Goal: Task Accomplishment & Management: Complete application form

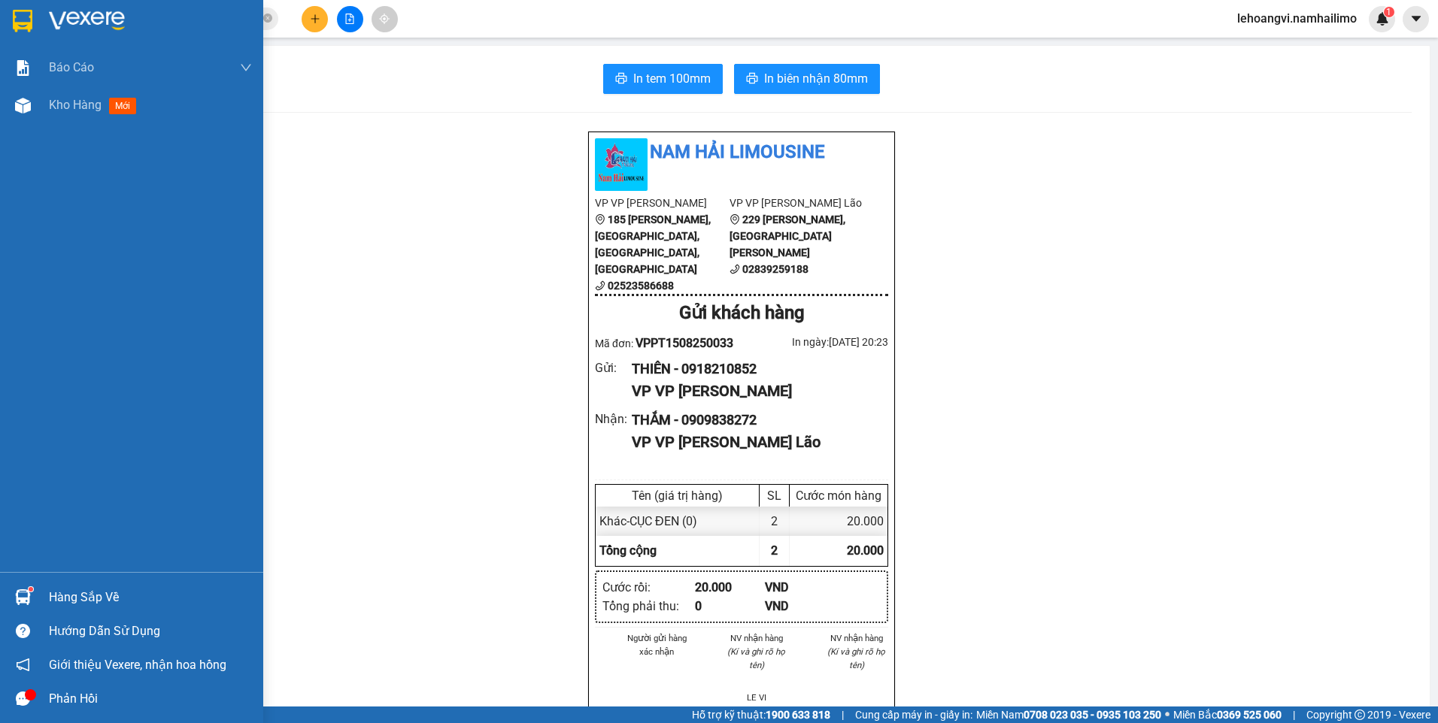
click at [95, 583] on div "Hàng sắp về" at bounding box center [131, 597] width 263 height 34
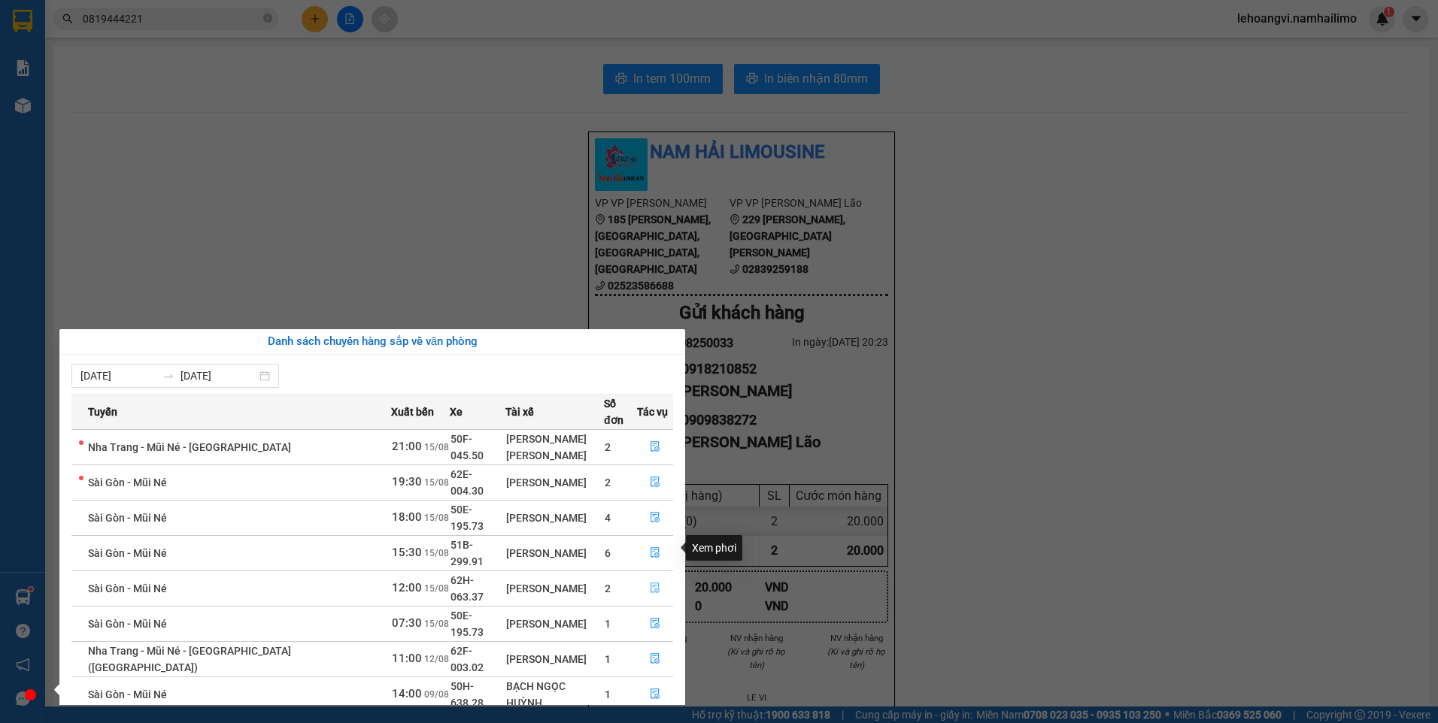
click at [659, 577] on button "button" at bounding box center [655, 589] width 35 height 24
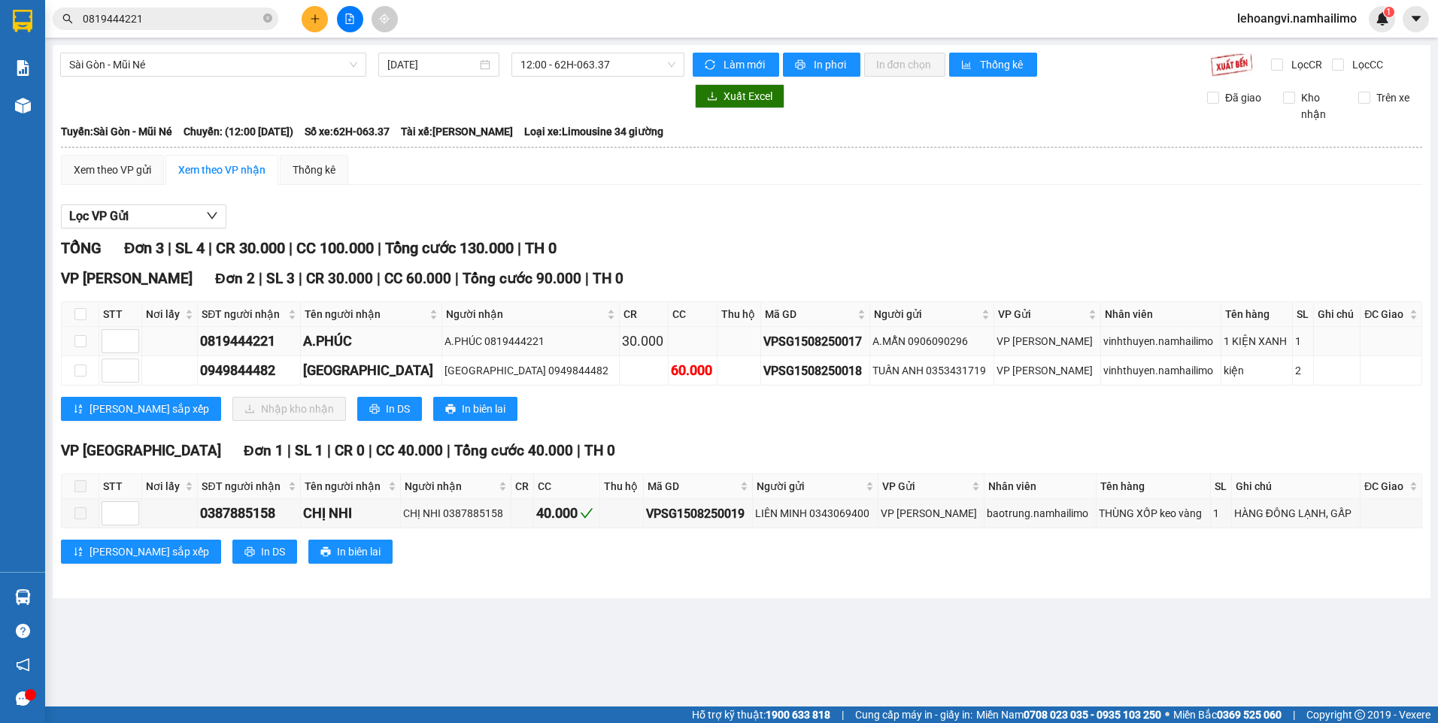
click at [238, 335] on div "0819444221" at bounding box center [248, 341] width 97 height 21
copy div "0819444221"
click at [257, 518] on div "0387885158" at bounding box center [249, 513] width 98 height 21
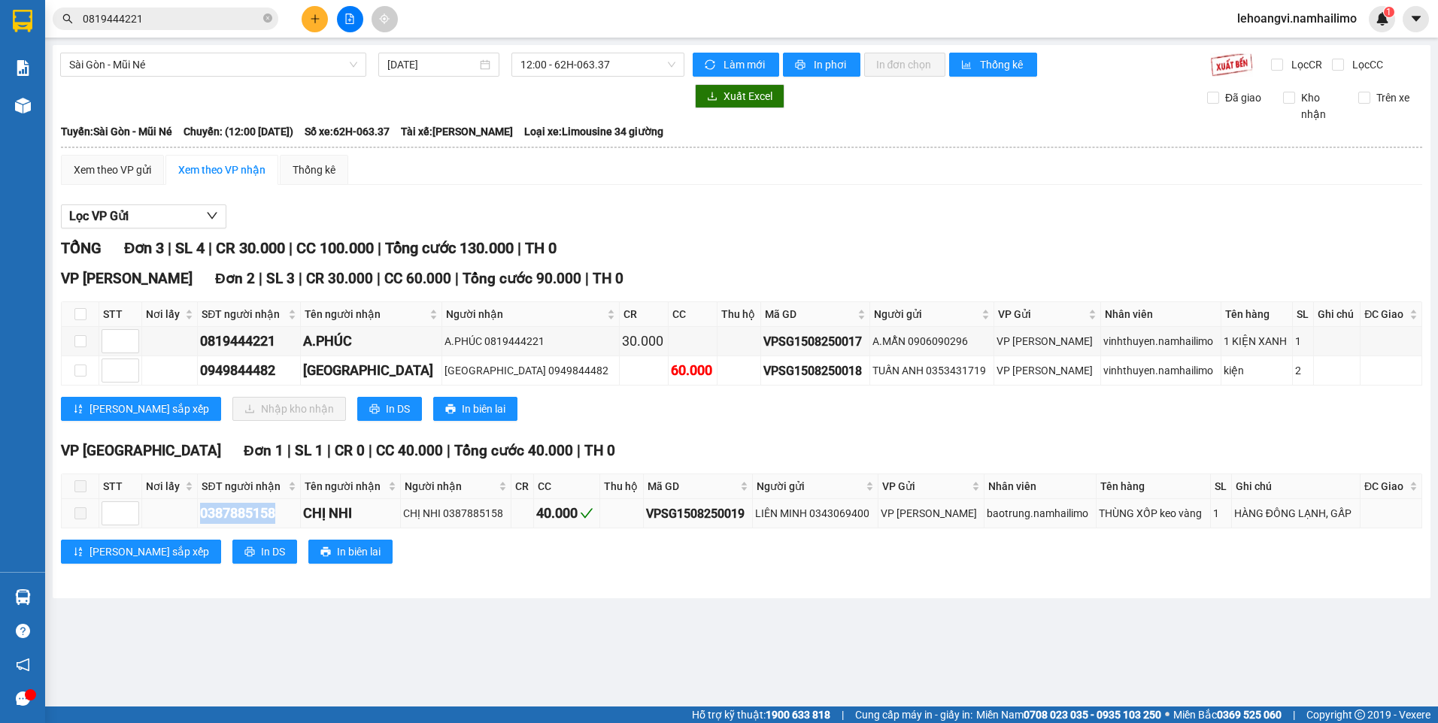
copy div "0387885158"
click at [611, 638] on main "Sài Gòn - Mũi Né 15/08/2025 12:00 - 62H-063.37 Làm mới In phơi In đơn chọn Thốn…" at bounding box center [719, 353] width 1438 height 707
click at [231, 10] on span "0819444221" at bounding box center [166, 19] width 226 height 23
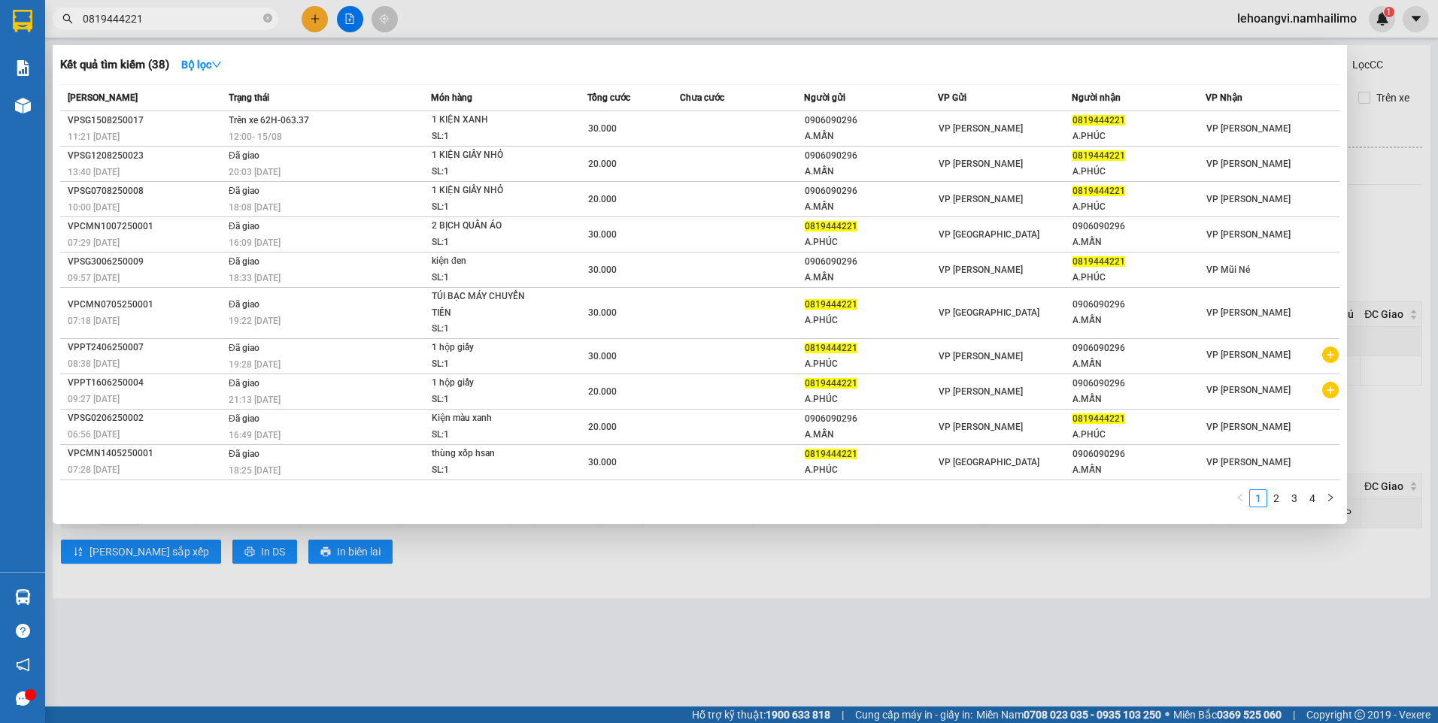
click at [220, 19] on input "0819444221" at bounding box center [171, 19] width 177 height 17
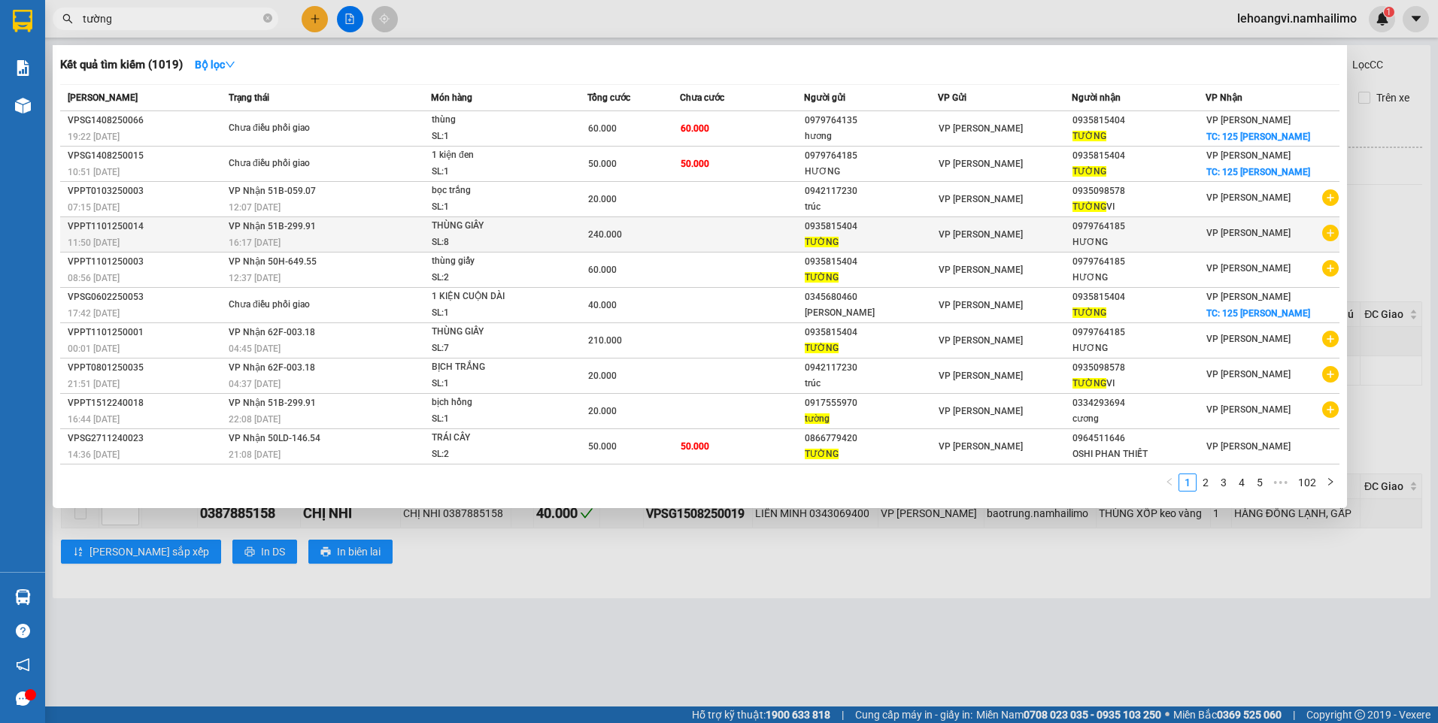
type input "tường"
click at [1330, 233] on icon "plus-circle" at bounding box center [1330, 233] width 17 height 17
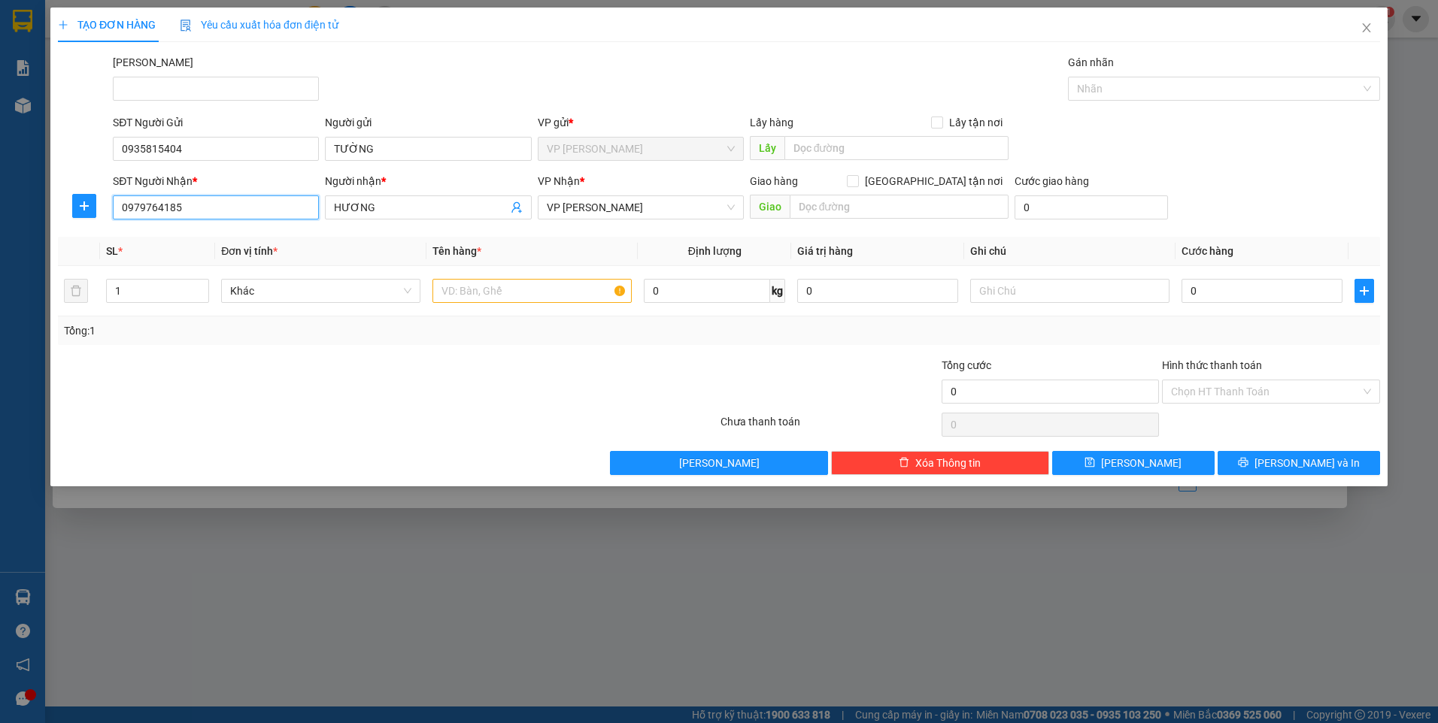
click at [266, 209] on input "0979764185" at bounding box center [216, 207] width 206 height 24
type input "0933386404"
drag, startPoint x: 226, startPoint y: 242, endPoint x: 250, endPoint y: 271, distance: 36.9
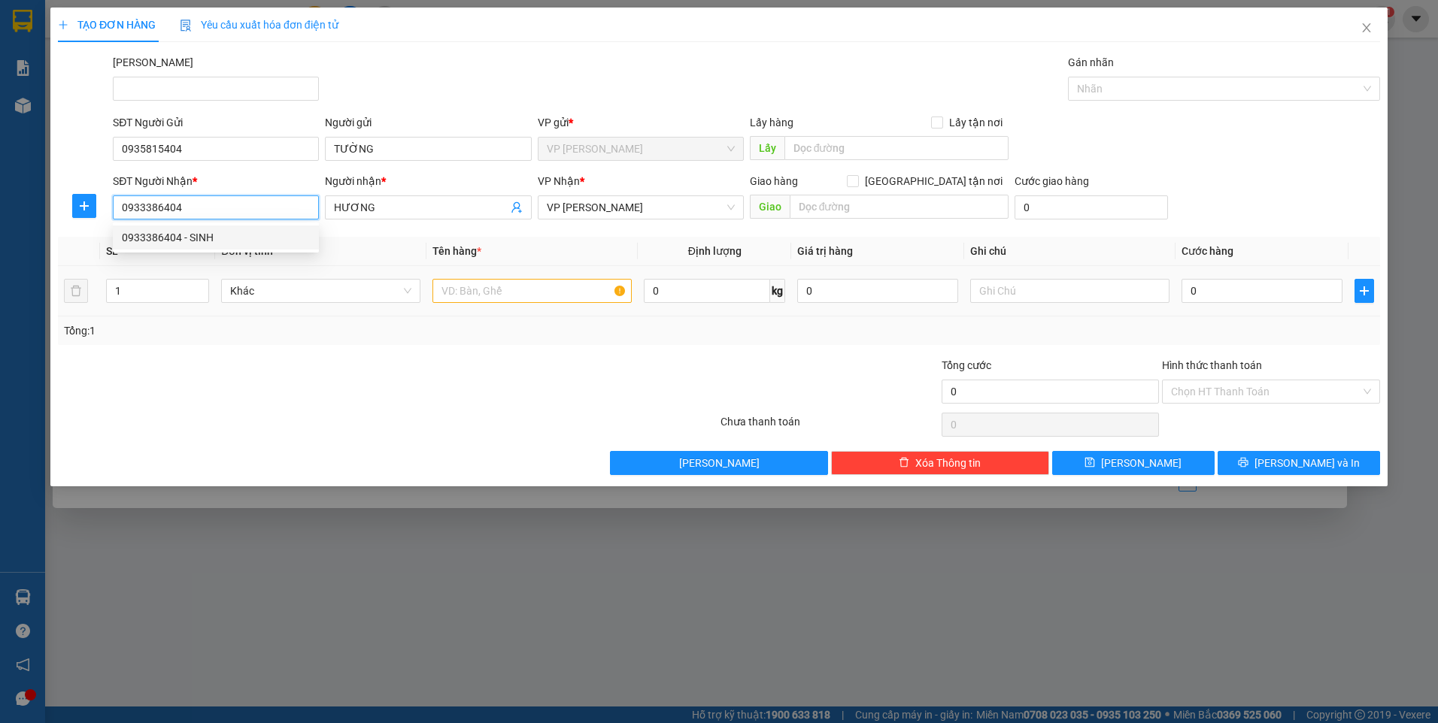
click at [226, 242] on div "0933386404 - SINH" at bounding box center [216, 237] width 188 height 17
type input "SINH"
type input "30.000"
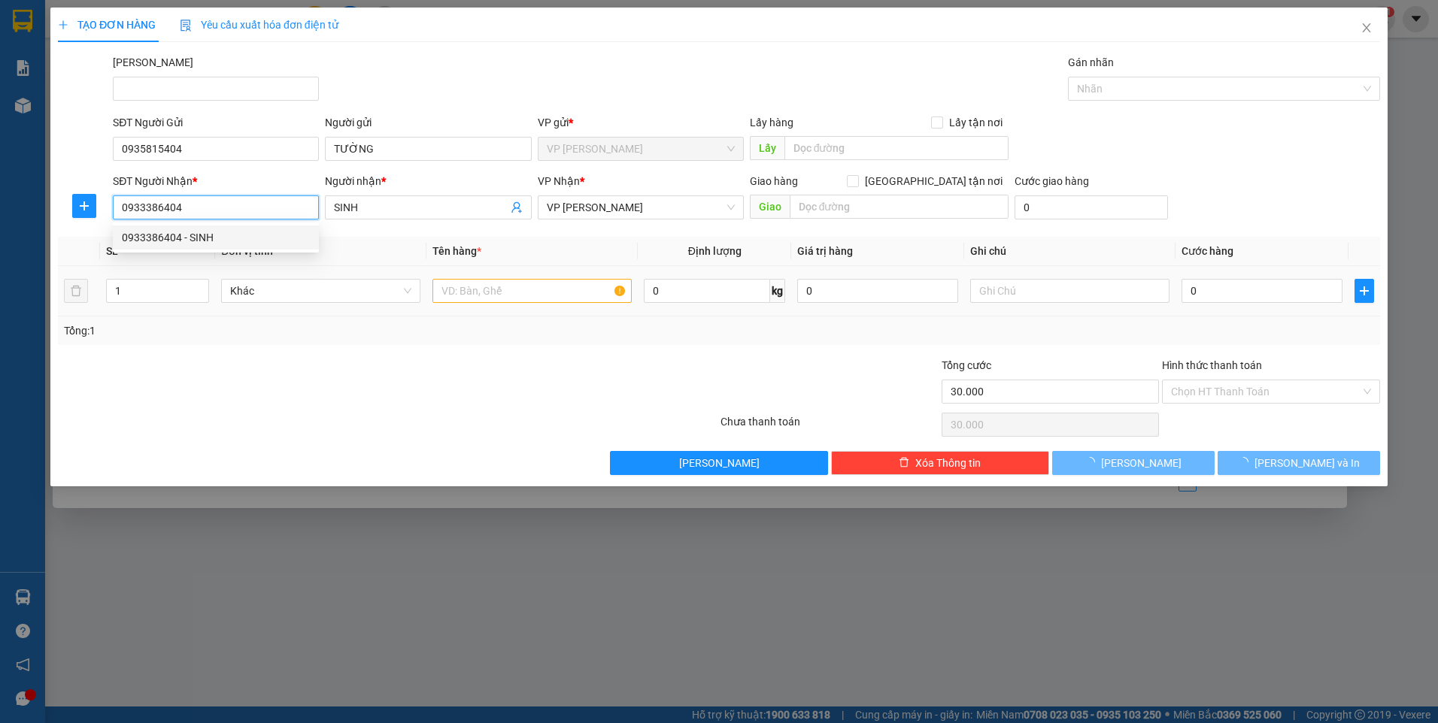
type input "0933386404"
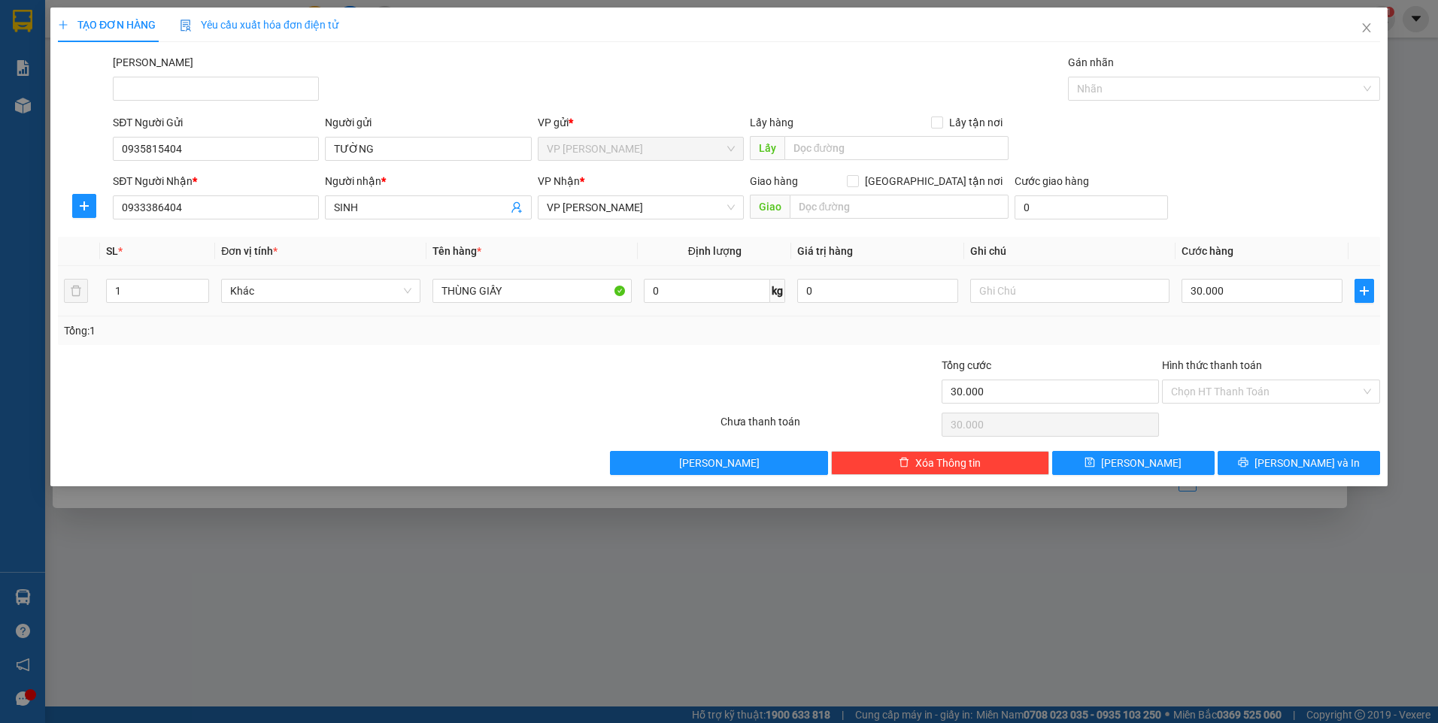
click at [289, 337] on div "Tổng: 1" at bounding box center [309, 331] width 491 height 17
click at [558, 279] on input "THÙNG GIẤY" at bounding box center [531, 291] width 199 height 24
click at [556, 283] on input "THÙNG GIẤY" at bounding box center [531, 291] width 199 height 24
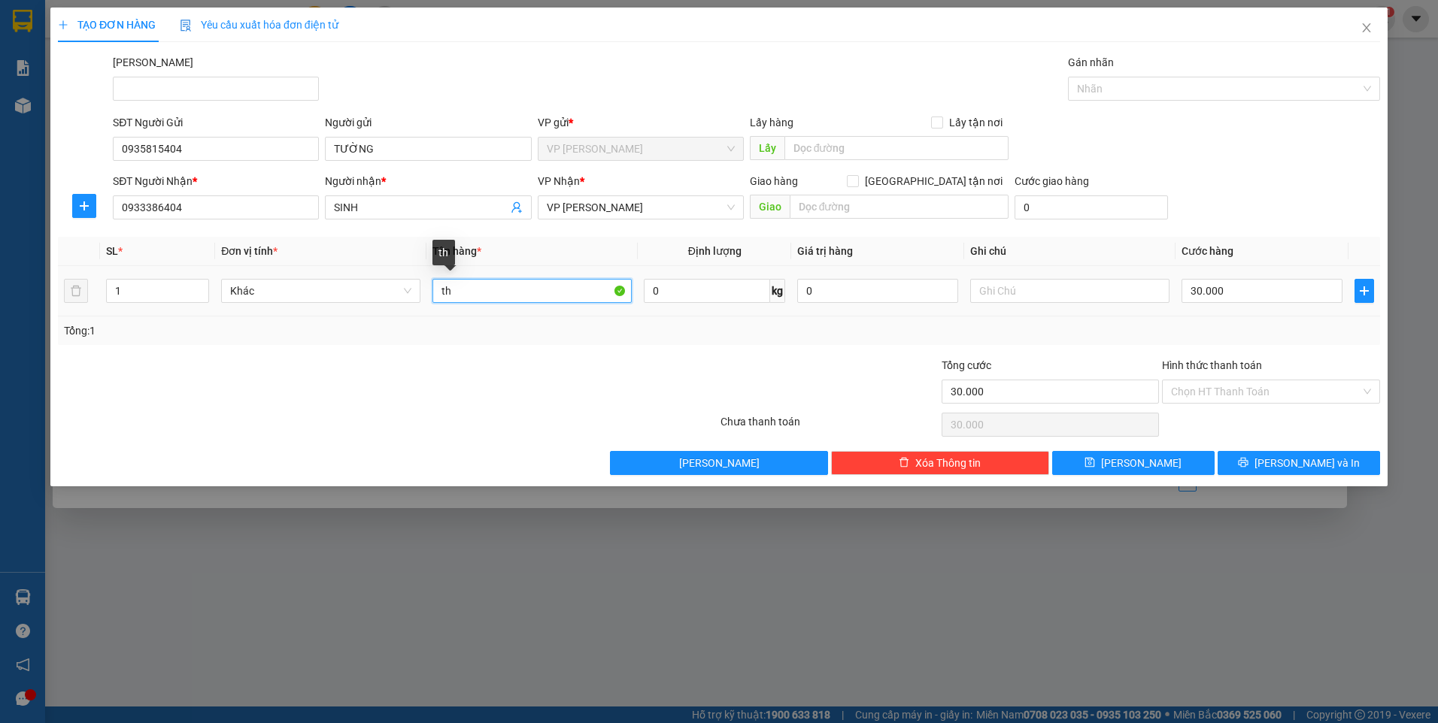
type input "t"
type input "T"
type input "HỒ SƠ"
click at [1295, 302] on input "30.000" at bounding box center [1261, 291] width 161 height 24
type input "2"
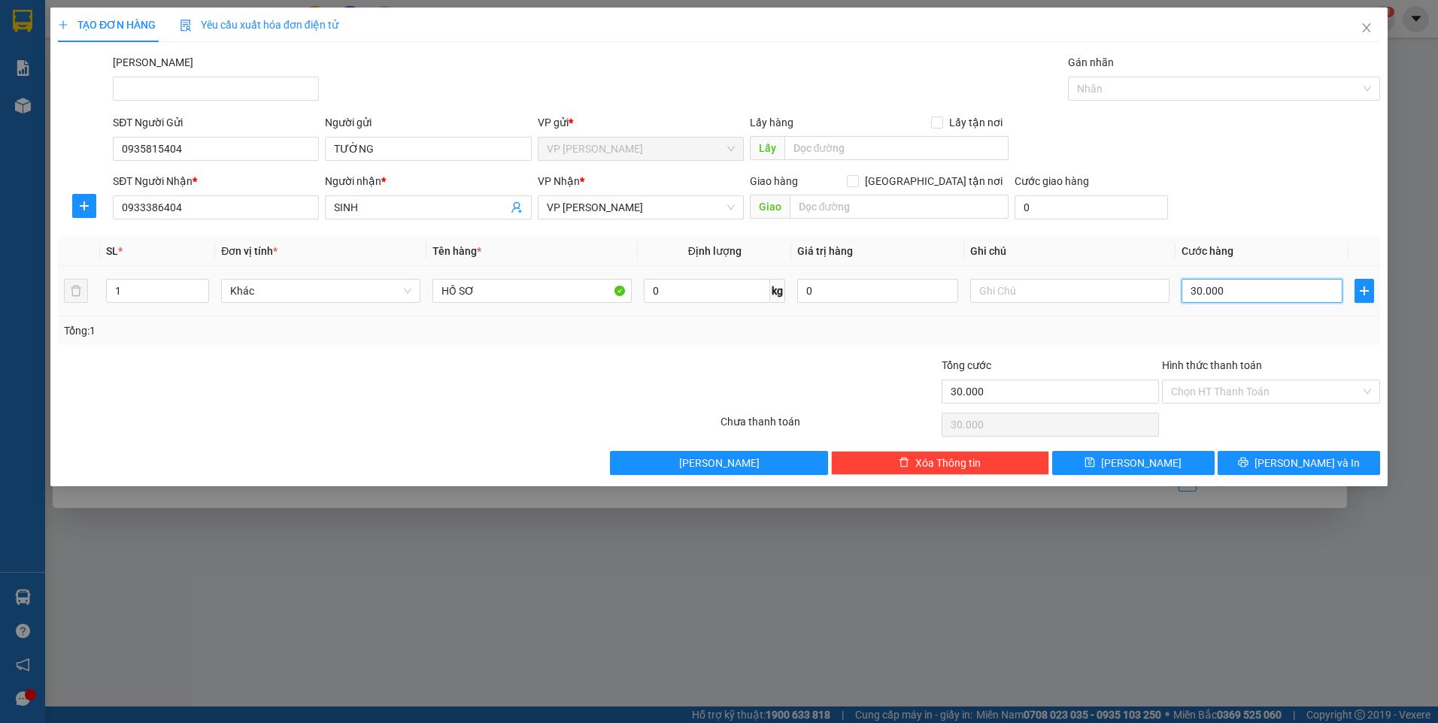
type input "2"
type input "20"
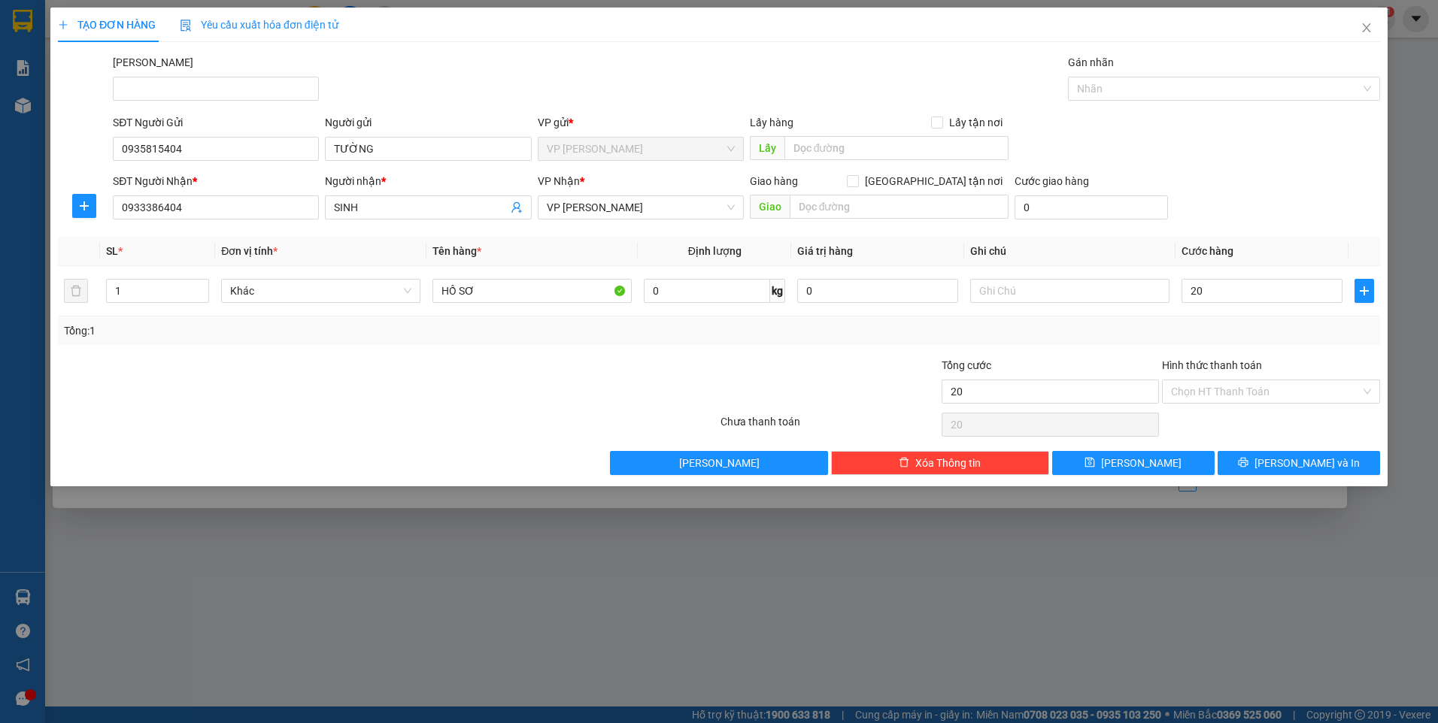
type input "20.000"
drag, startPoint x: 800, startPoint y: 407, endPoint x: 1305, endPoint y: 429, distance: 505.7
click at [805, 406] on div at bounding box center [829, 383] width 221 height 53
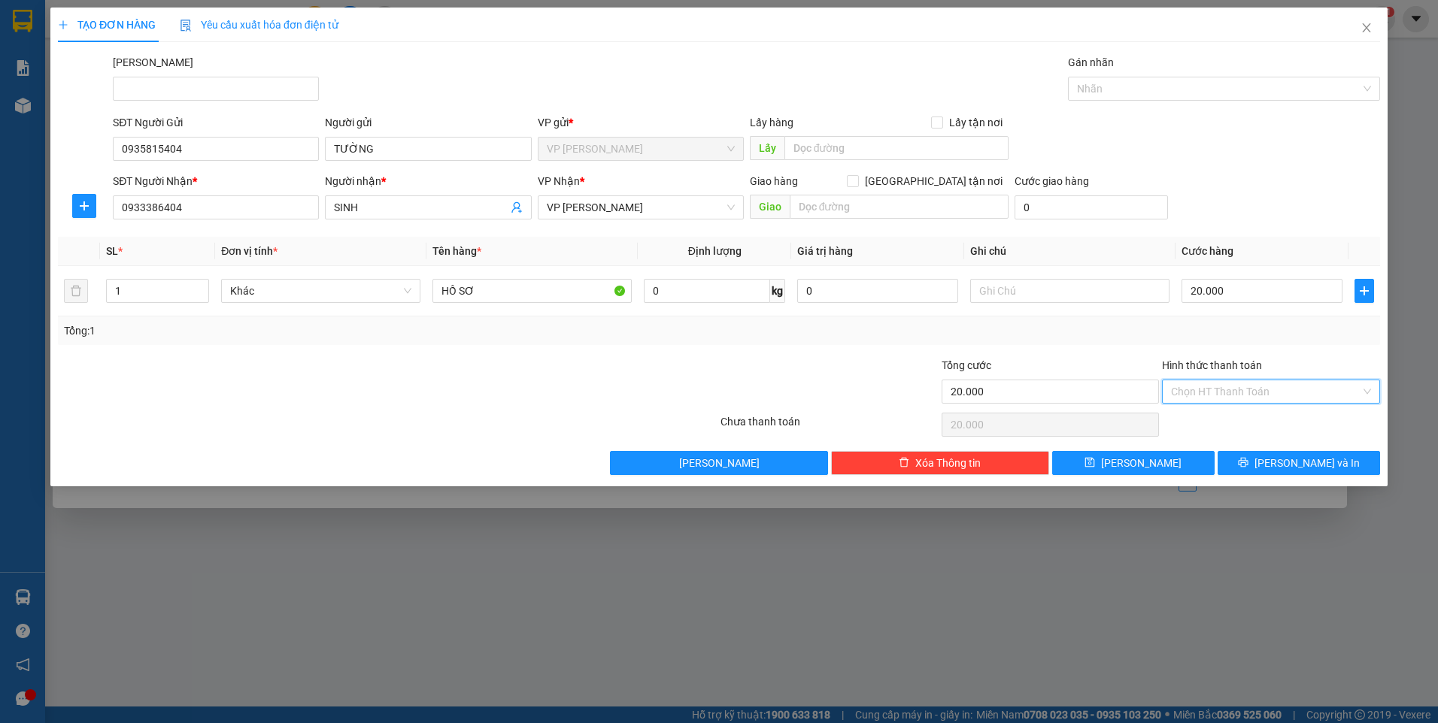
drag, startPoint x: 1296, startPoint y: 398, endPoint x: 1274, endPoint y: 422, distance: 32.5
click at [1295, 397] on input "Hình thức thanh toán" at bounding box center [1265, 391] width 189 height 23
click at [1273, 423] on div "Tại văn phòng" at bounding box center [1271, 422] width 200 height 17
type input "0"
click at [1291, 456] on span "[PERSON_NAME] và In" at bounding box center [1306, 463] width 105 height 17
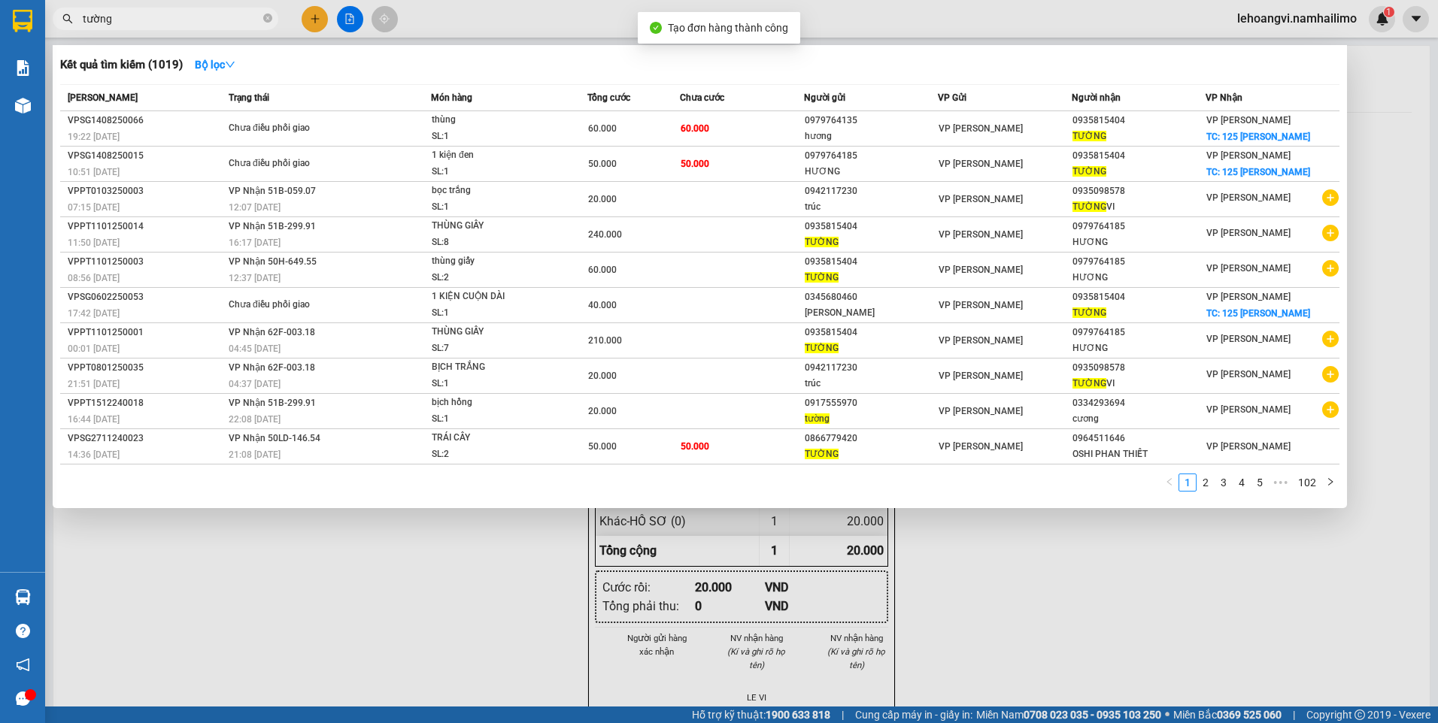
click at [1259, 563] on div at bounding box center [719, 361] width 1438 height 723
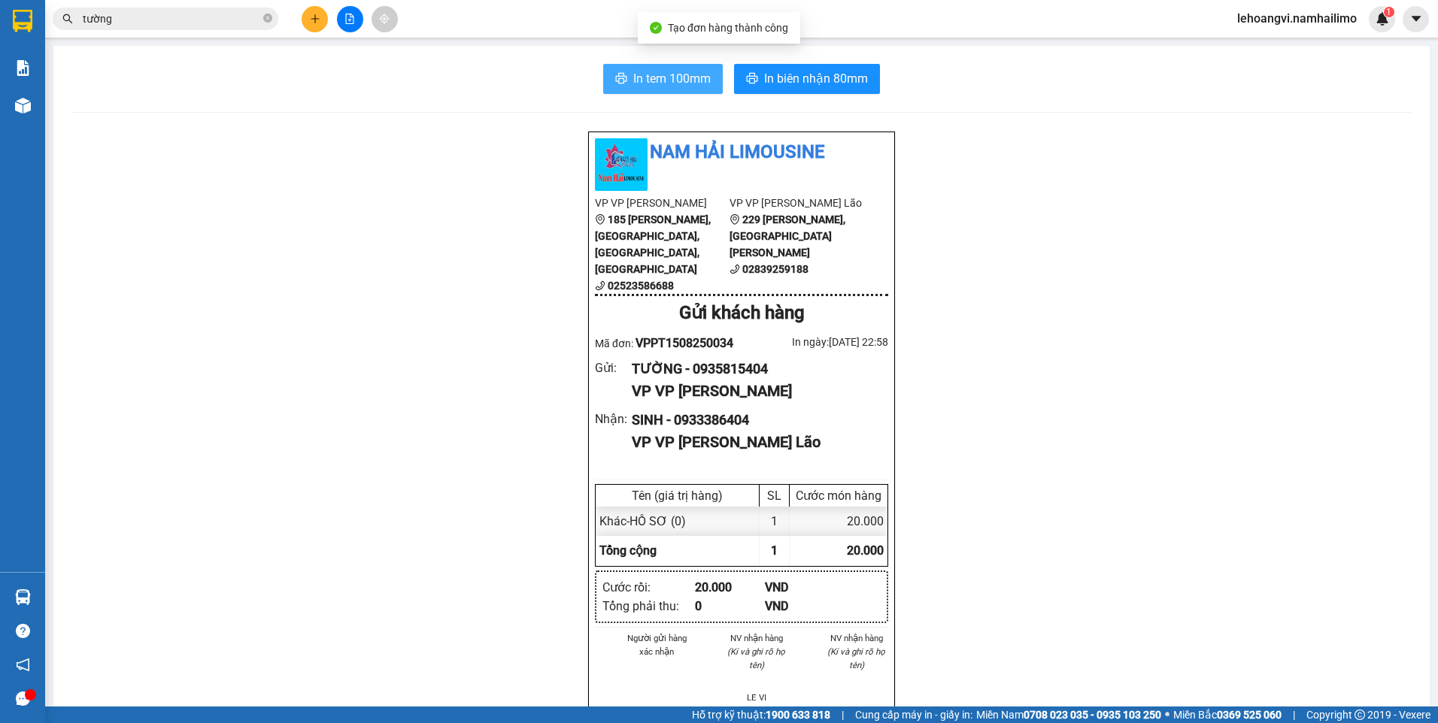
click at [690, 79] on span "In tem 100mm" at bounding box center [671, 78] width 77 height 19
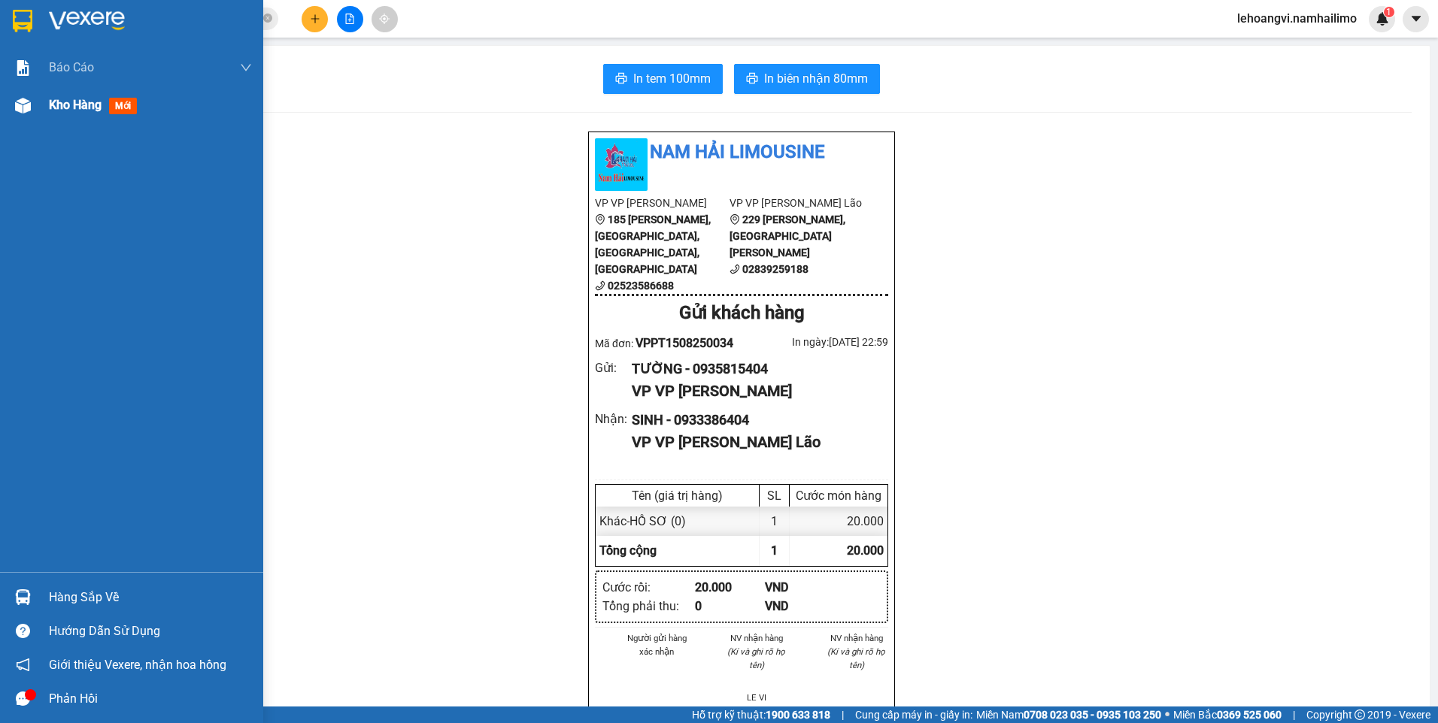
click at [44, 102] on div "Kho hàng mới" at bounding box center [131, 105] width 263 height 38
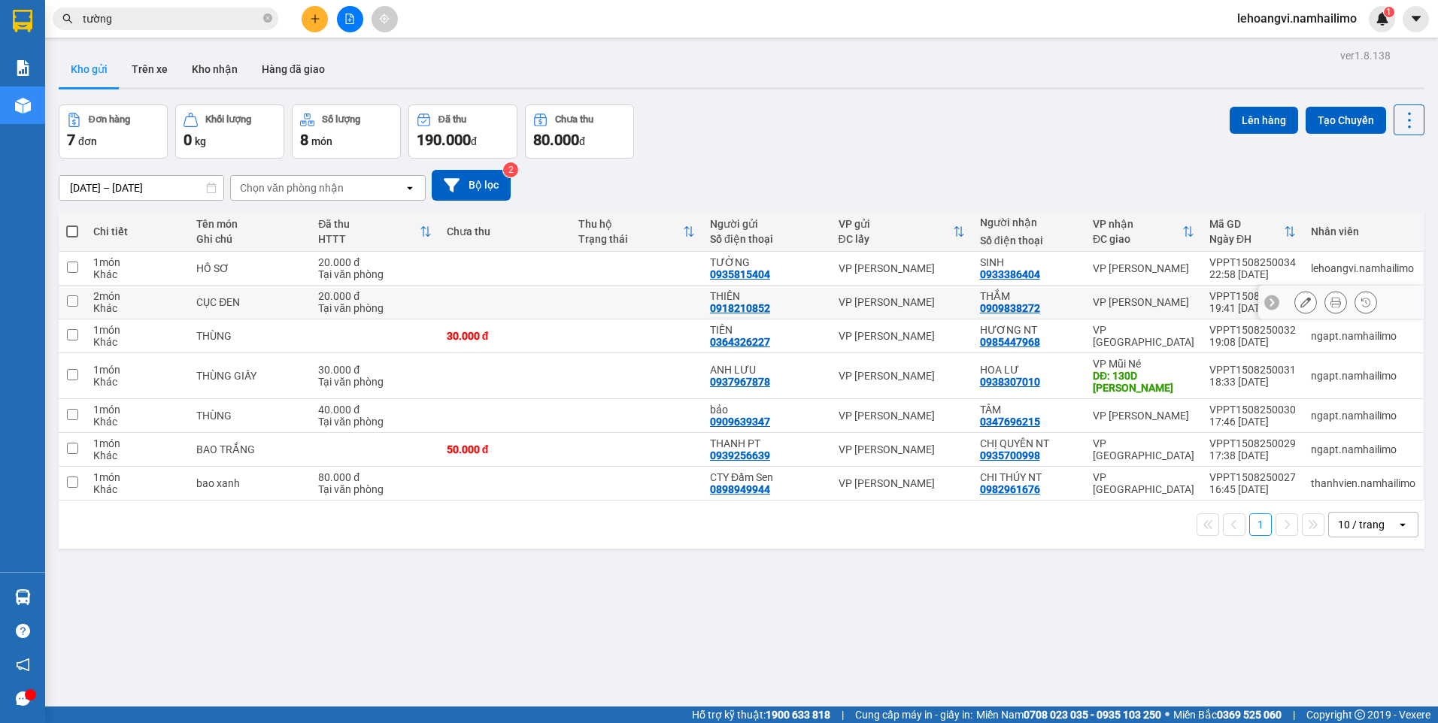
click at [1168, 298] on div "VP [PERSON_NAME]" at bounding box center [1143, 302] width 102 height 12
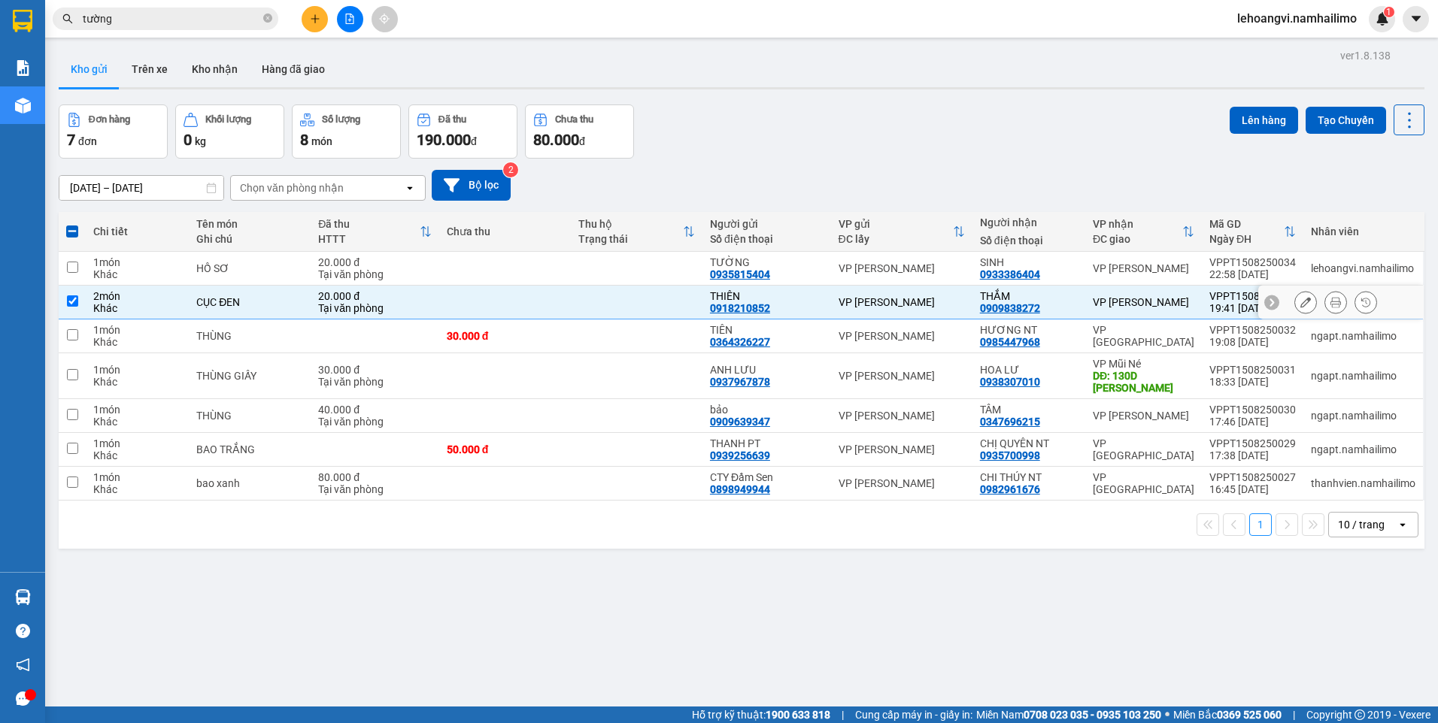
click at [1162, 297] on div "VP [PERSON_NAME]" at bounding box center [1143, 302] width 102 height 12
checkbox input "false"
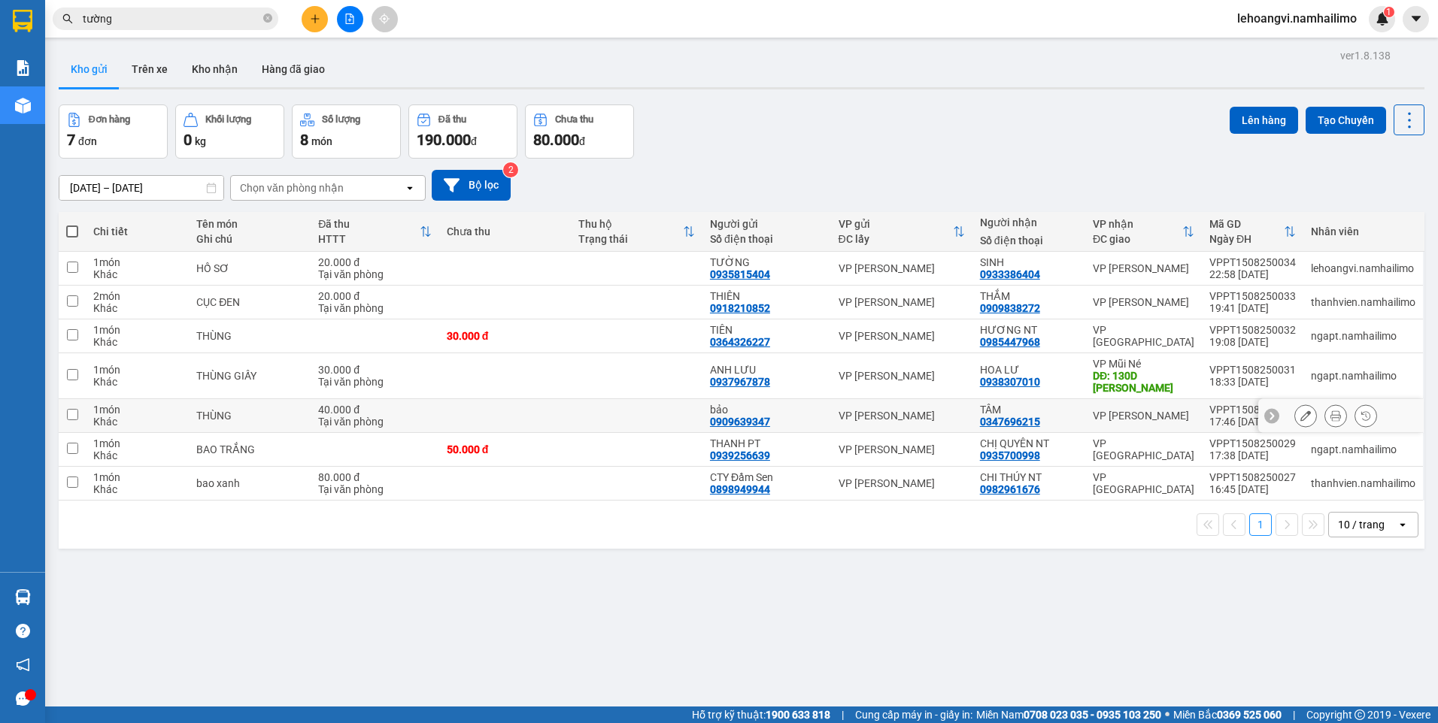
click at [1159, 411] on div "VP [PERSON_NAME]" at bounding box center [1143, 416] width 102 height 12
checkbox input "true"
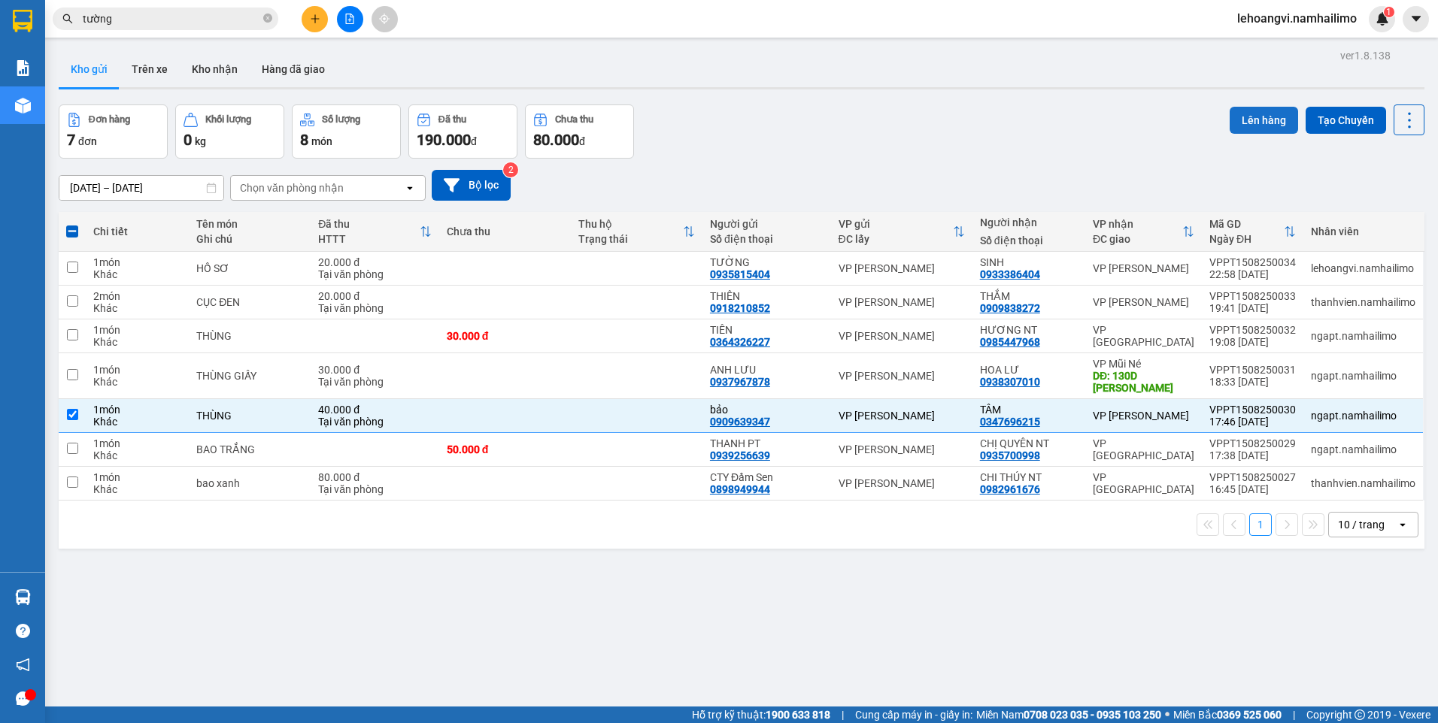
click at [1243, 128] on button "Lên hàng" at bounding box center [1263, 120] width 68 height 27
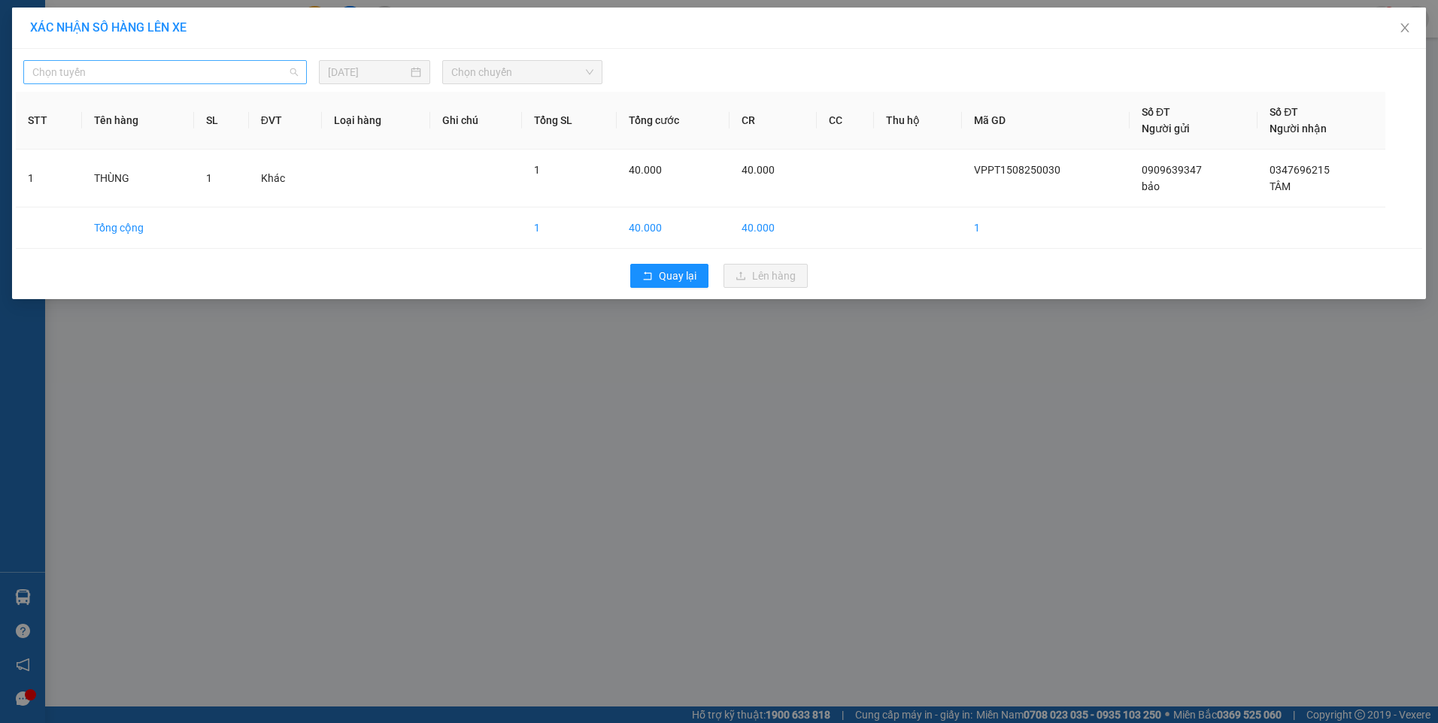
click at [159, 68] on span "Chọn tuyến" at bounding box center [164, 72] width 265 height 23
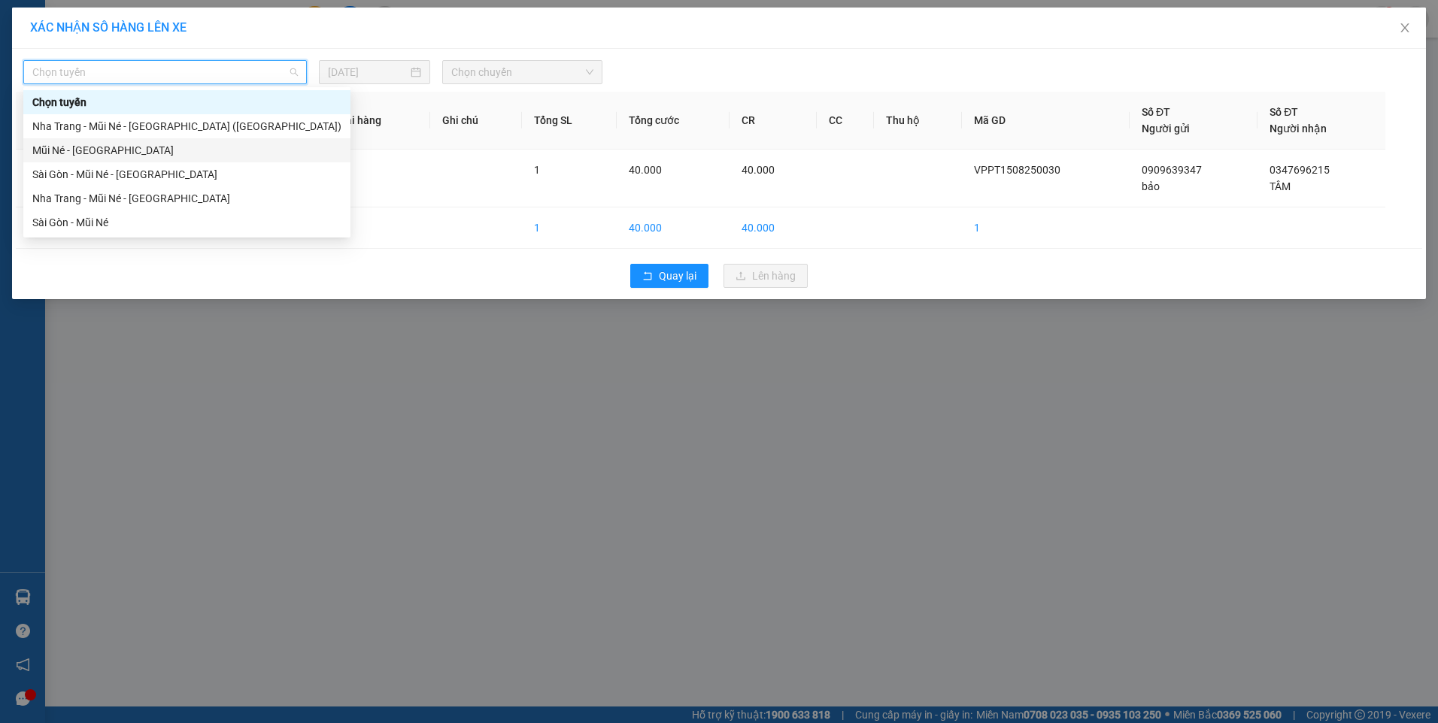
click at [132, 154] on div "Mũi Né - [GEOGRAPHIC_DATA]" at bounding box center [186, 150] width 309 height 17
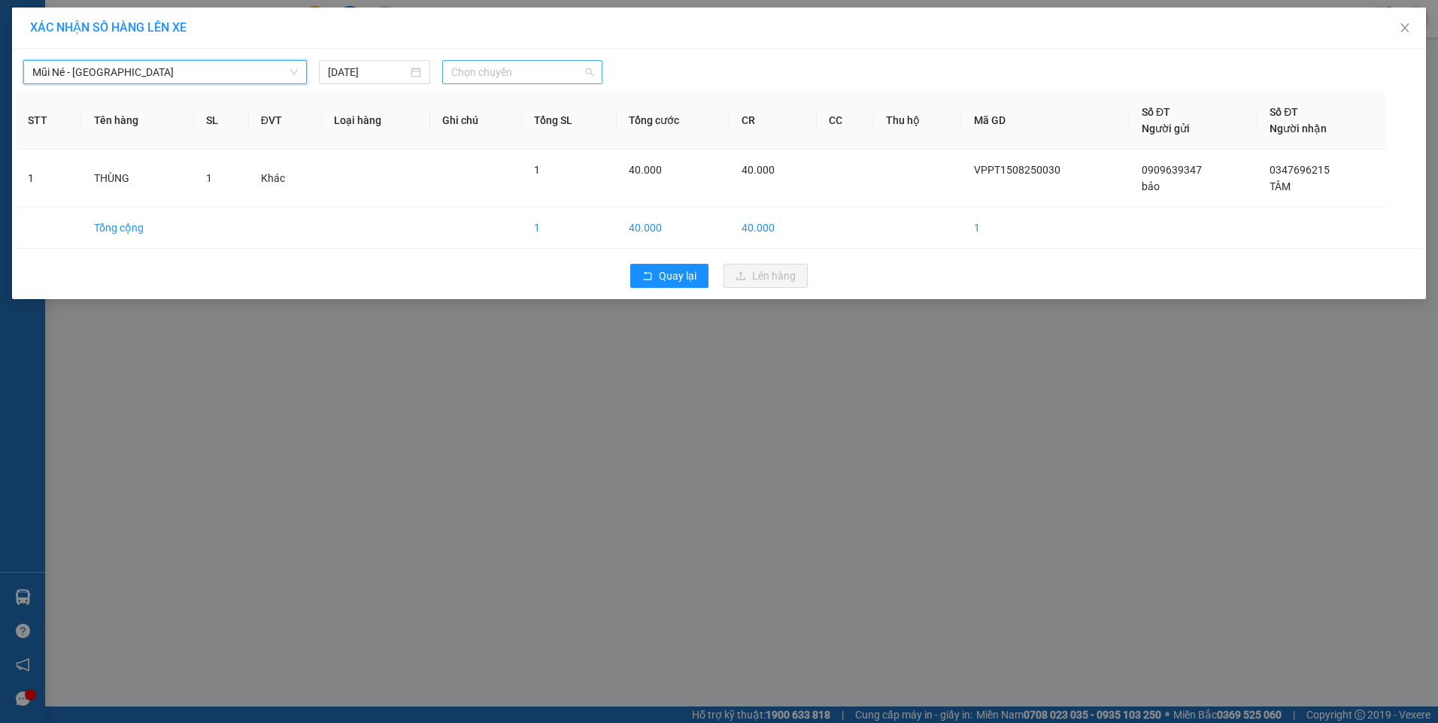
click at [494, 74] on span "Chọn chuyến" at bounding box center [522, 72] width 142 height 23
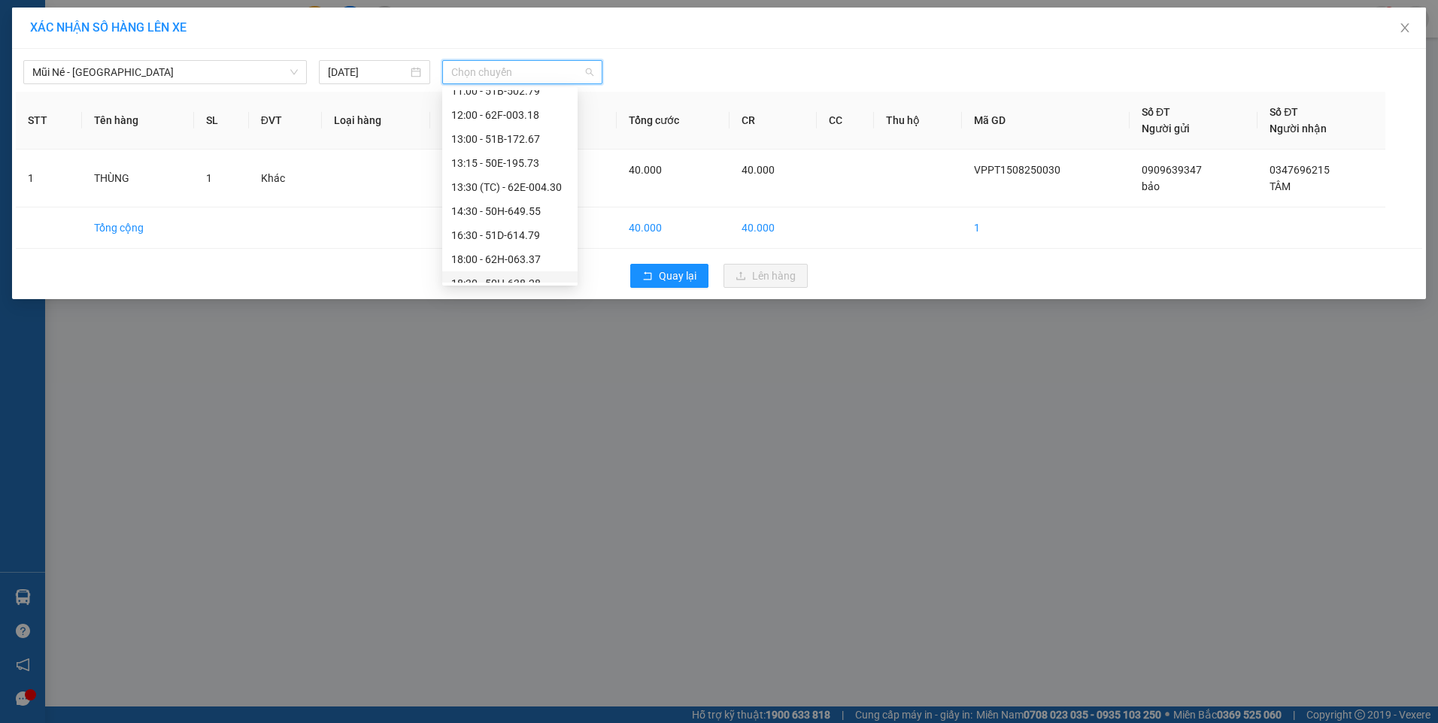
scroll to position [192, 0]
drag, startPoint x: 514, startPoint y: 217, endPoint x: 621, endPoint y: 262, distance: 115.6
click at [517, 220] on div "18:00 - 62H-063.37" at bounding box center [509, 222] width 117 height 17
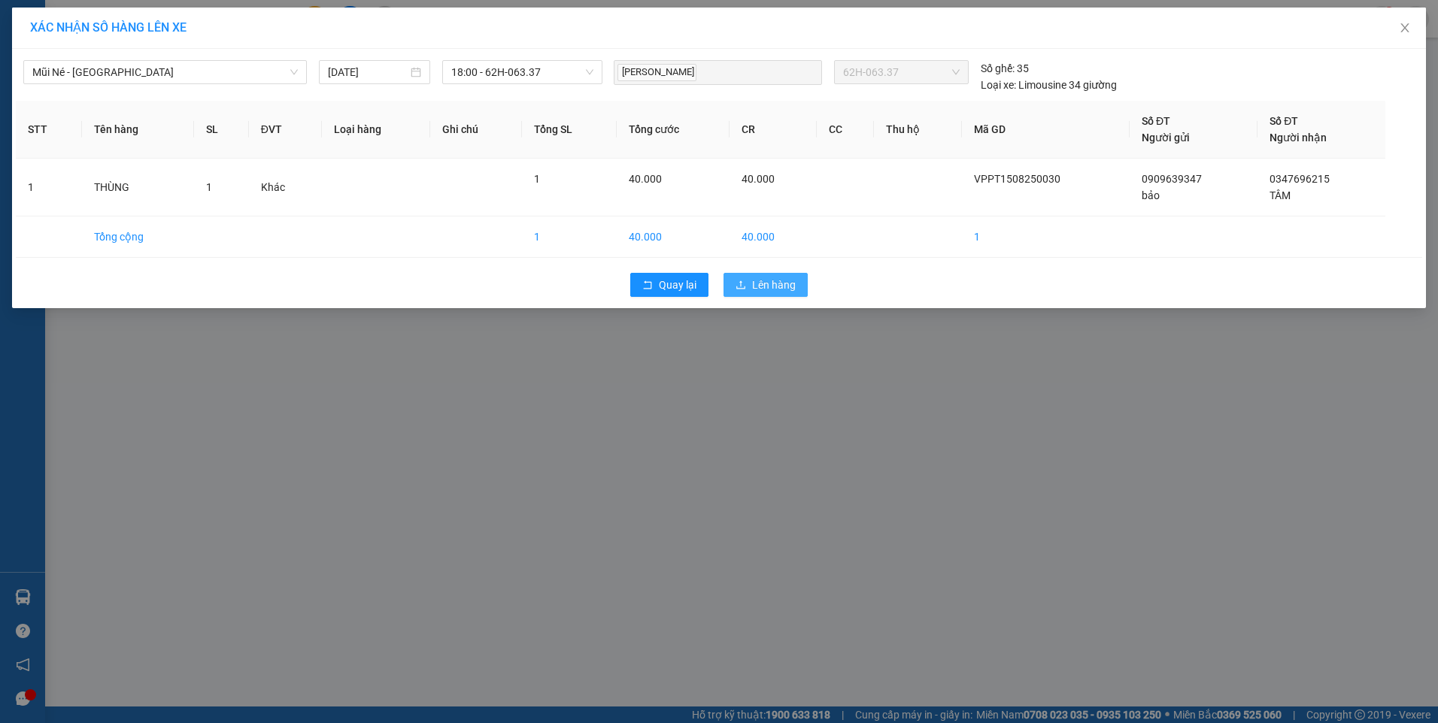
click at [772, 277] on span "Lên hàng" at bounding box center [774, 285] width 44 height 17
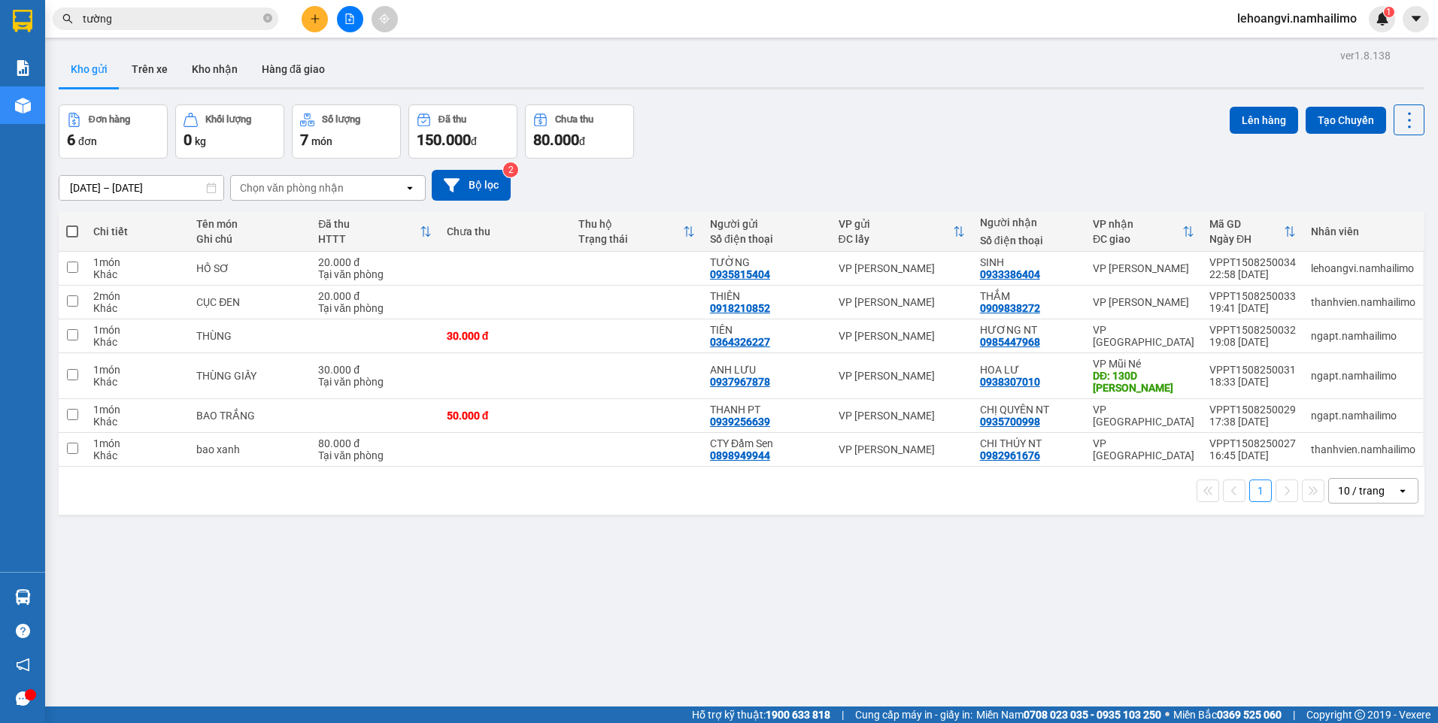
click at [208, 21] on input "tường" at bounding box center [171, 19] width 177 height 17
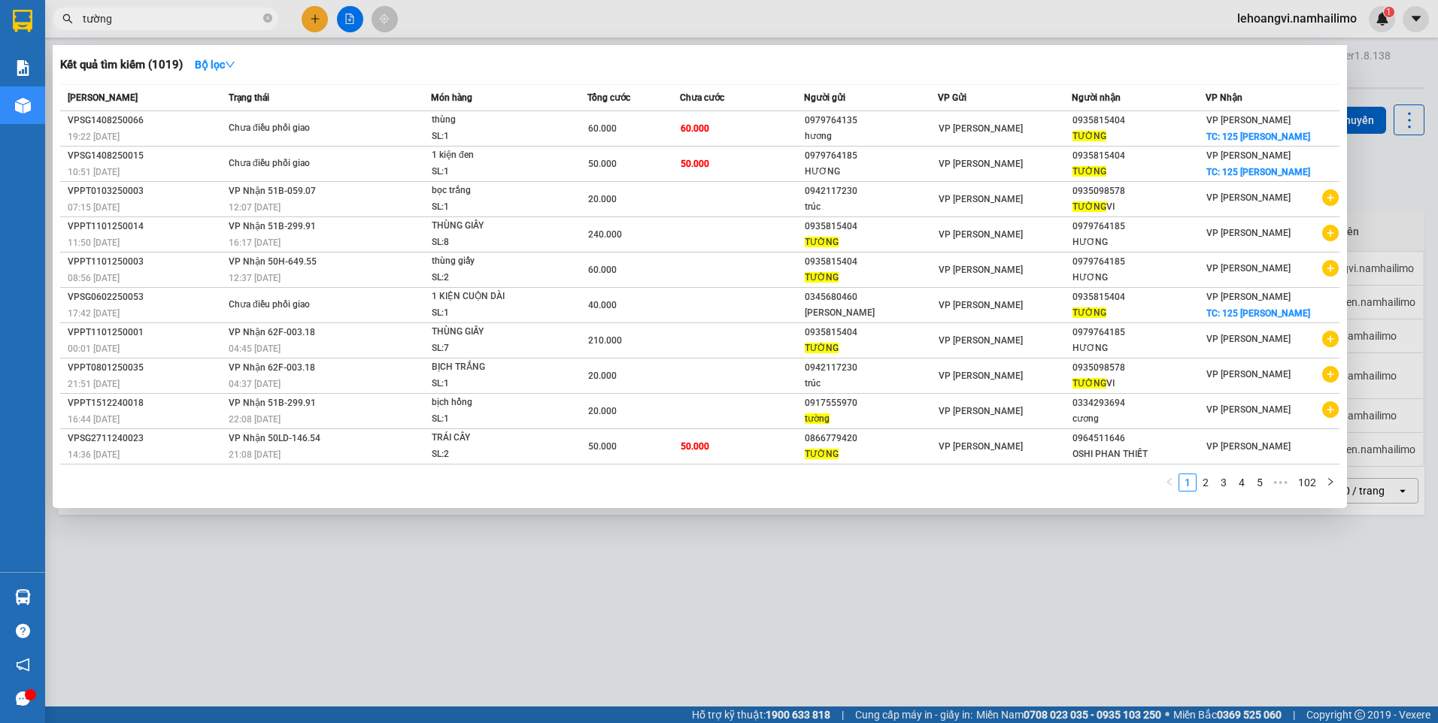
click at [208, 21] on input "tường" at bounding box center [171, 19] width 177 height 17
type input "o"
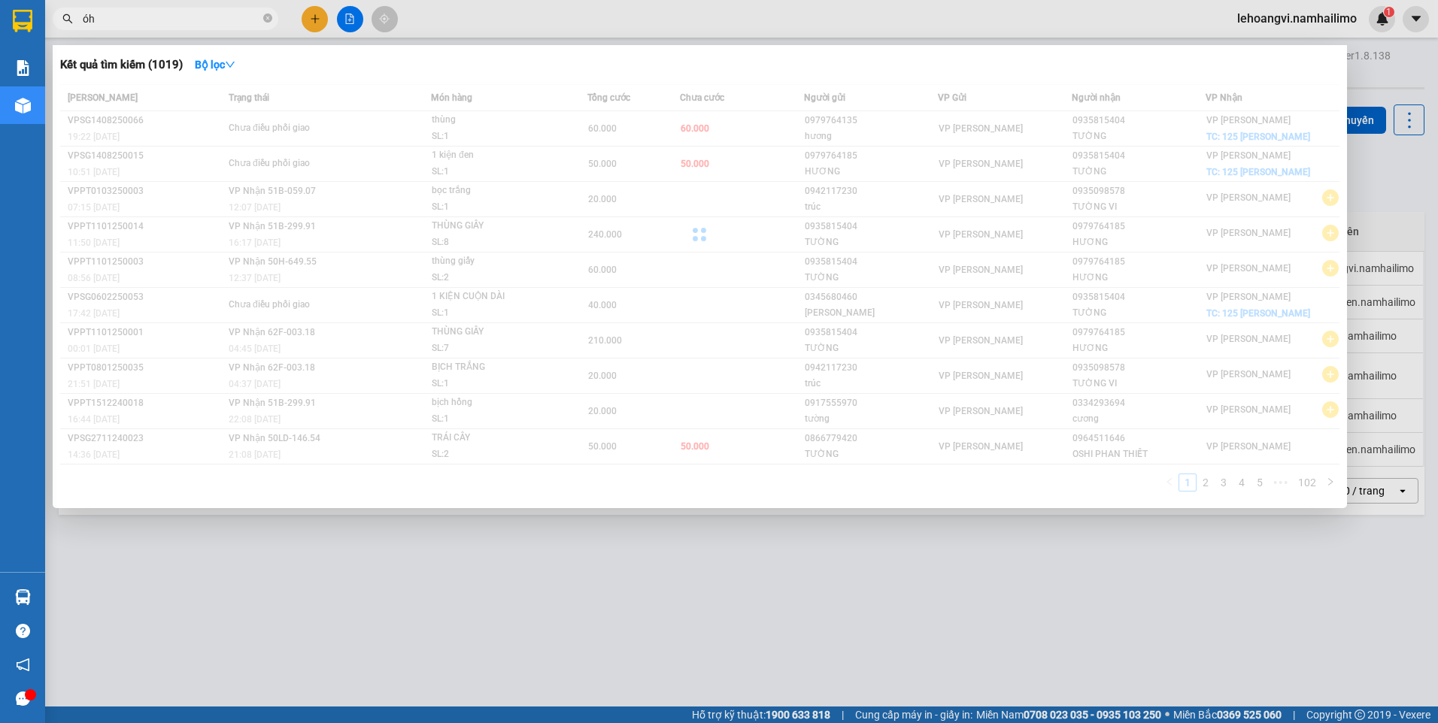
type input "ó"
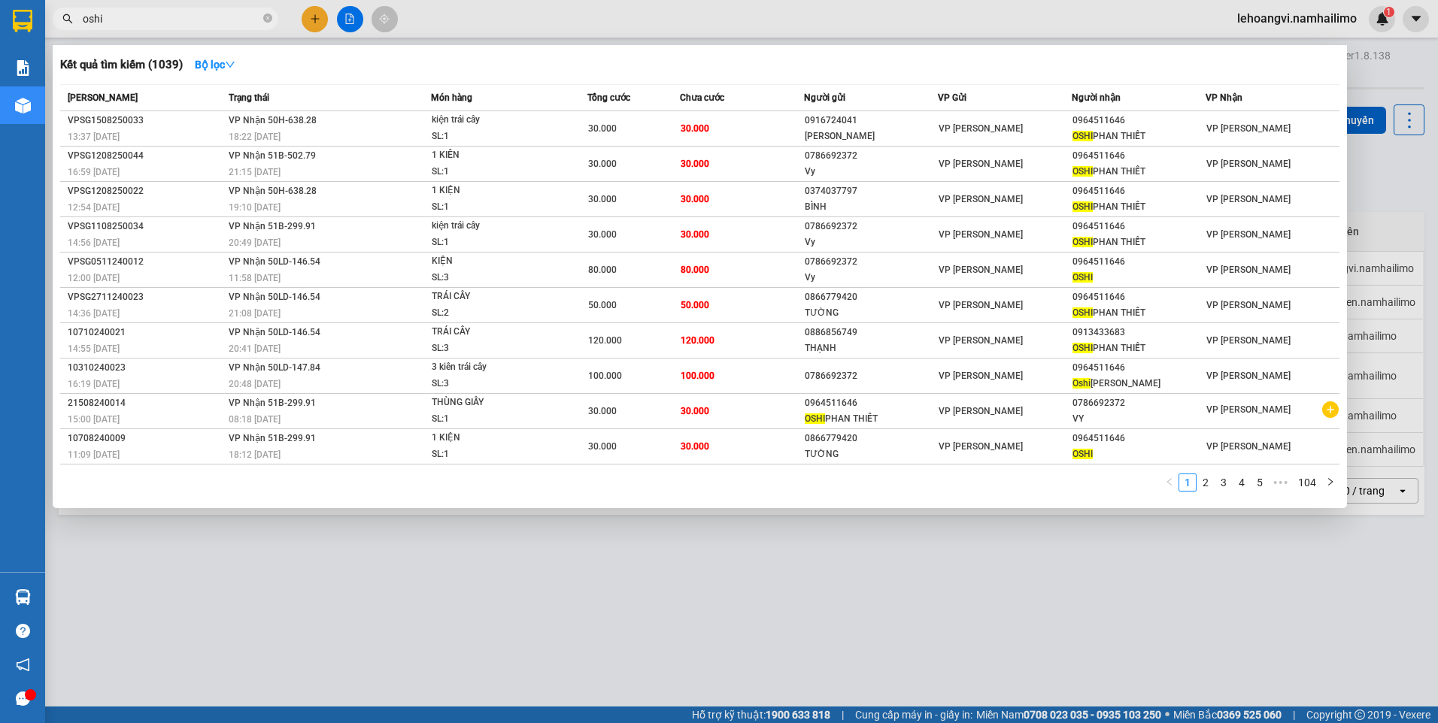
type input "oshi"
click at [583, 576] on div at bounding box center [719, 361] width 1438 height 723
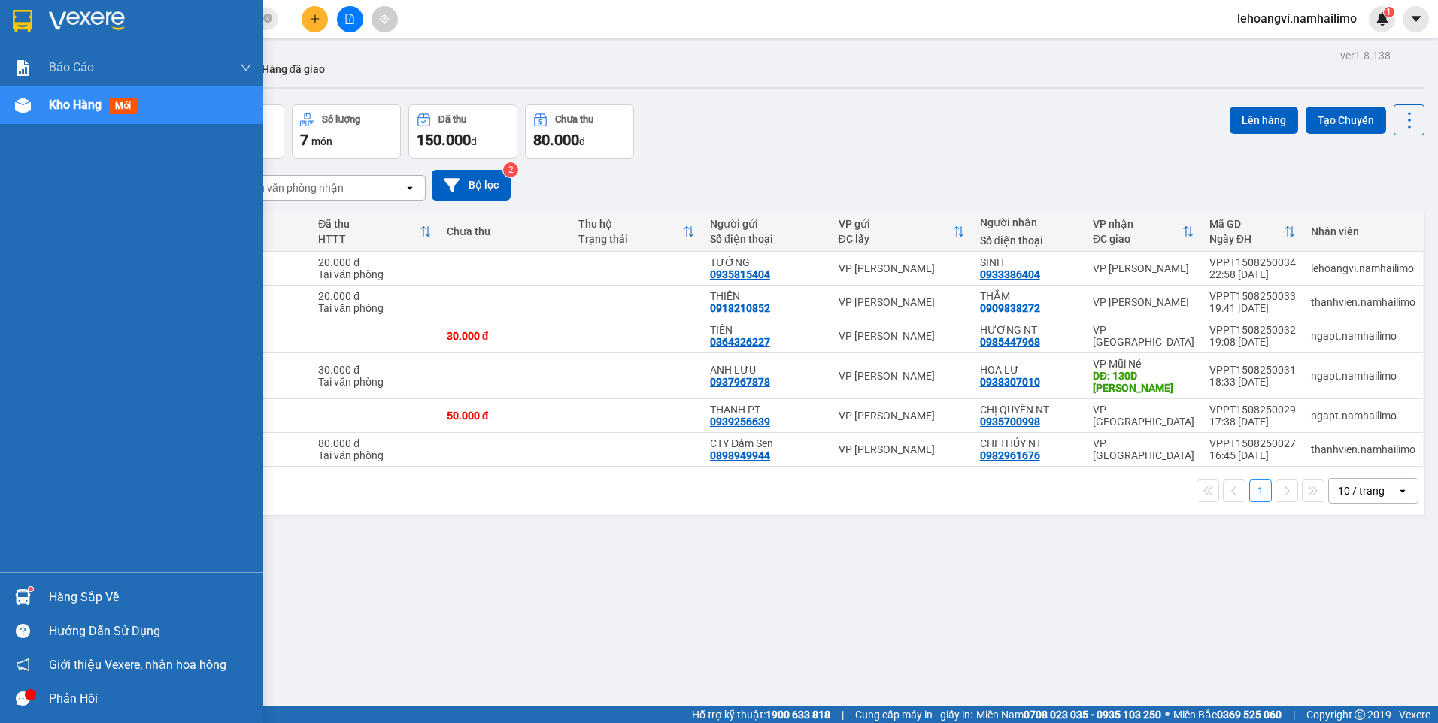
click at [38, 597] on div "Hàng sắp về" at bounding box center [131, 597] width 263 height 34
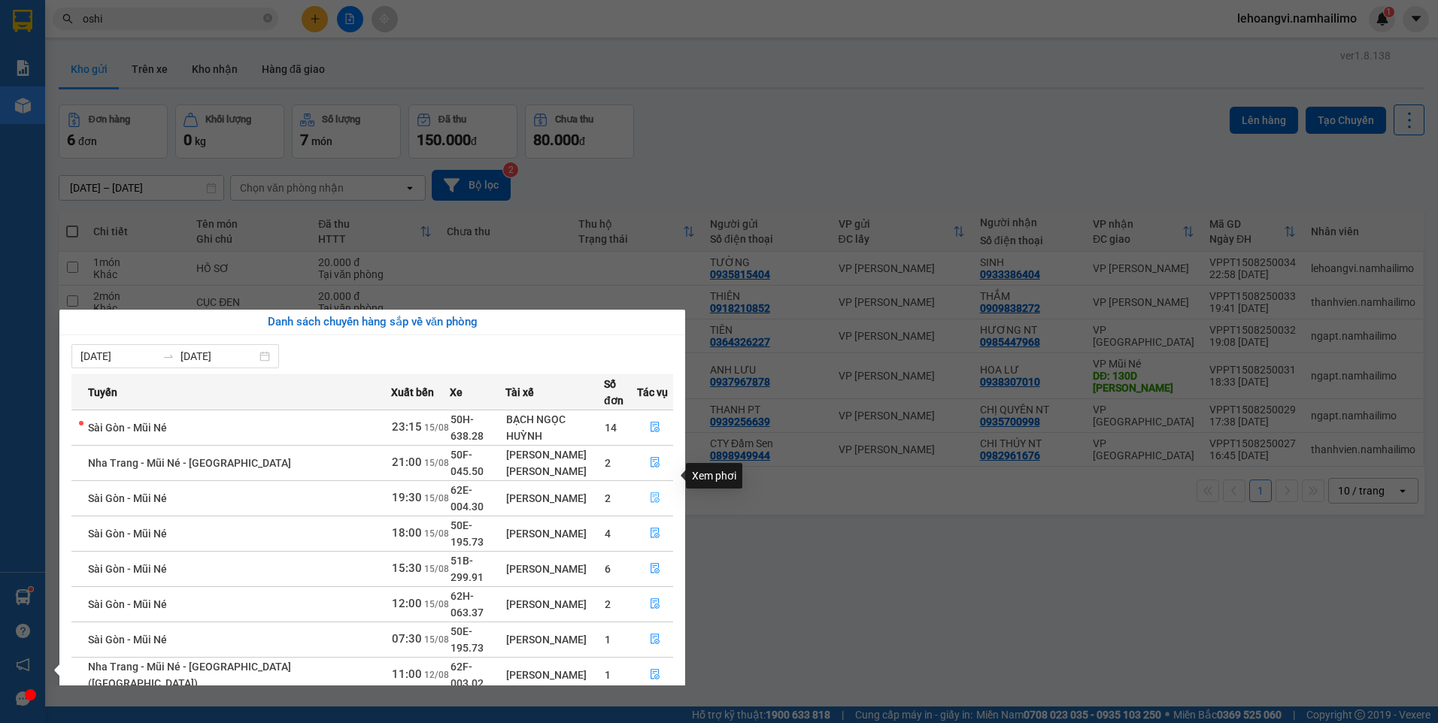
click at [650, 492] on span "file-done" at bounding box center [655, 498] width 11 height 12
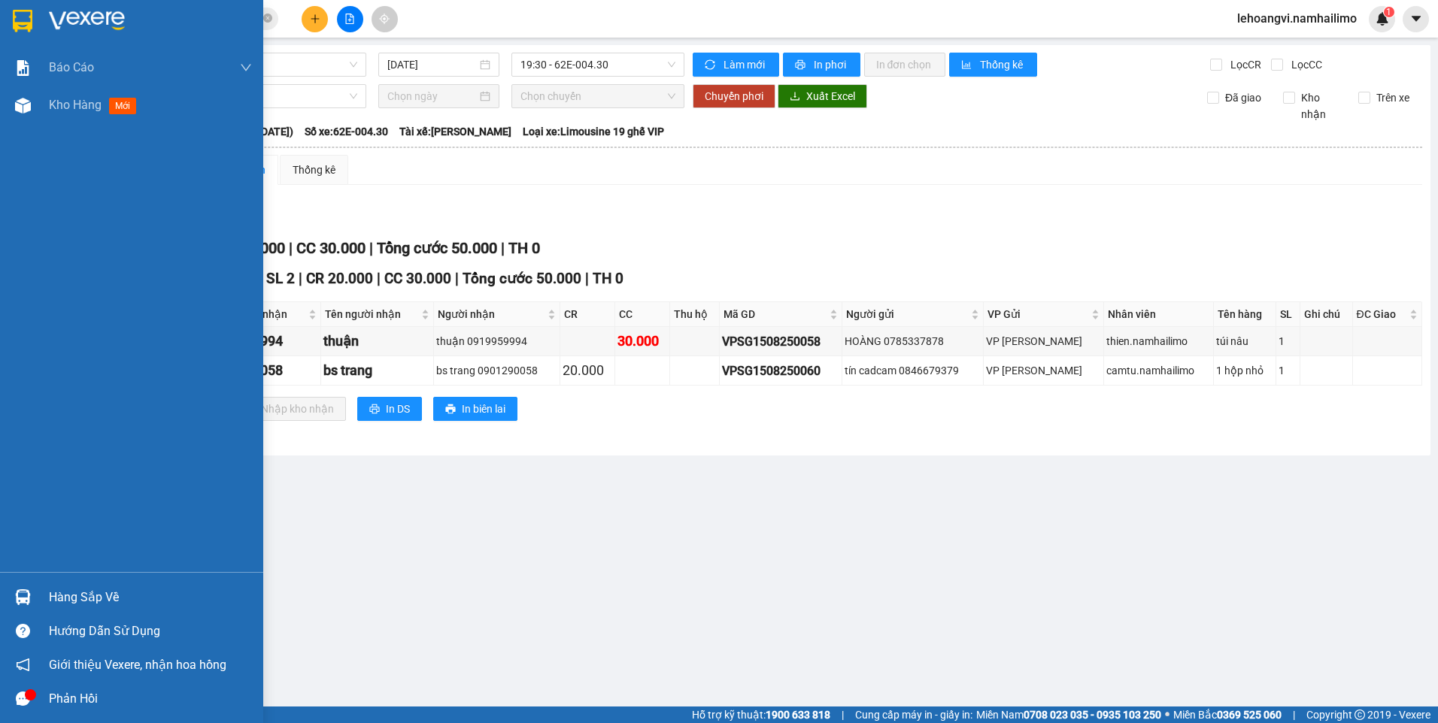
click at [15, 591] on img at bounding box center [23, 597] width 16 height 16
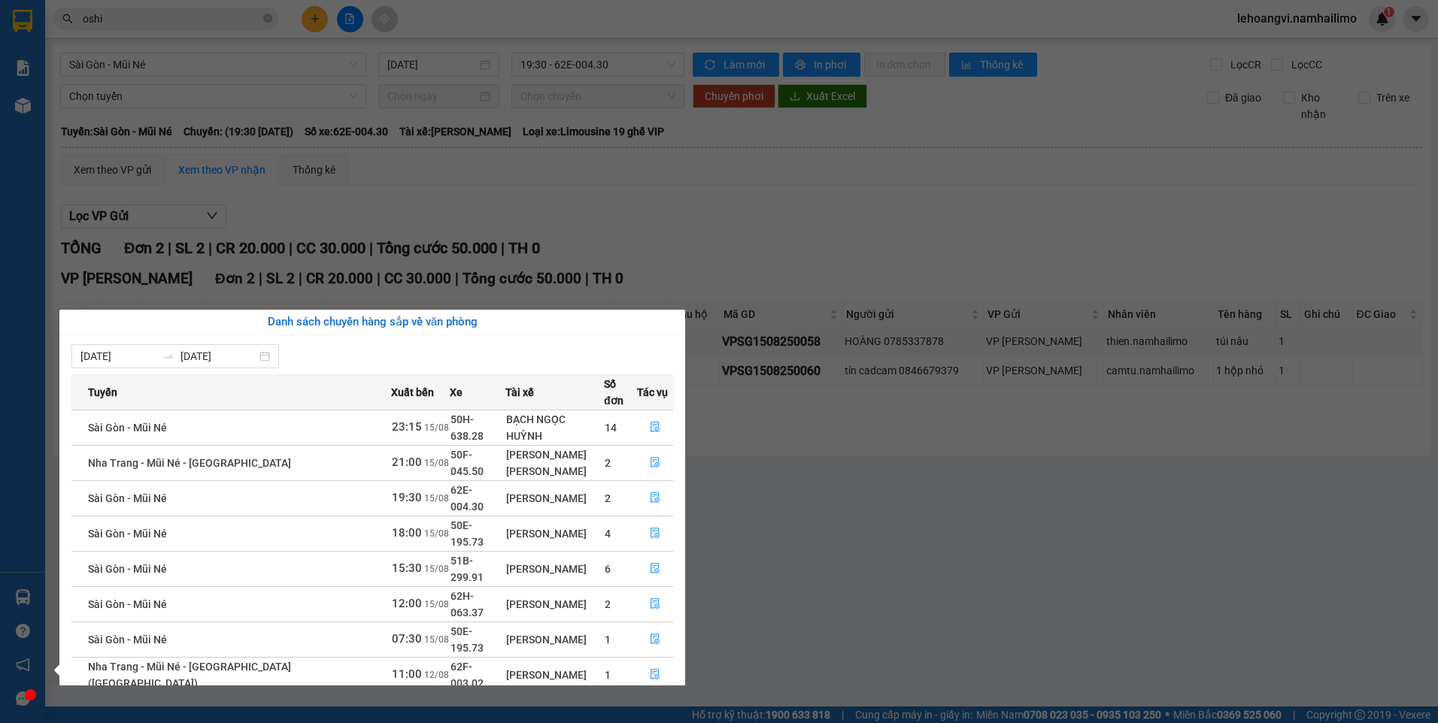
drag, startPoint x: 905, startPoint y: 474, endPoint x: 697, endPoint y: 440, distance: 211.1
click at [896, 468] on section "Kết quả tìm kiếm ( 1039 ) Bộ lọc Mã ĐH Trạng thái Món hàng Tổng cước Chưa cước …" at bounding box center [719, 361] width 1438 height 723
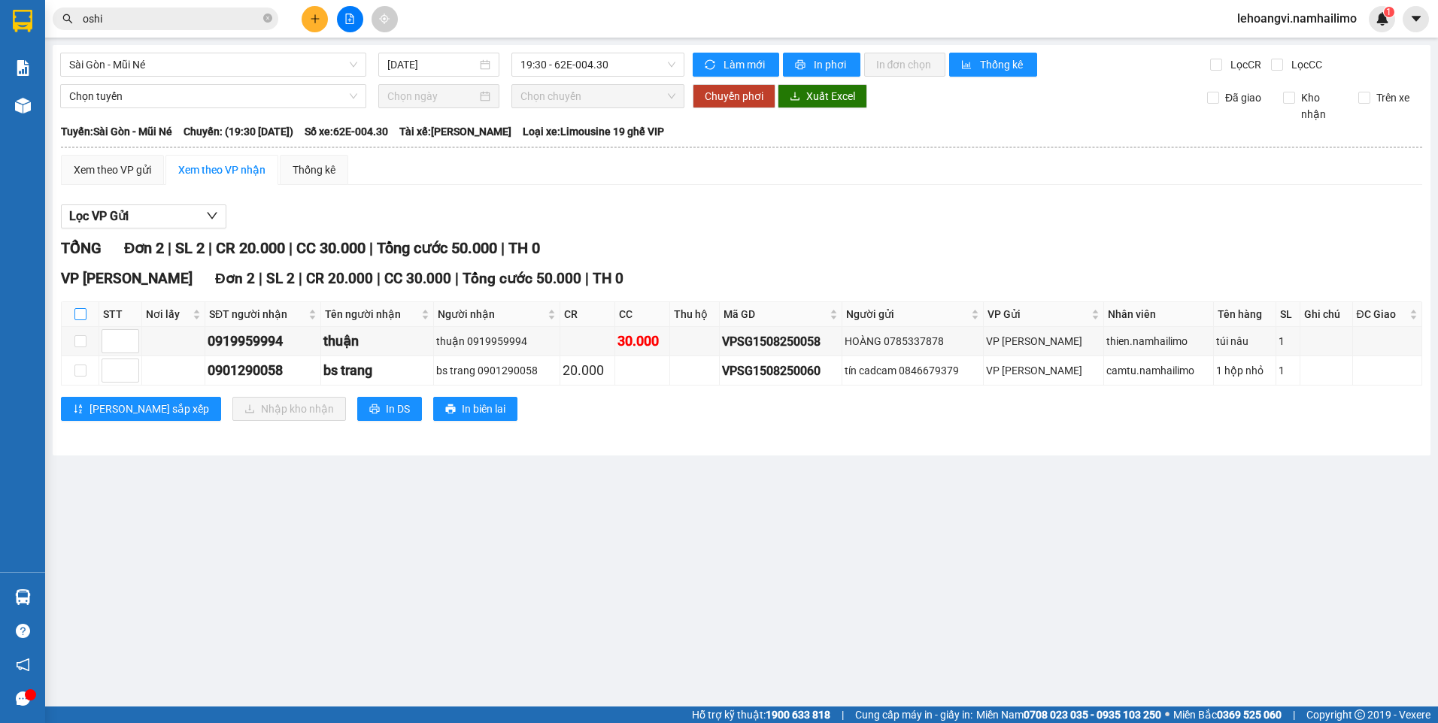
click at [82, 313] on input "checkbox" at bounding box center [80, 314] width 12 height 12
checkbox input "true"
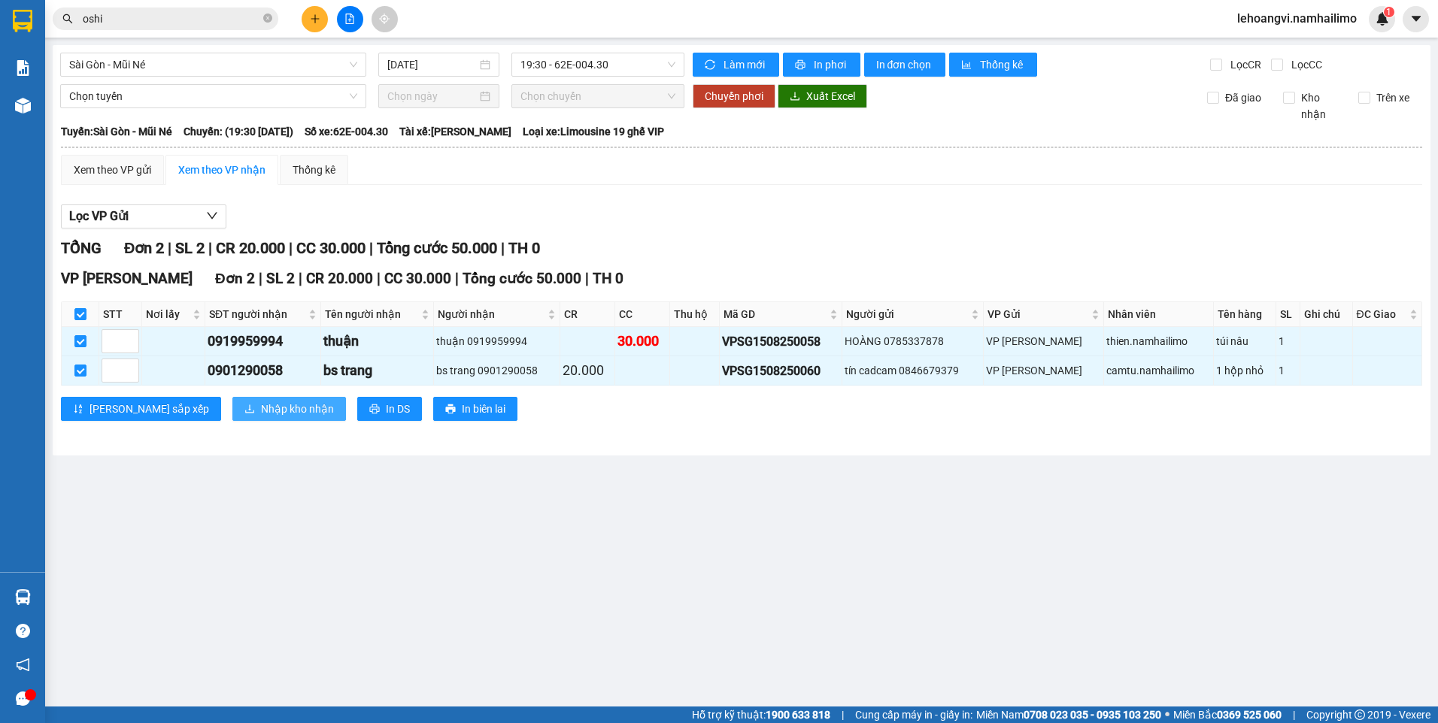
click at [261, 411] on span "Nhập kho nhận" at bounding box center [297, 409] width 73 height 17
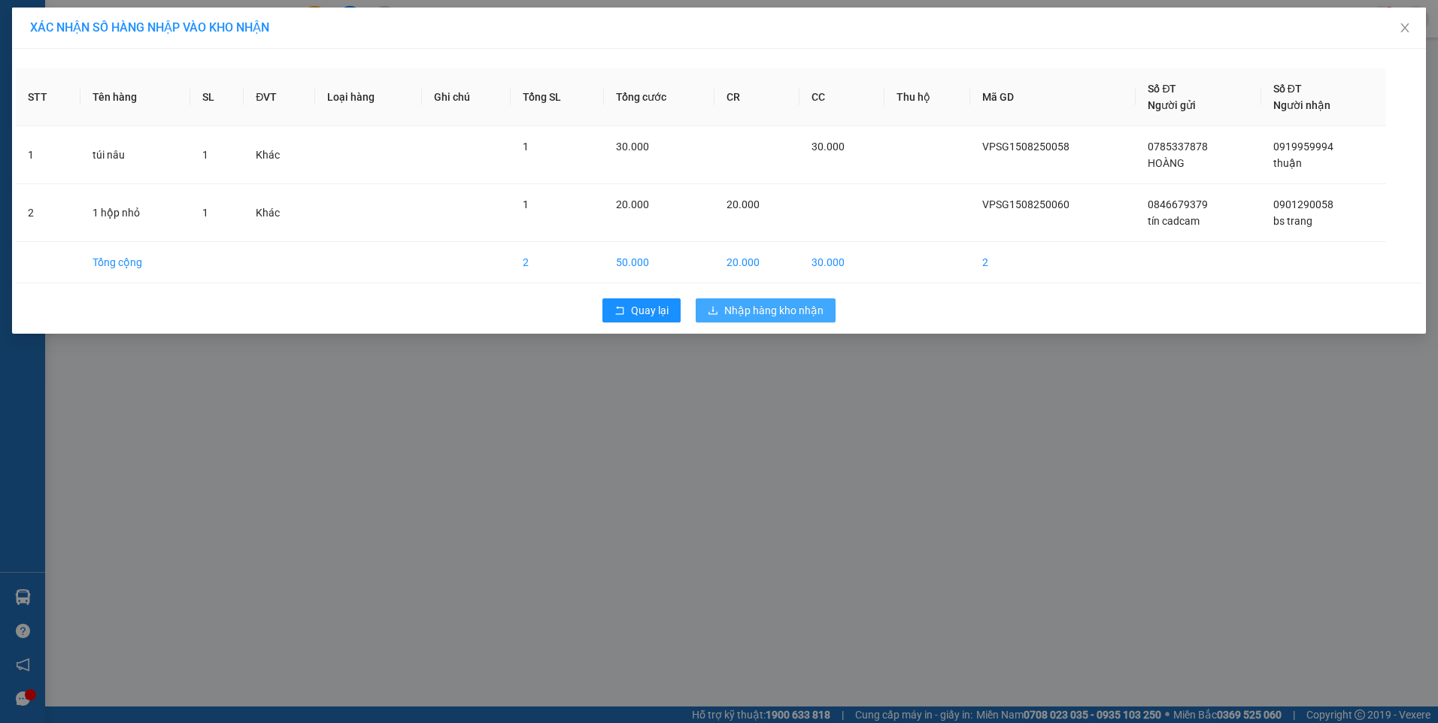
drag, startPoint x: 758, startPoint y: 313, endPoint x: 538, endPoint y: 446, distance: 257.4
click at [756, 317] on span "Nhập hàng kho nhận" at bounding box center [773, 310] width 99 height 17
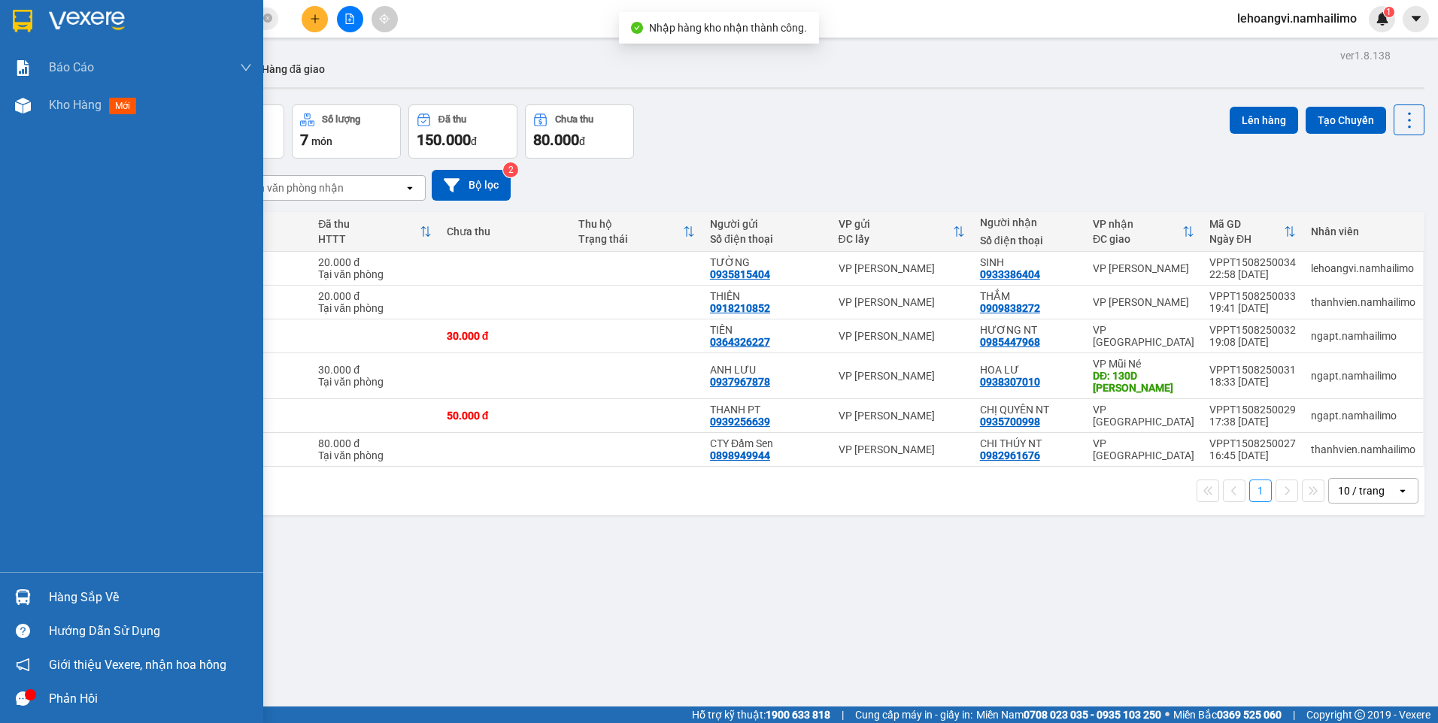
click at [27, 600] on img at bounding box center [23, 597] width 16 height 16
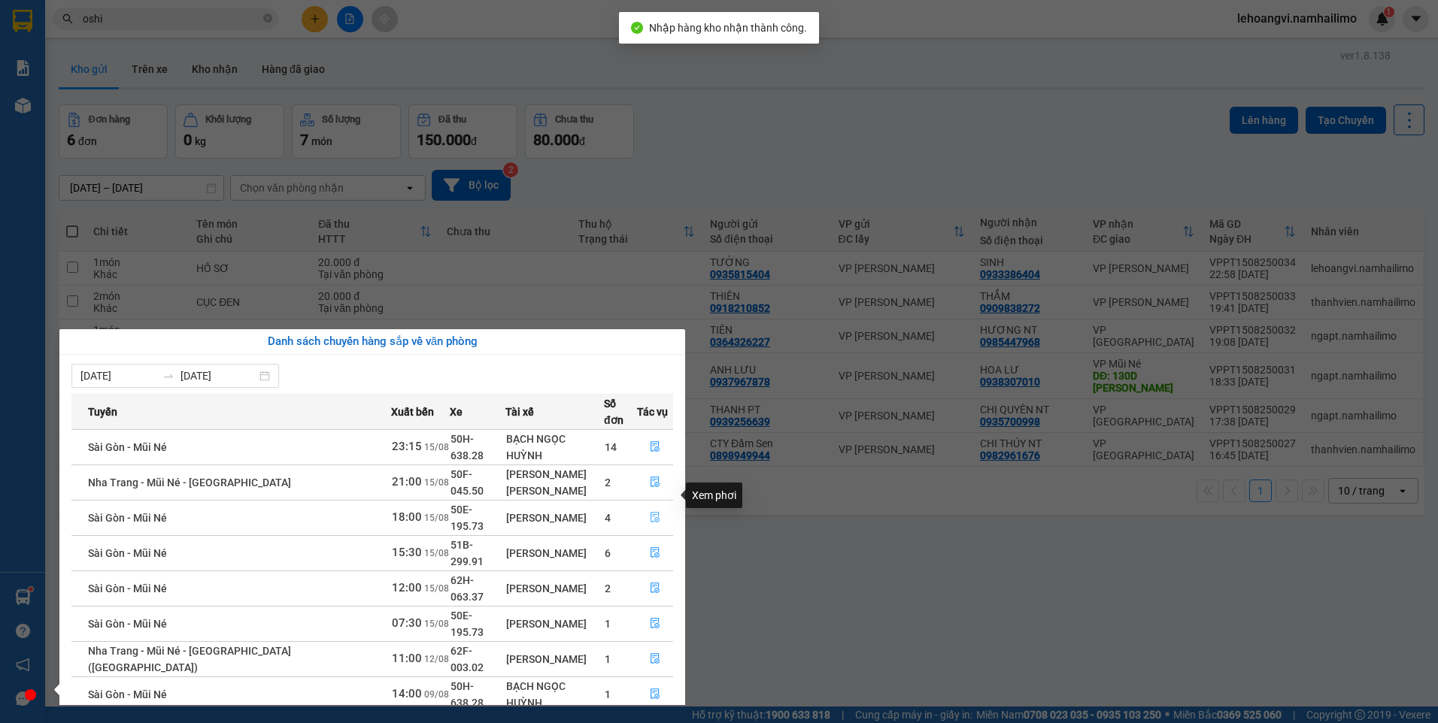
click at [656, 512] on icon "file-done" at bounding box center [655, 517] width 11 height 11
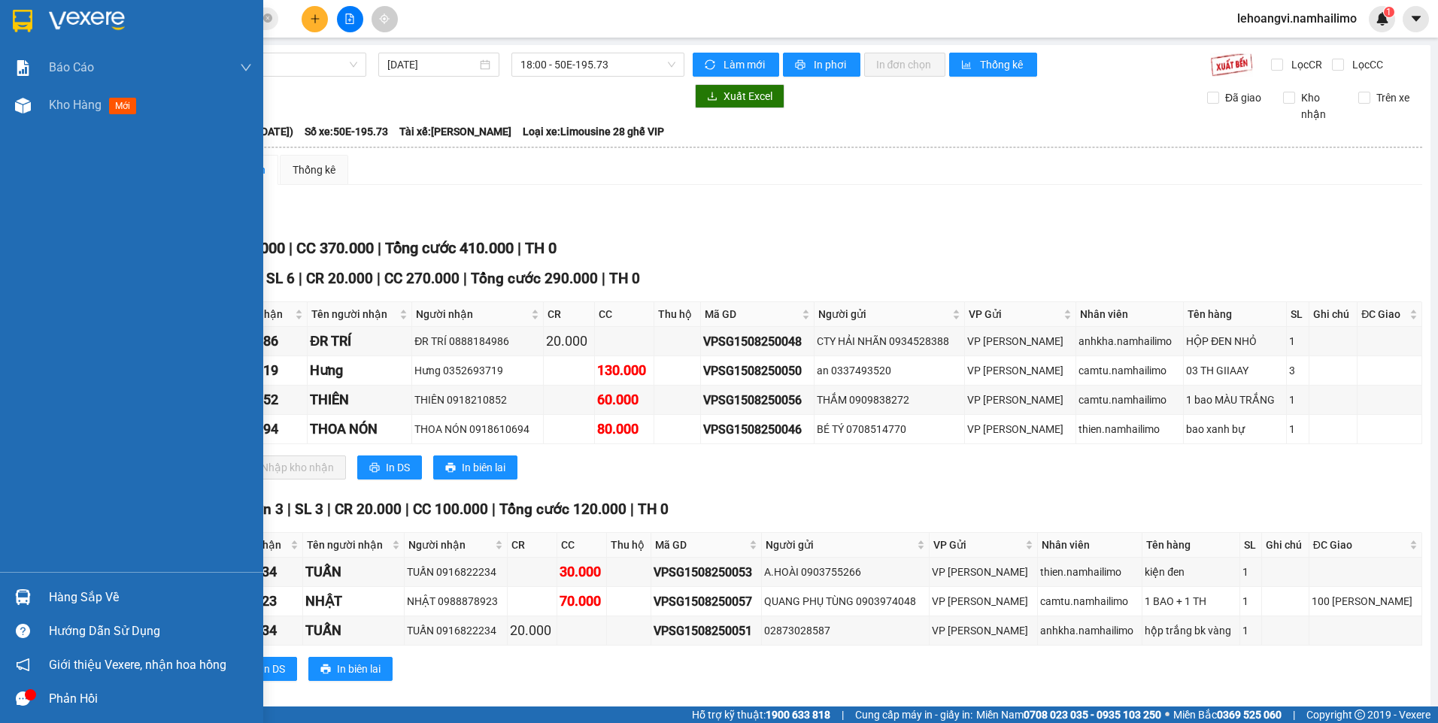
click at [2, 597] on div "Hàng sắp về" at bounding box center [131, 597] width 263 height 34
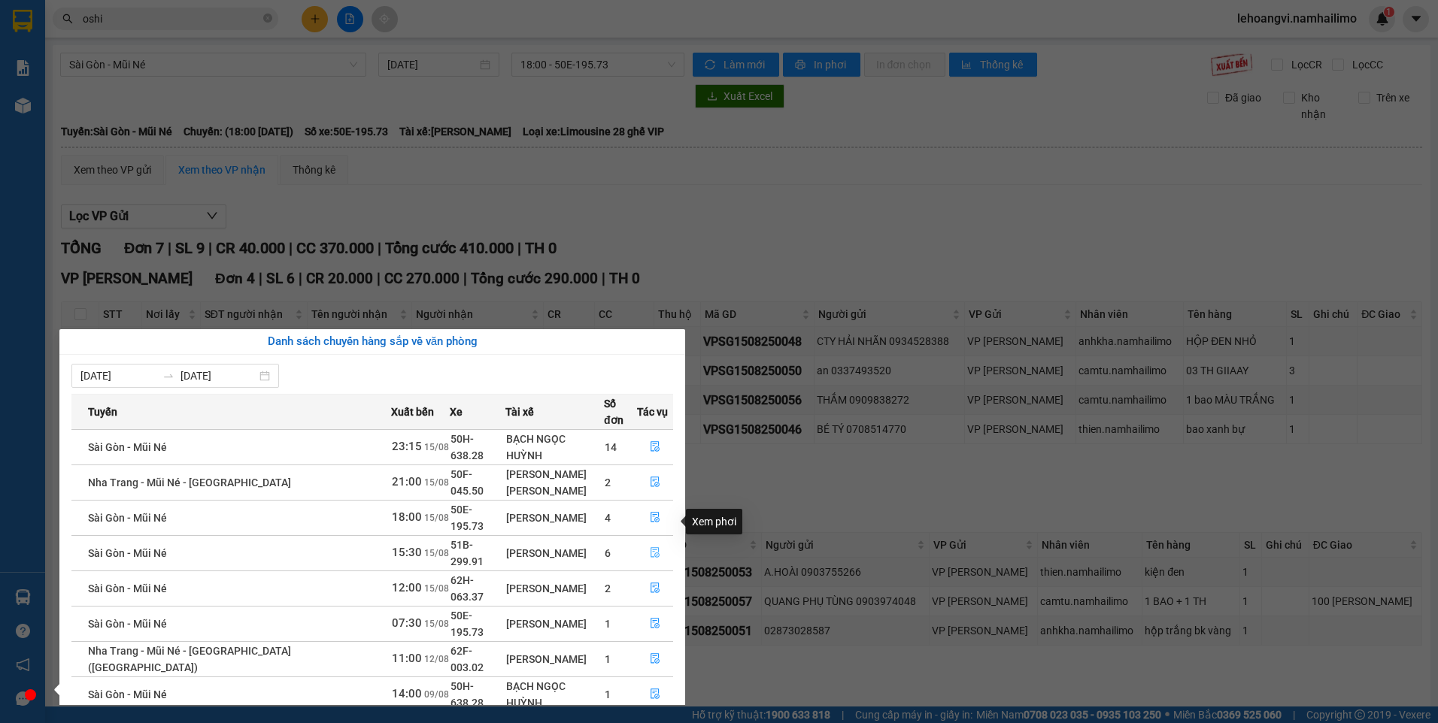
click at [645, 541] on button "button" at bounding box center [655, 553] width 35 height 24
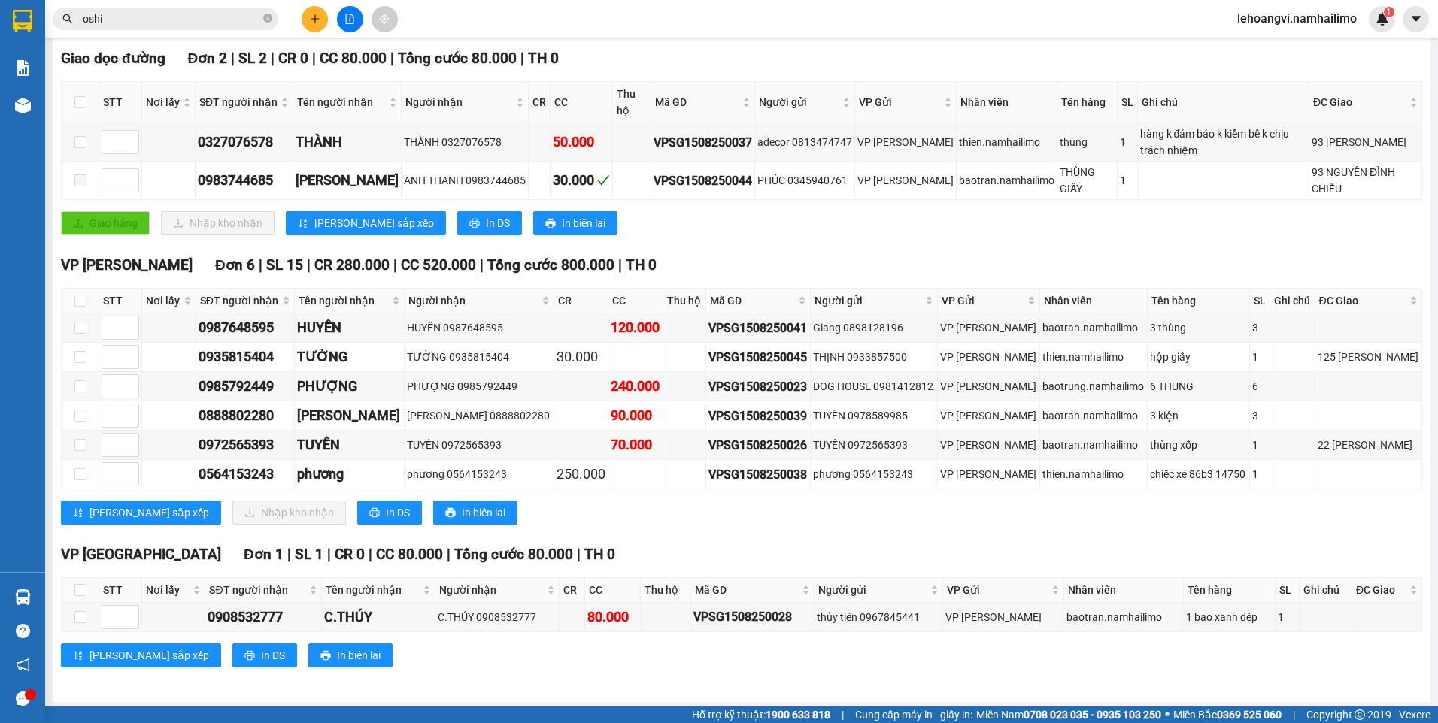
scroll to position [223, 0]
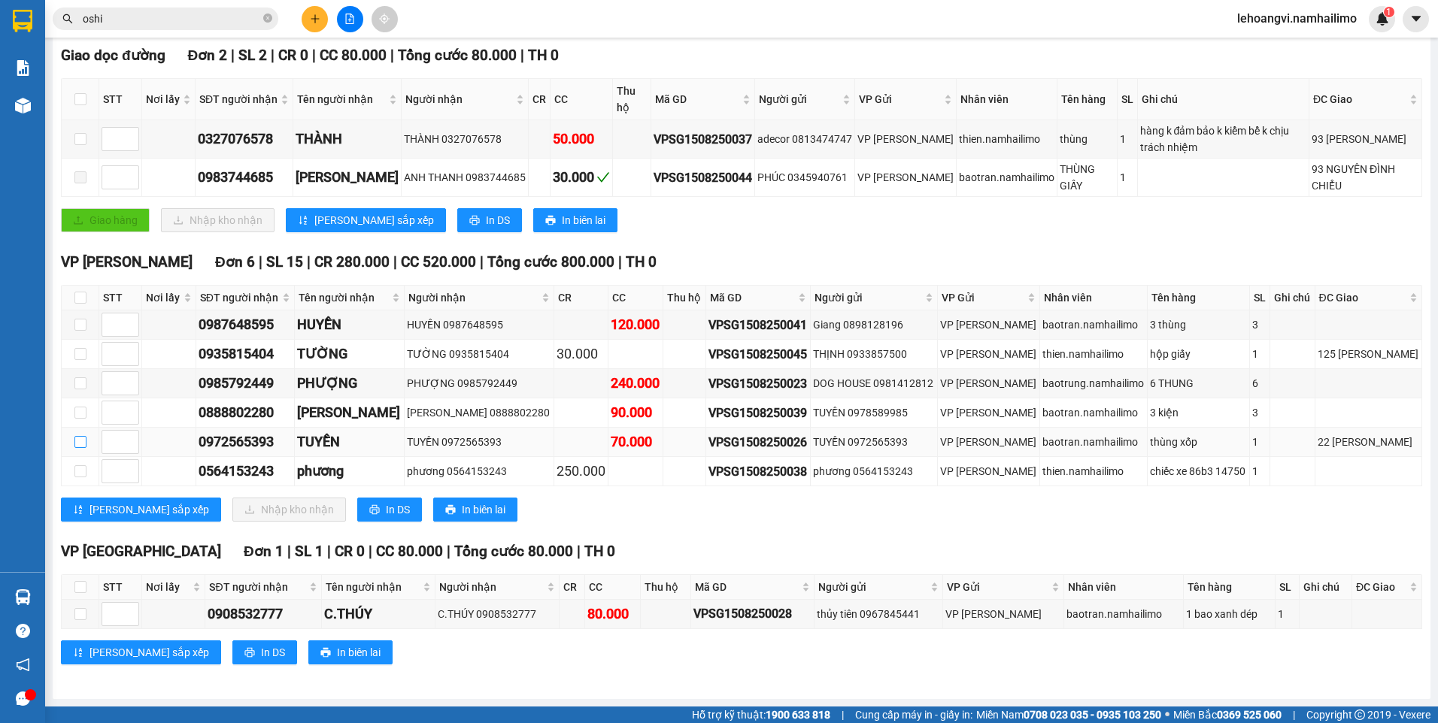
click at [83, 441] on input "checkbox" at bounding box center [80, 442] width 12 height 12
checkbox input "true"
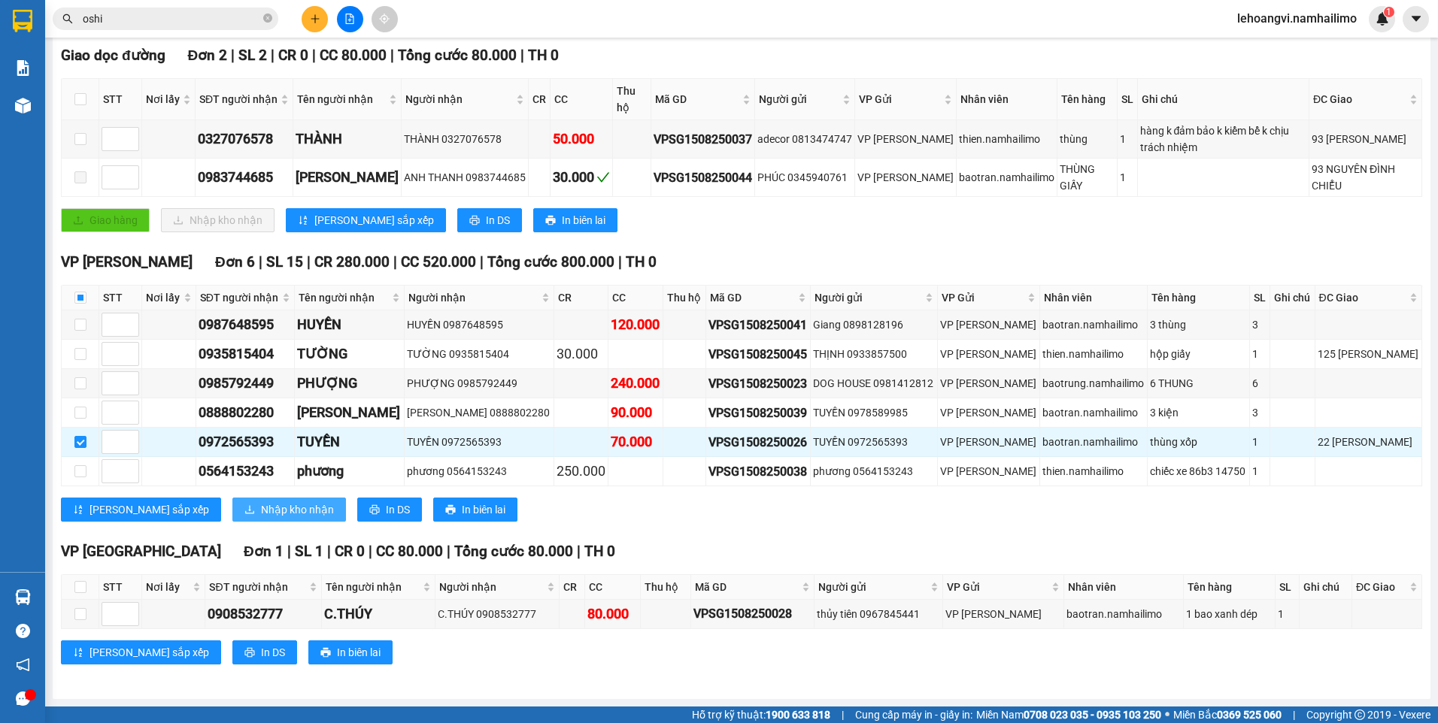
click at [261, 505] on span "Nhập kho nhận" at bounding box center [297, 510] width 73 height 17
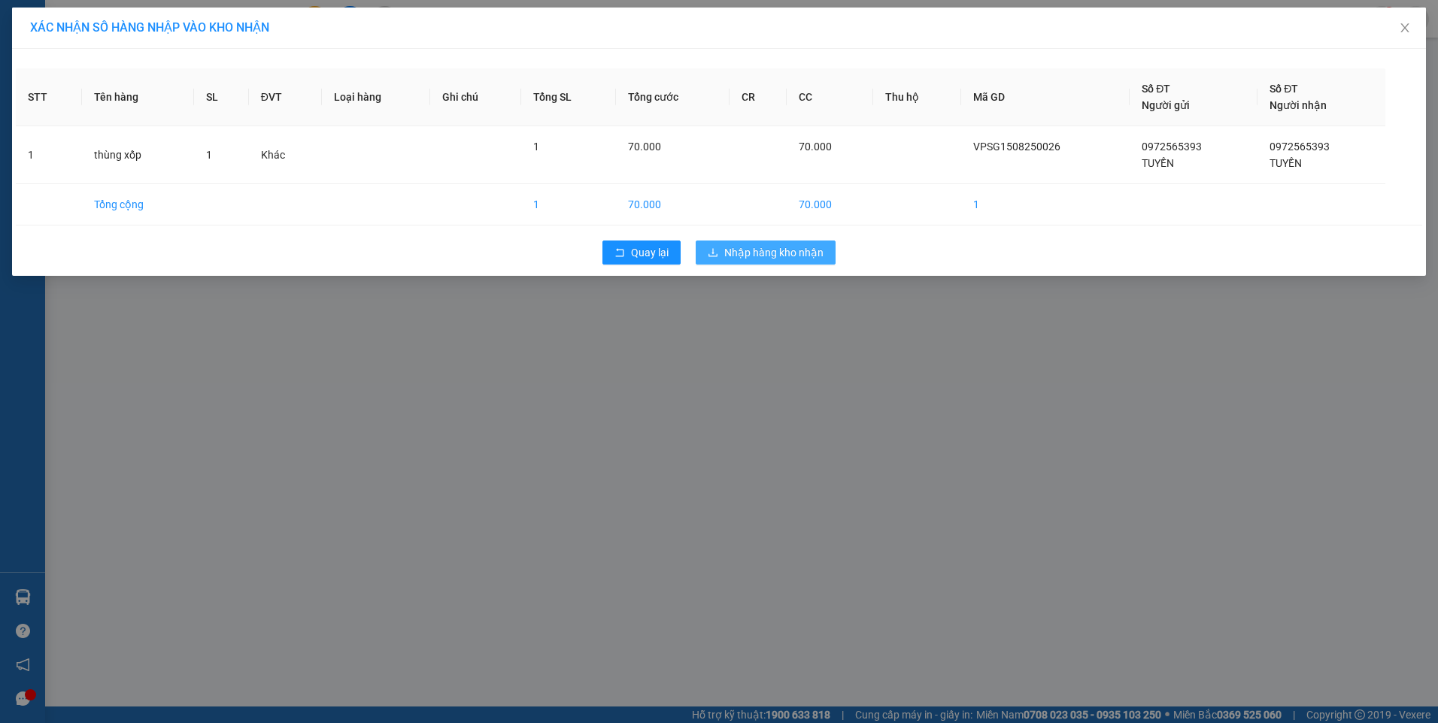
drag, startPoint x: 736, startPoint y: 269, endPoint x: 740, endPoint y: 259, distance: 10.5
click at [738, 266] on div "Quay lại Nhập hàng kho nhận" at bounding box center [719, 252] width 1406 height 39
click at [740, 259] on span "Nhập hàng kho nhận" at bounding box center [773, 252] width 99 height 17
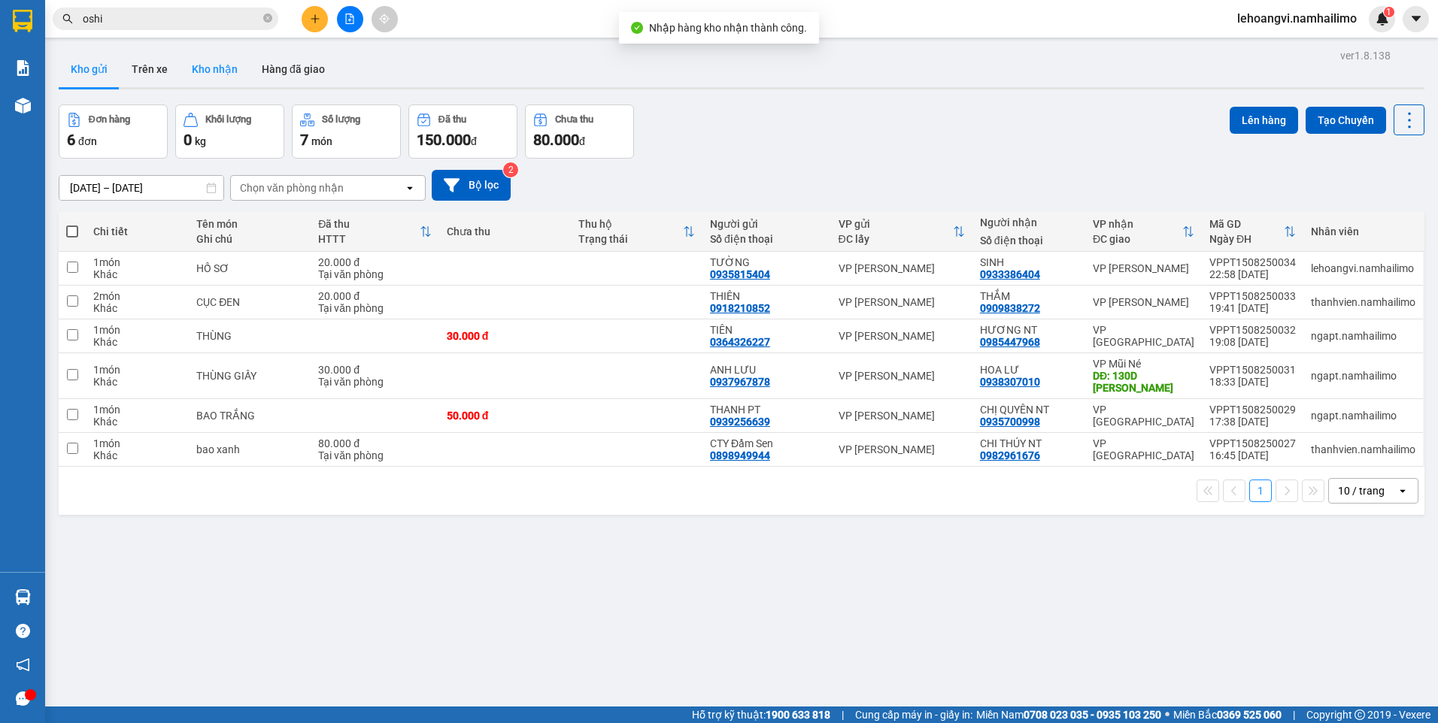
click at [232, 66] on button "Kho nhận" at bounding box center [215, 69] width 70 height 36
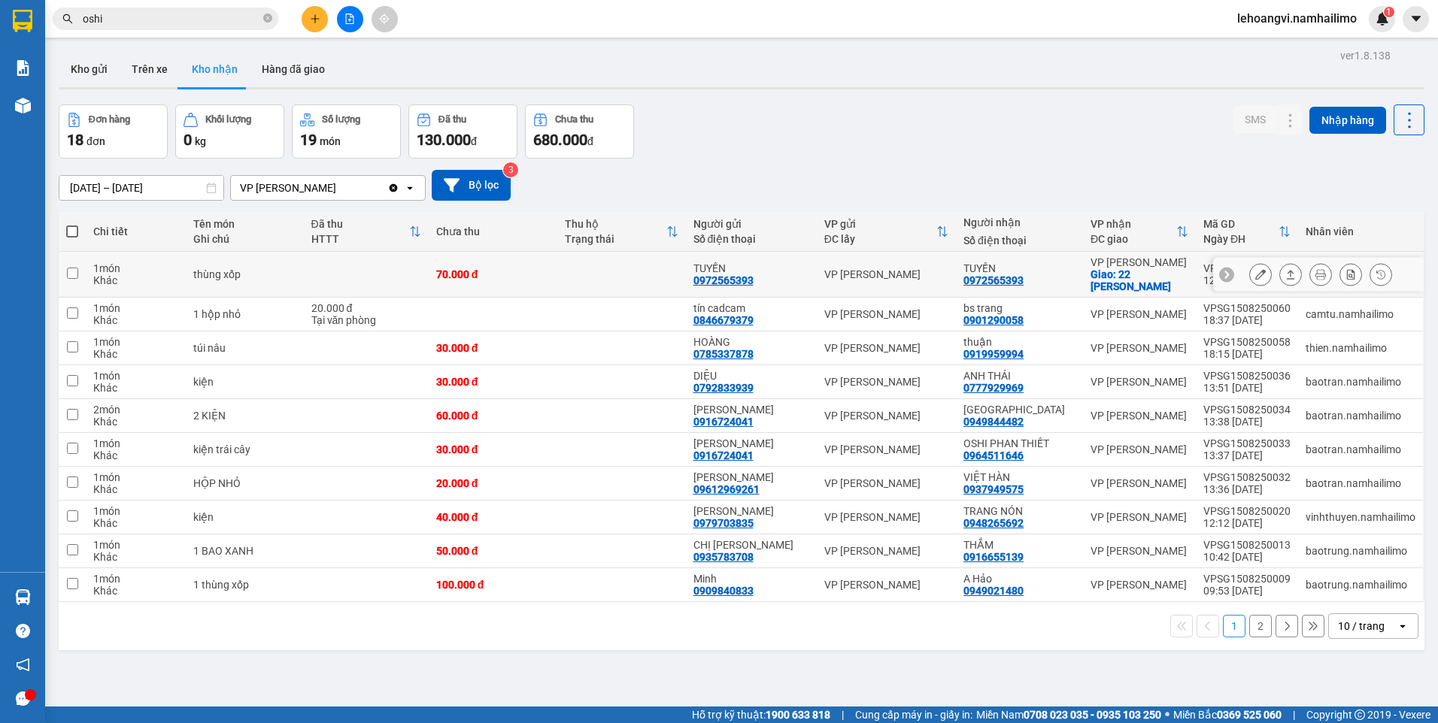
click at [1250, 268] on button at bounding box center [1260, 275] width 21 height 26
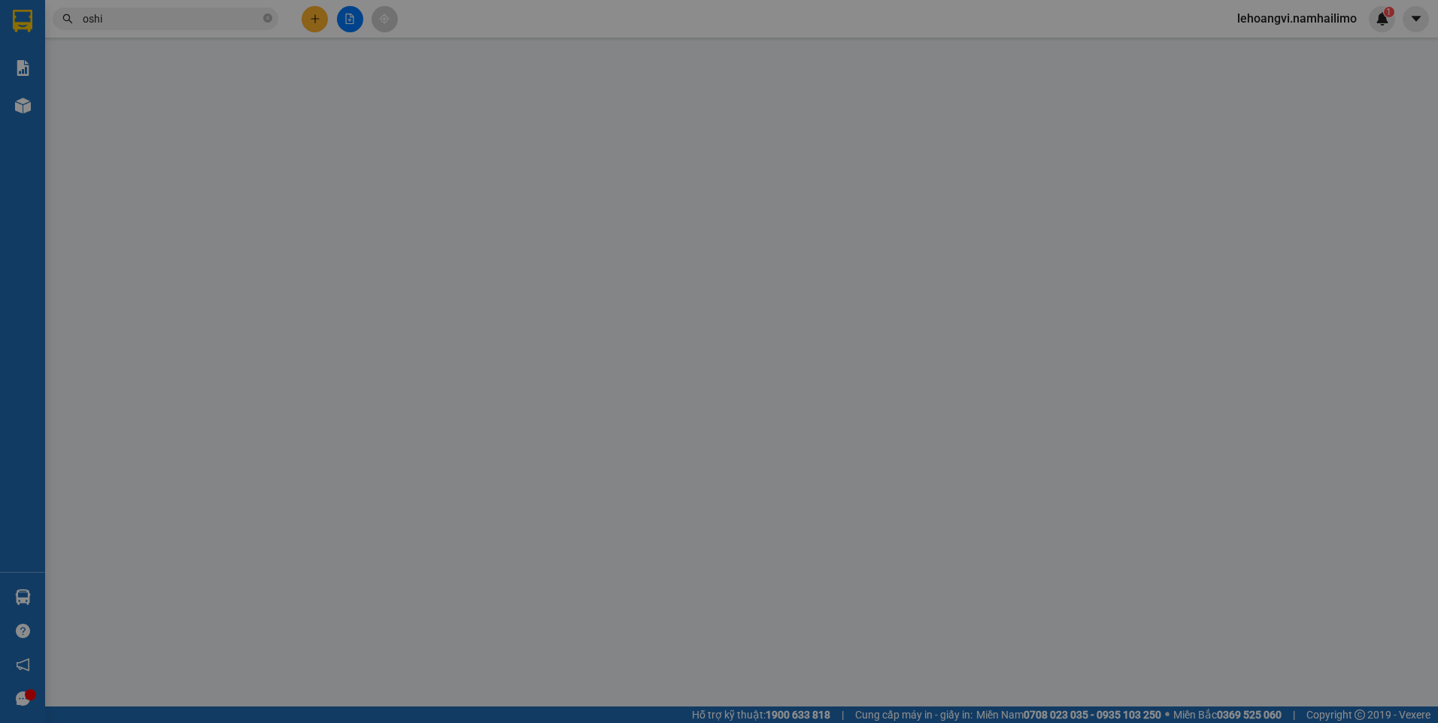
type input "0972565393"
type input "TUYỀN"
type input "0972565393"
type input "TUYỀN"
checkbox input "true"
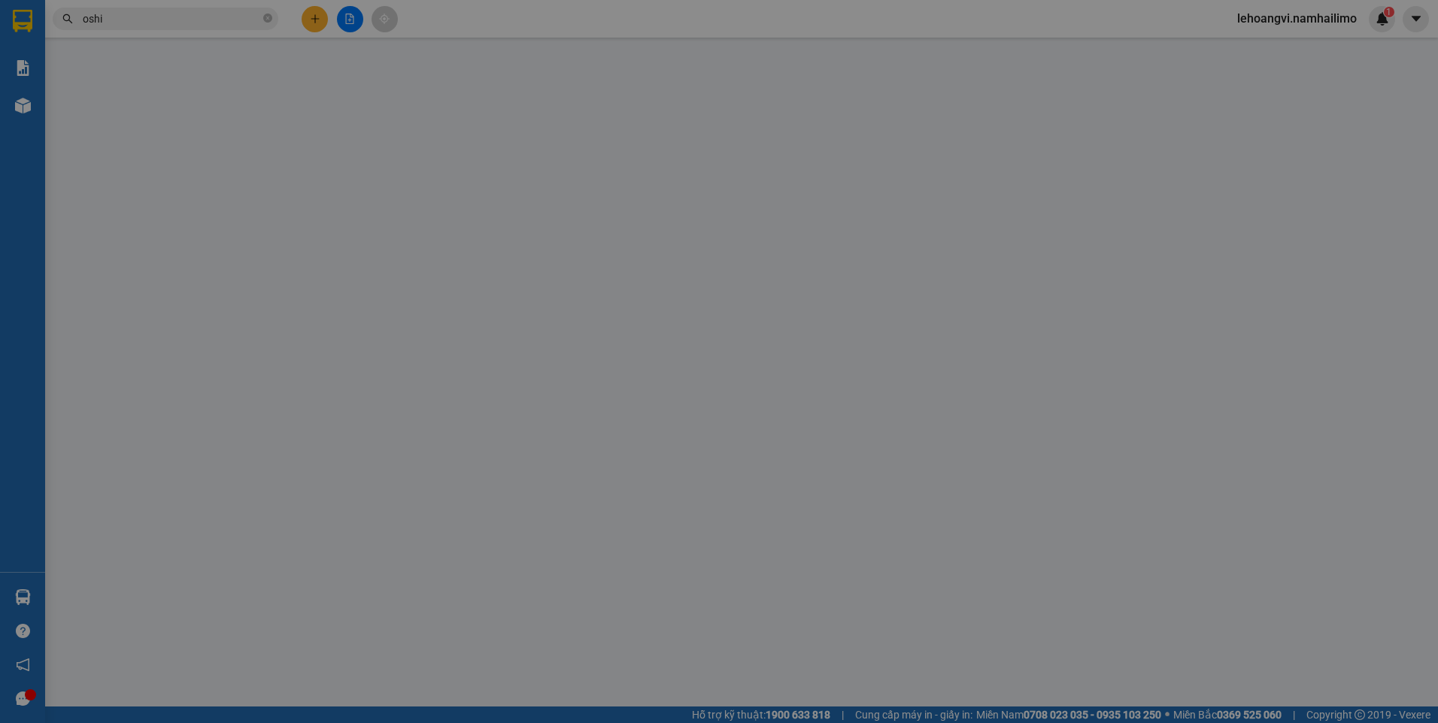
type input "22 Nguyên Hồng"
type input "20.000"
type input "70.000"
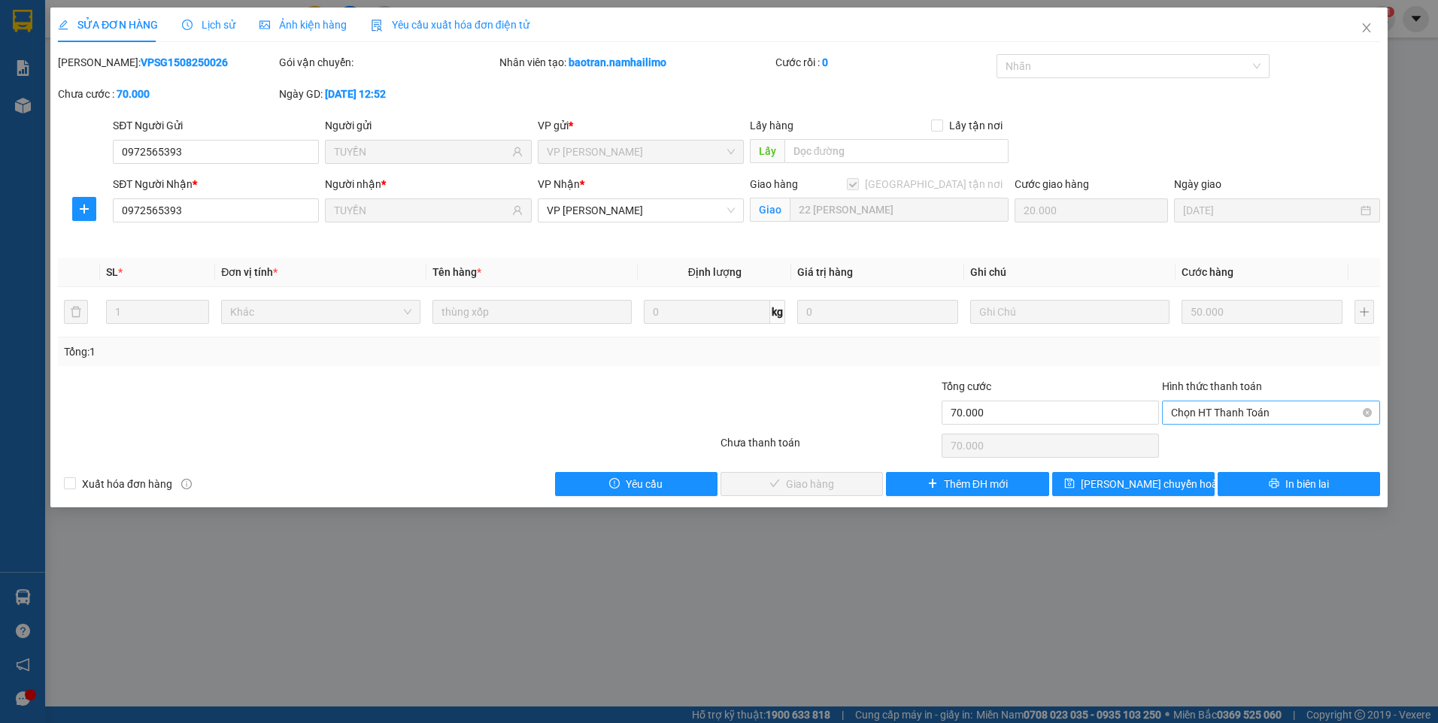
drag, startPoint x: 1238, startPoint y: 380, endPoint x: 1237, endPoint y: 414, distance: 34.6
click at [1241, 382] on label "Hình thức thanh toán" at bounding box center [1212, 386] width 100 height 12
click at [1241, 402] on input "Hình thức thanh toán" at bounding box center [1265, 413] width 189 height 23
click at [1237, 414] on span "Chọn HT Thanh Toán" at bounding box center [1271, 413] width 200 height 23
drag, startPoint x: 1231, startPoint y: 441, endPoint x: 1135, endPoint y: 456, distance: 97.3
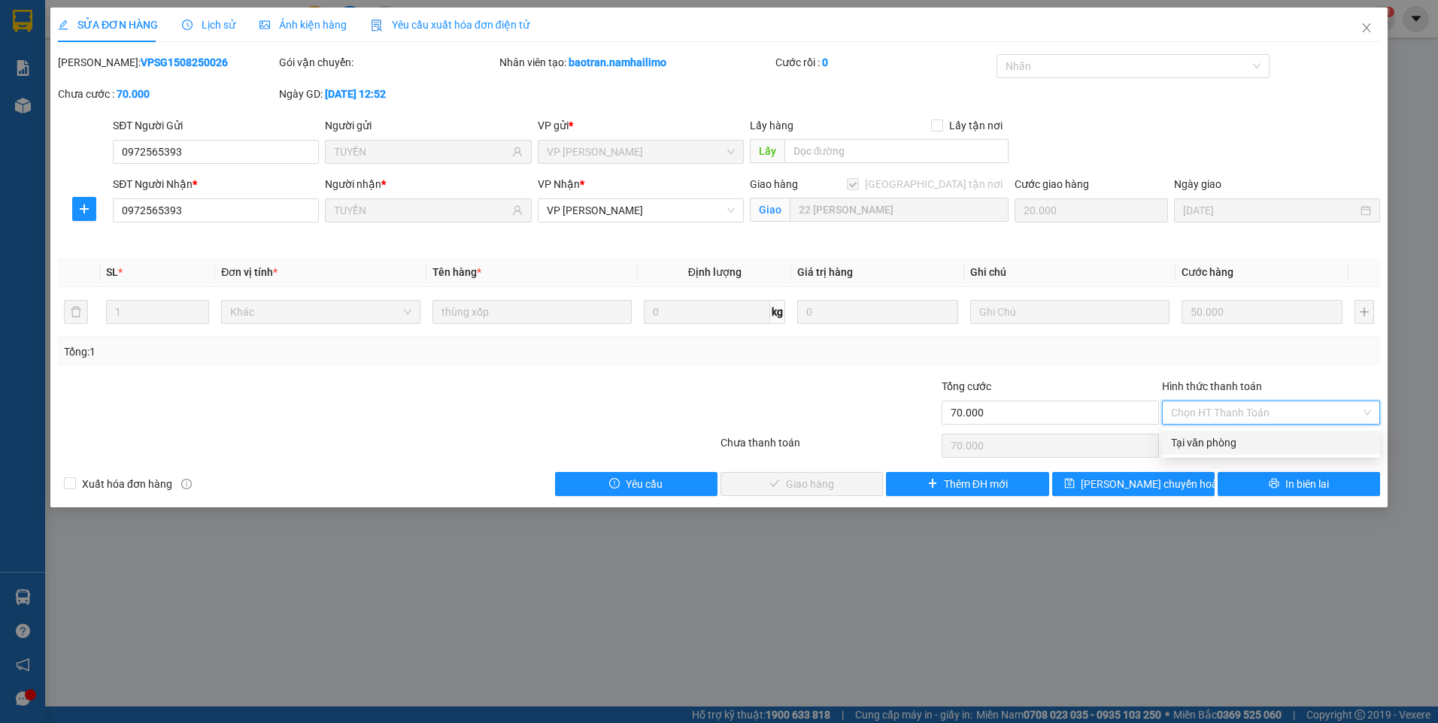
click at [1230, 441] on div "Tại văn phòng" at bounding box center [1271, 443] width 200 height 17
type input "0"
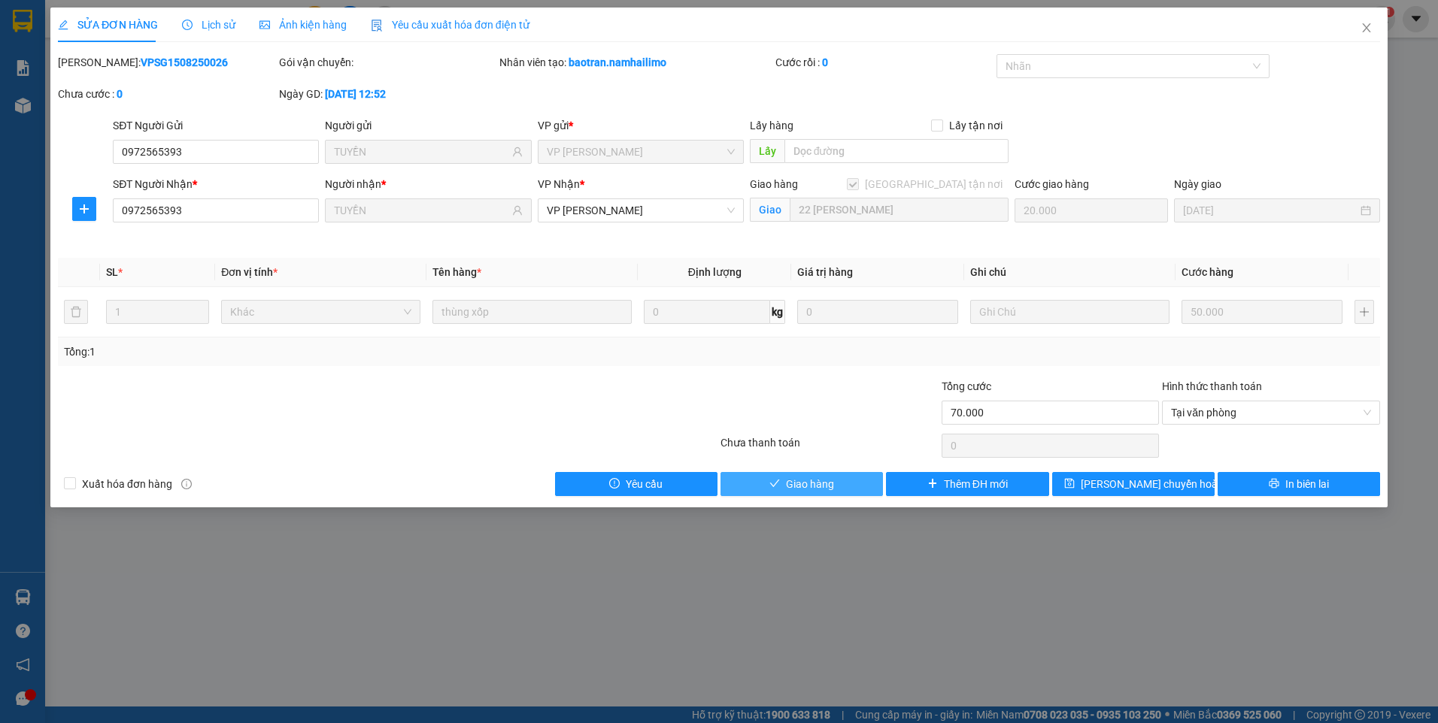
drag, startPoint x: 815, startPoint y: 481, endPoint x: 1287, endPoint y: 133, distance: 586.6
click at [816, 479] on span "Giao hàng" at bounding box center [810, 484] width 48 height 17
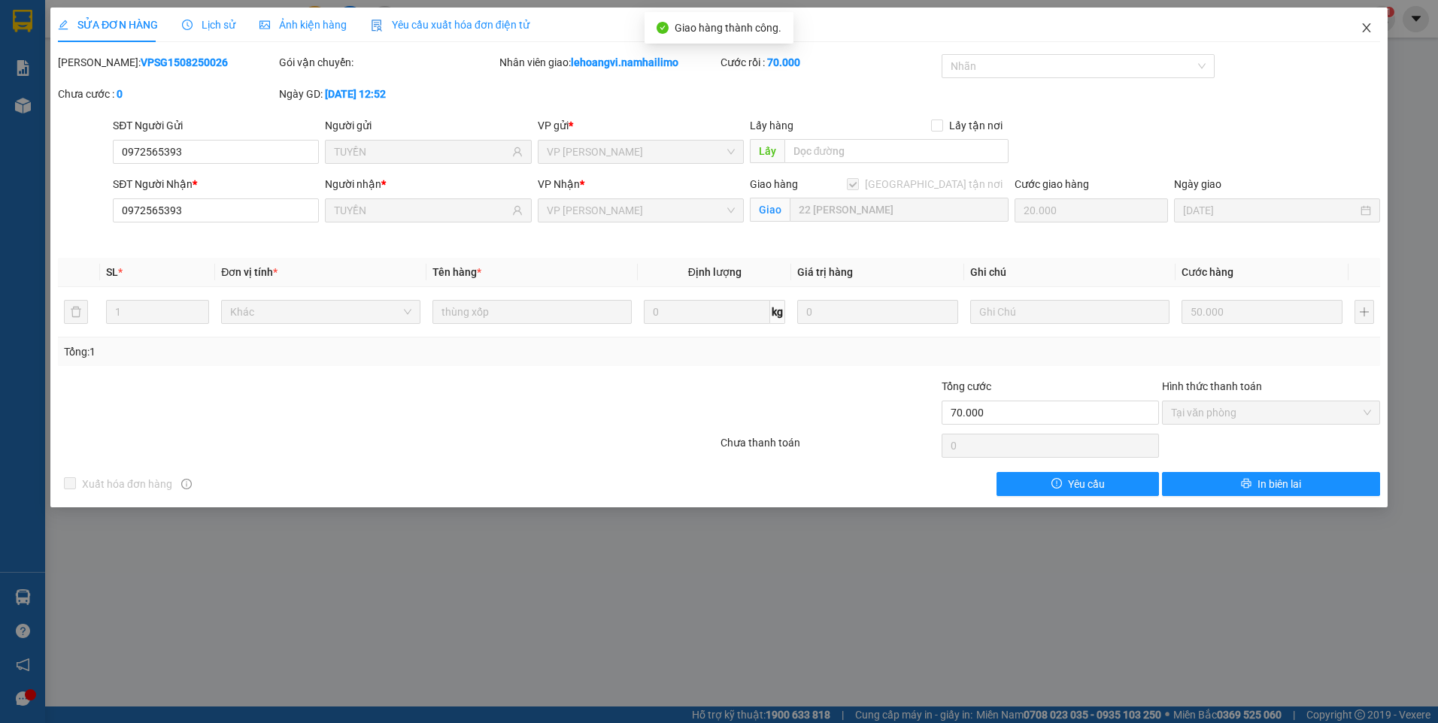
click at [1366, 32] on icon "close" at bounding box center [1366, 28] width 12 height 12
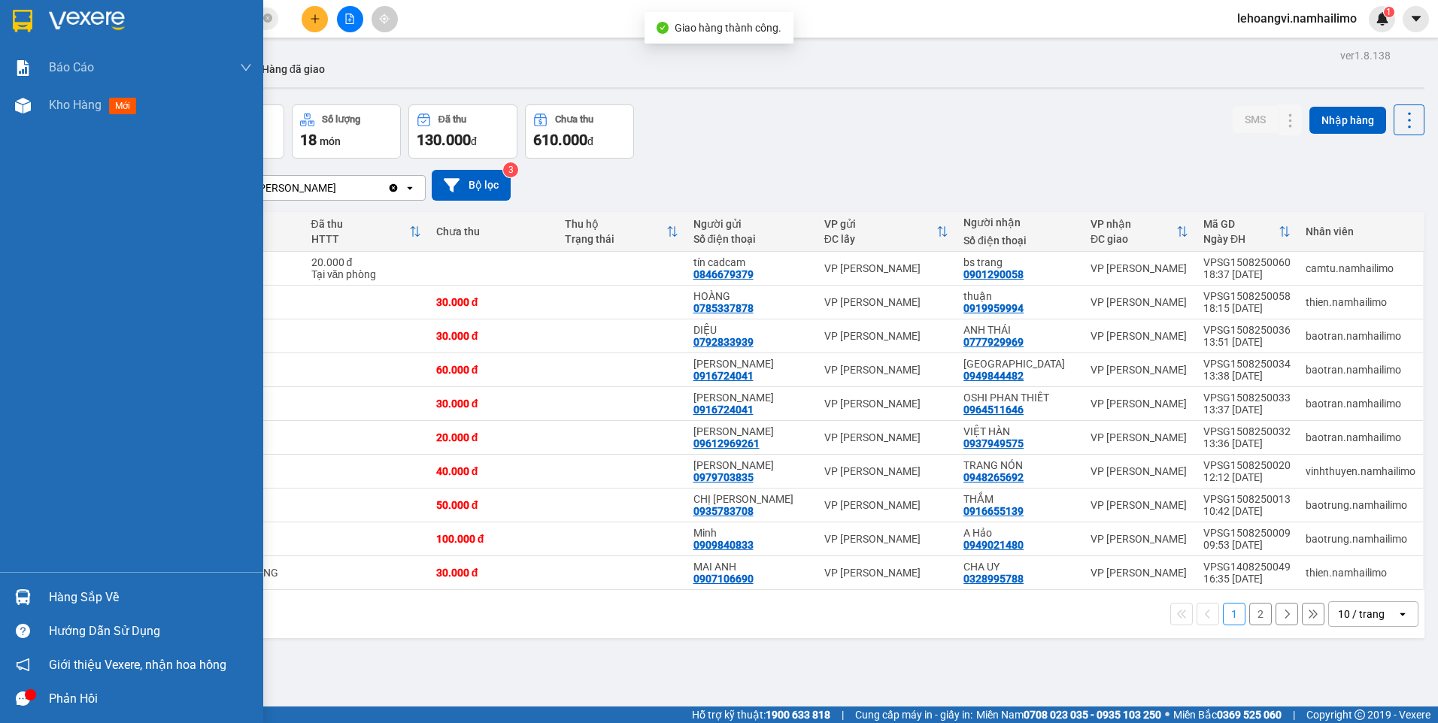
click at [22, 603] on img at bounding box center [23, 597] width 16 height 16
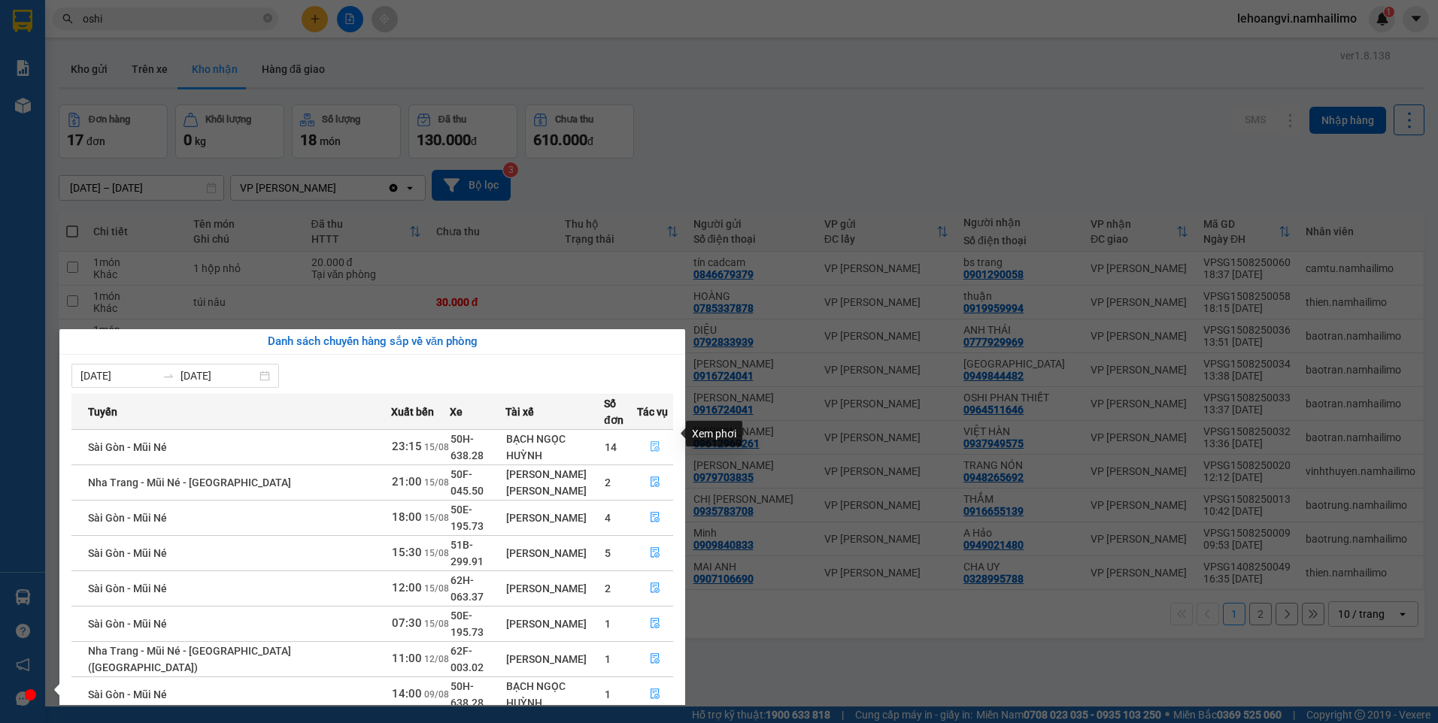
click at [659, 439] on button "button" at bounding box center [655, 447] width 35 height 24
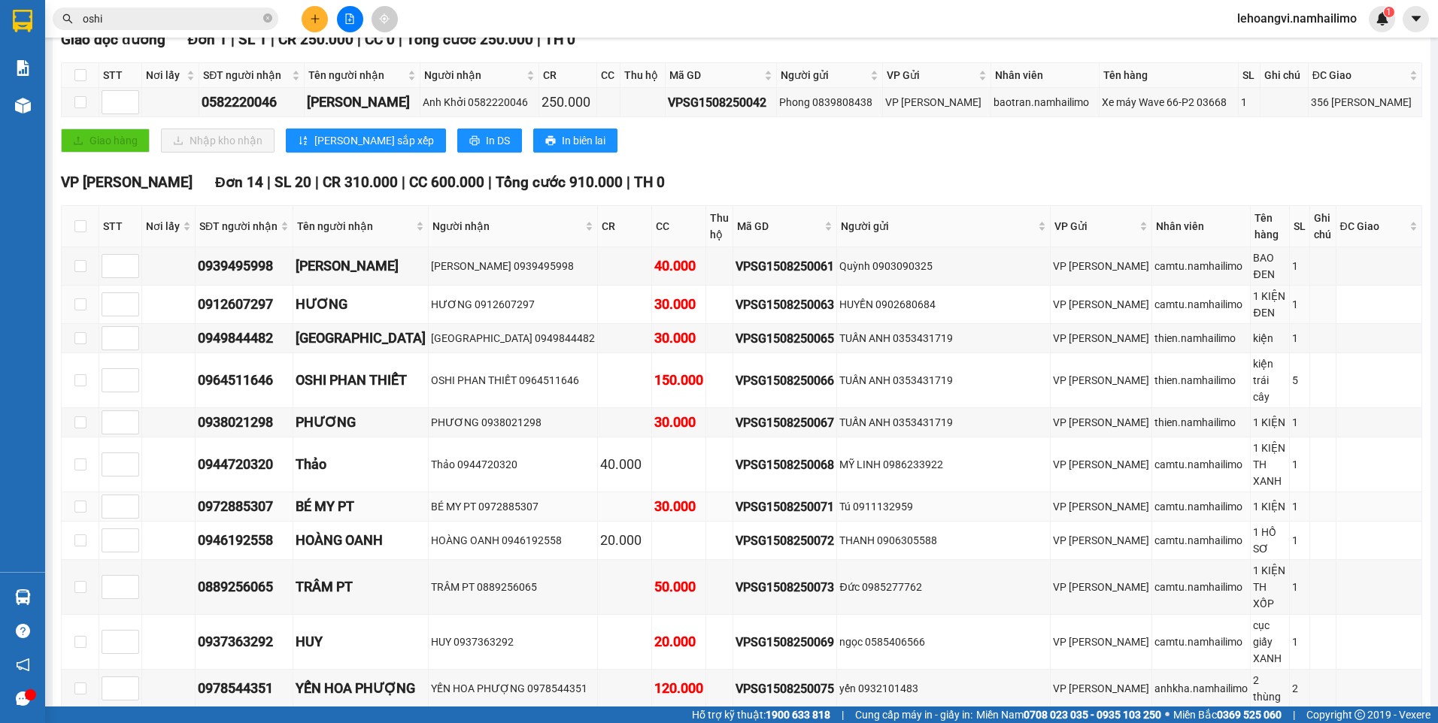
scroll to position [301, 0]
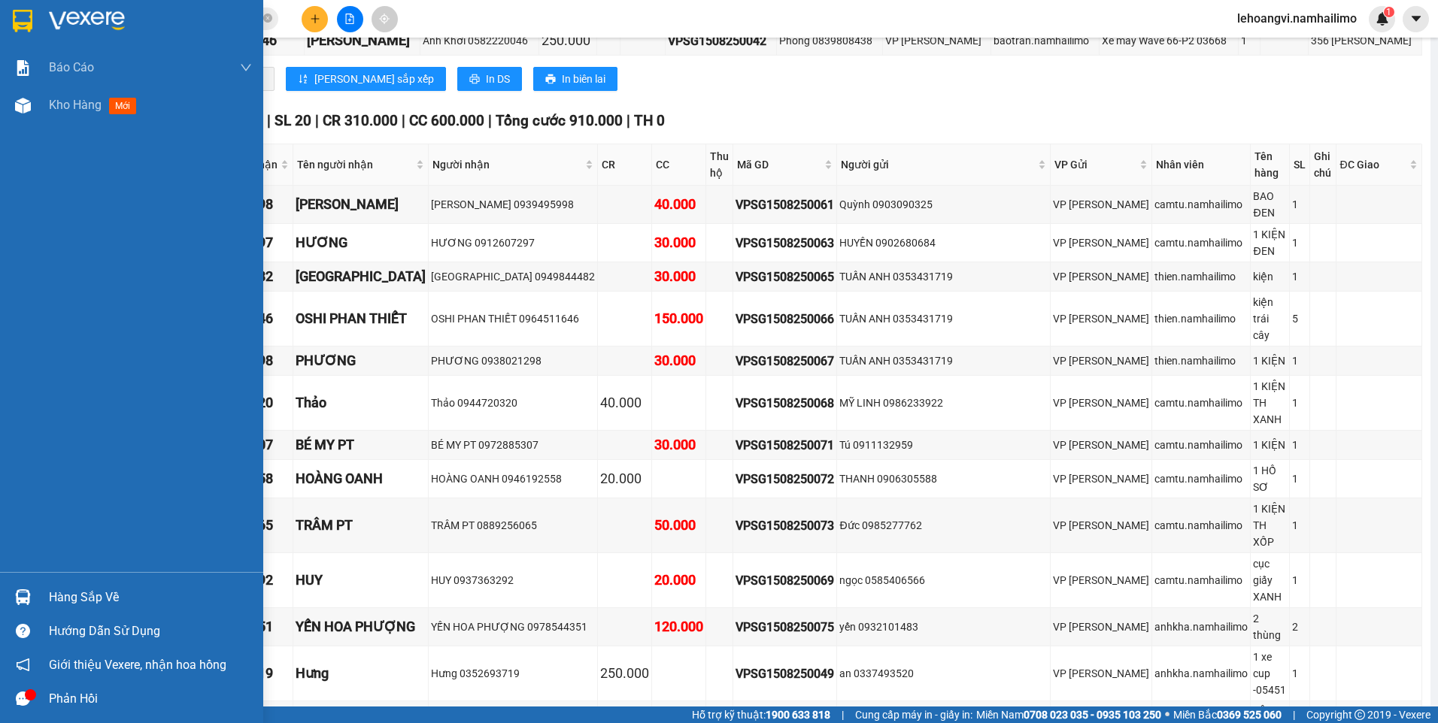
click at [39, 592] on div "Hàng sắp về" at bounding box center [131, 597] width 263 height 34
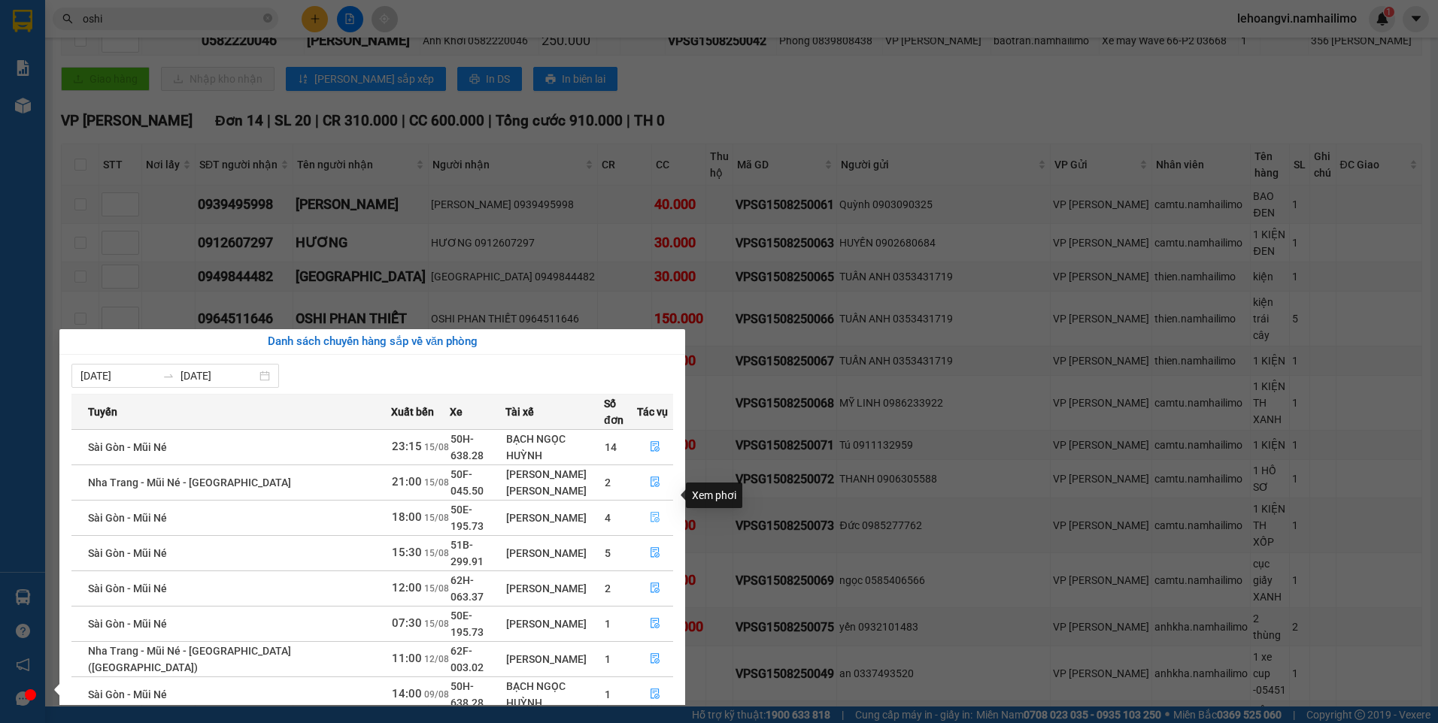
click at [649, 506] on button "button" at bounding box center [655, 518] width 35 height 24
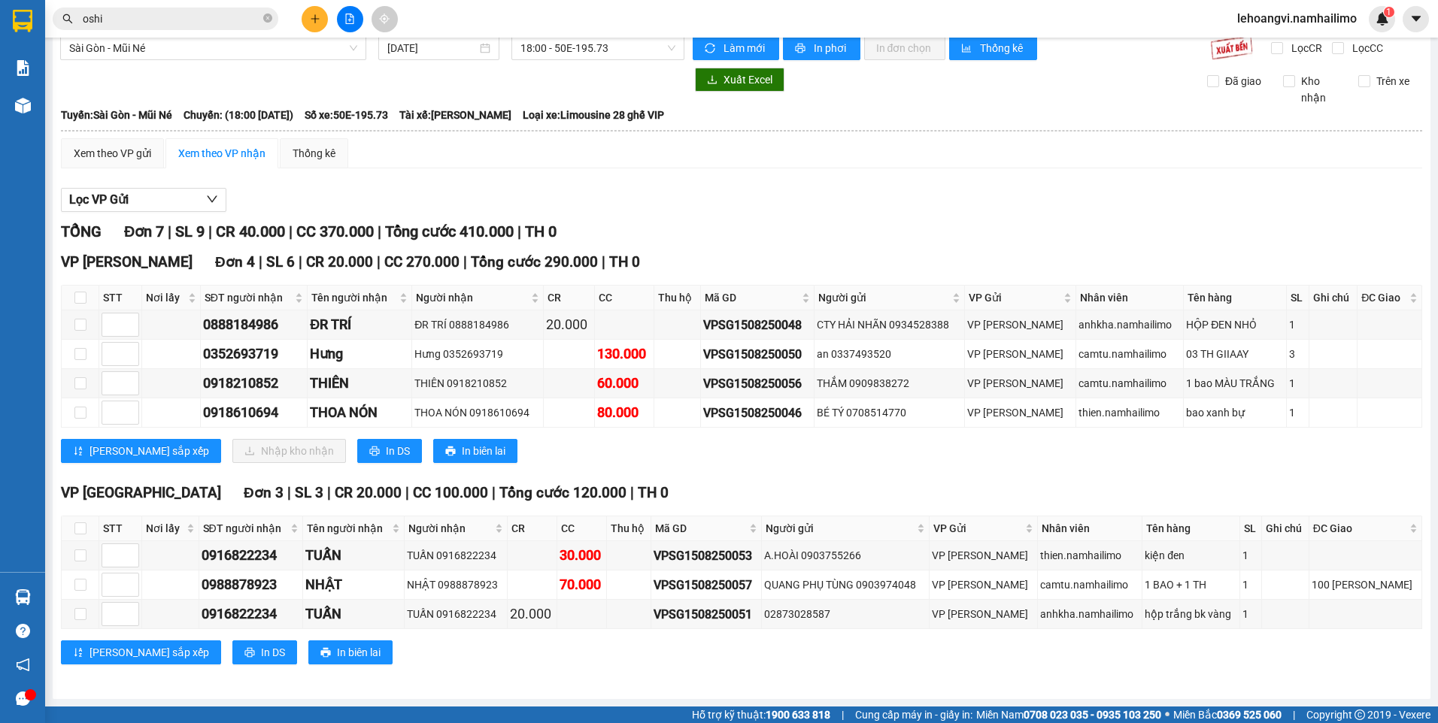
scroll to position [17, 0]
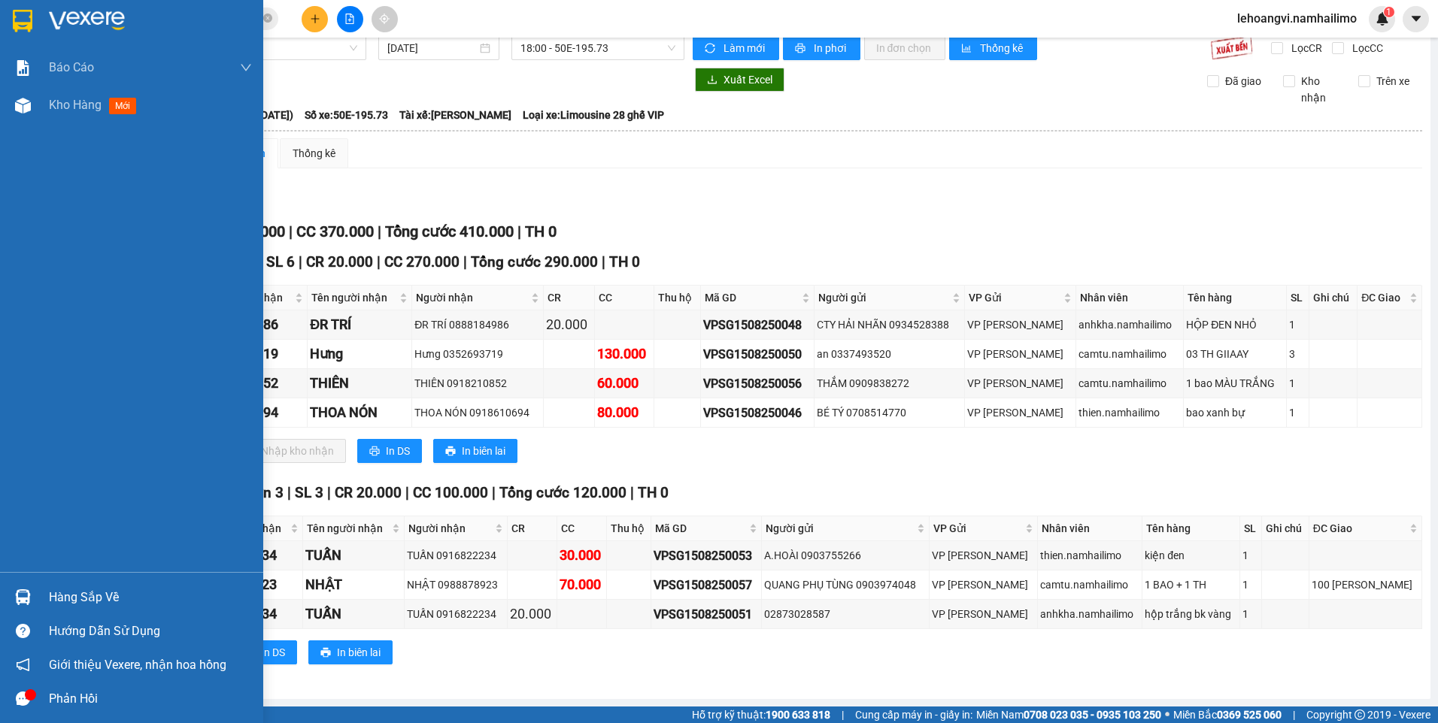
click at [47, 607] on div "Hàng sắp về" at bounding box center [131, 597] width 263 height 34
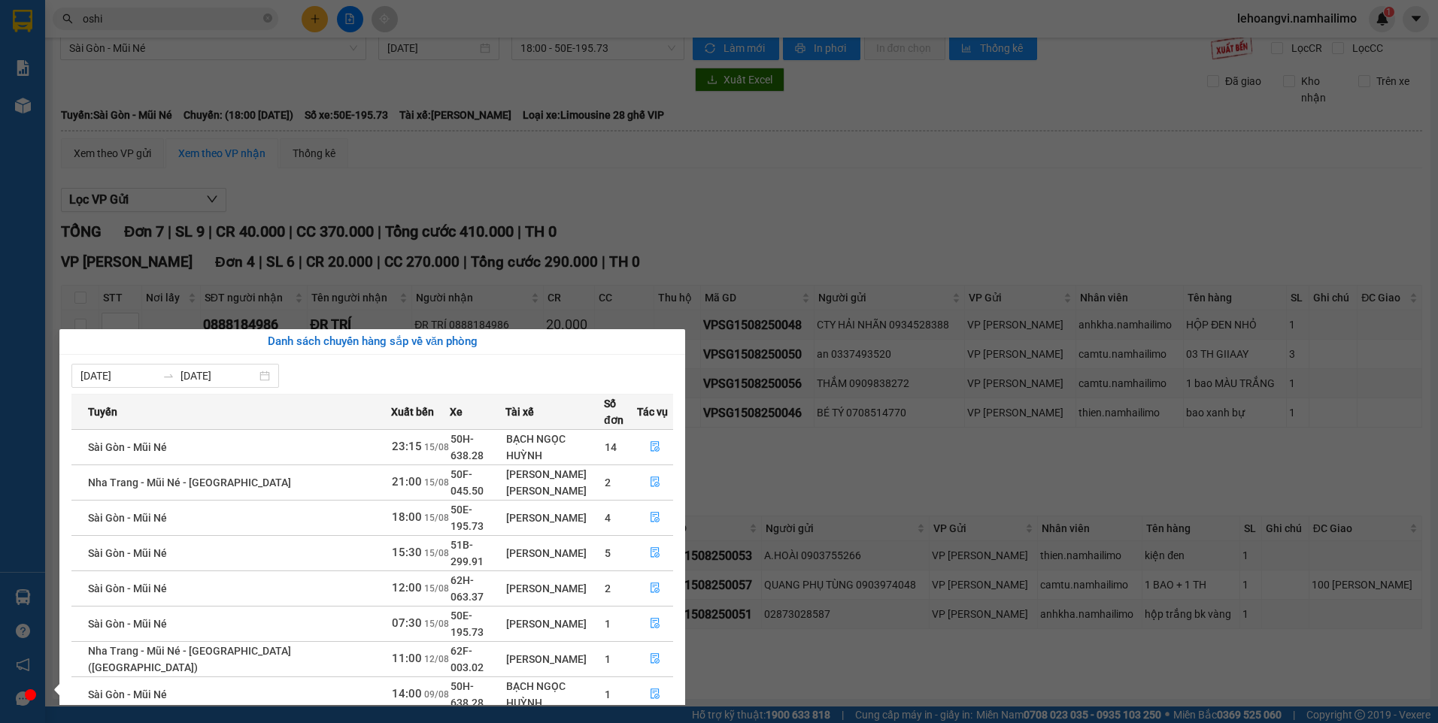
drag, startPoint x: 956, startPoint y: 484, endPoint x: 917, endPoint y: 493, distance: 40.1
click at [955, 484] on section "Kết quả tìm kiếm ( 1039 ) Bộ lọc Mã ĐH Trạng thái Món hàng Tổng cước Chưa cước …" at bounding box center [719, 361] width 1438 height 723
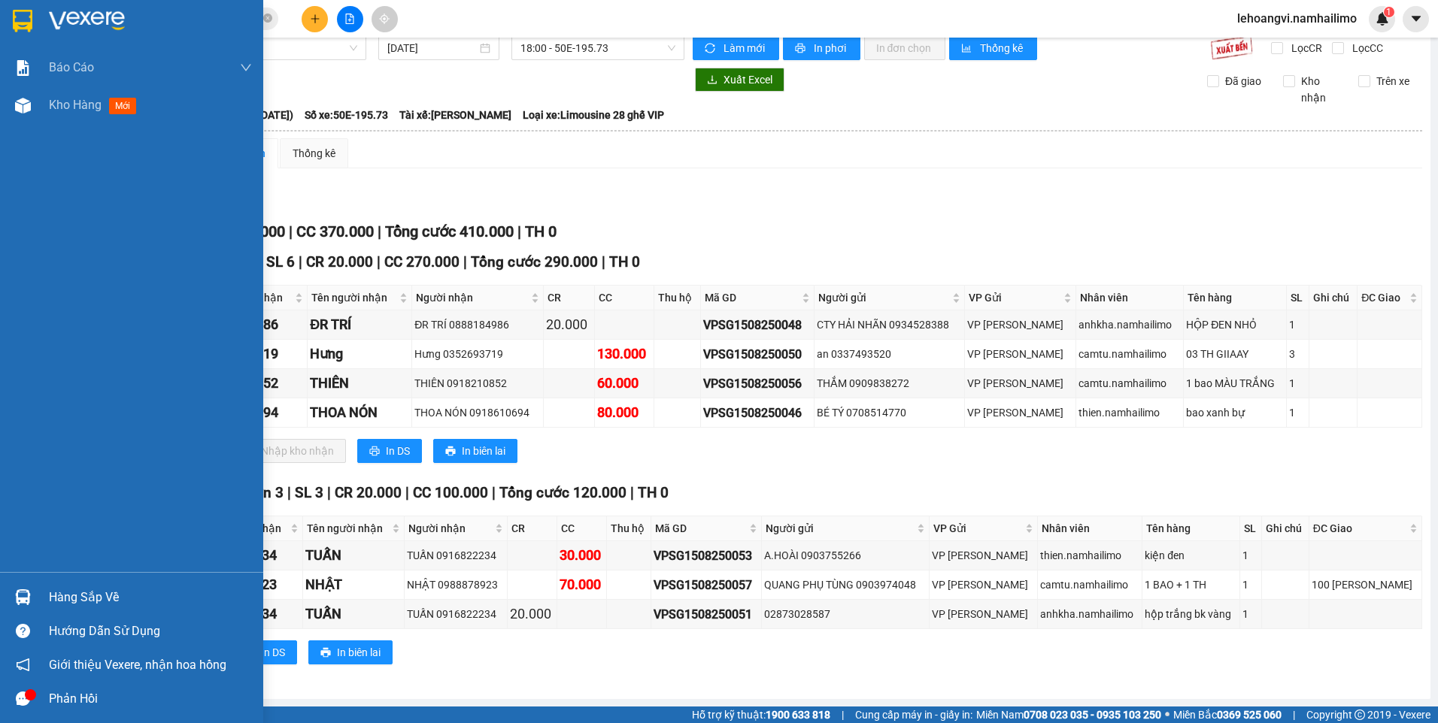
drag, startPoint x: 41, startPoint y: 587, endPoint x: 352, endPoint y: 530, distance: 315.7
click at [43, 587] on div "Hàng sắp về" at bounding box center [131, 597] width 263 height 34
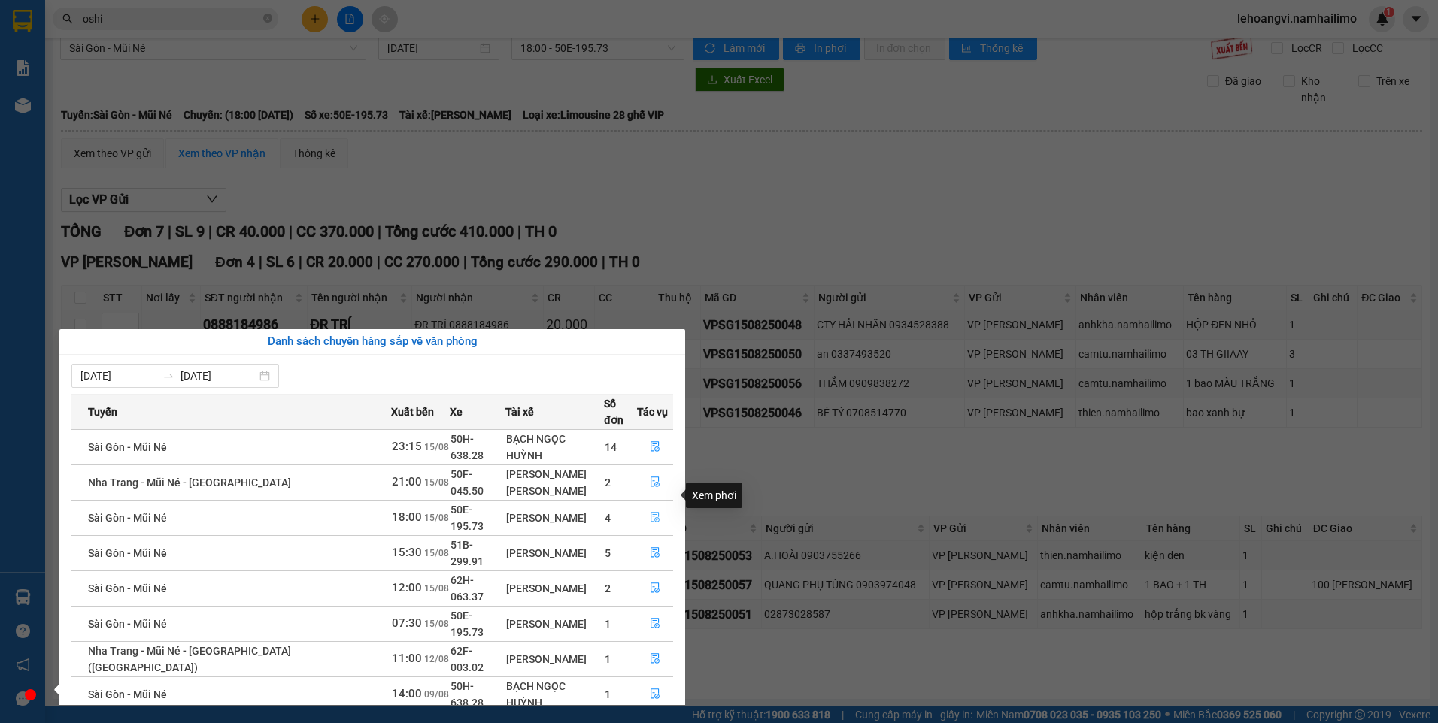
click at [650, 512] on icon "file-done" at bounding box center [655, 517] width 11 height 11
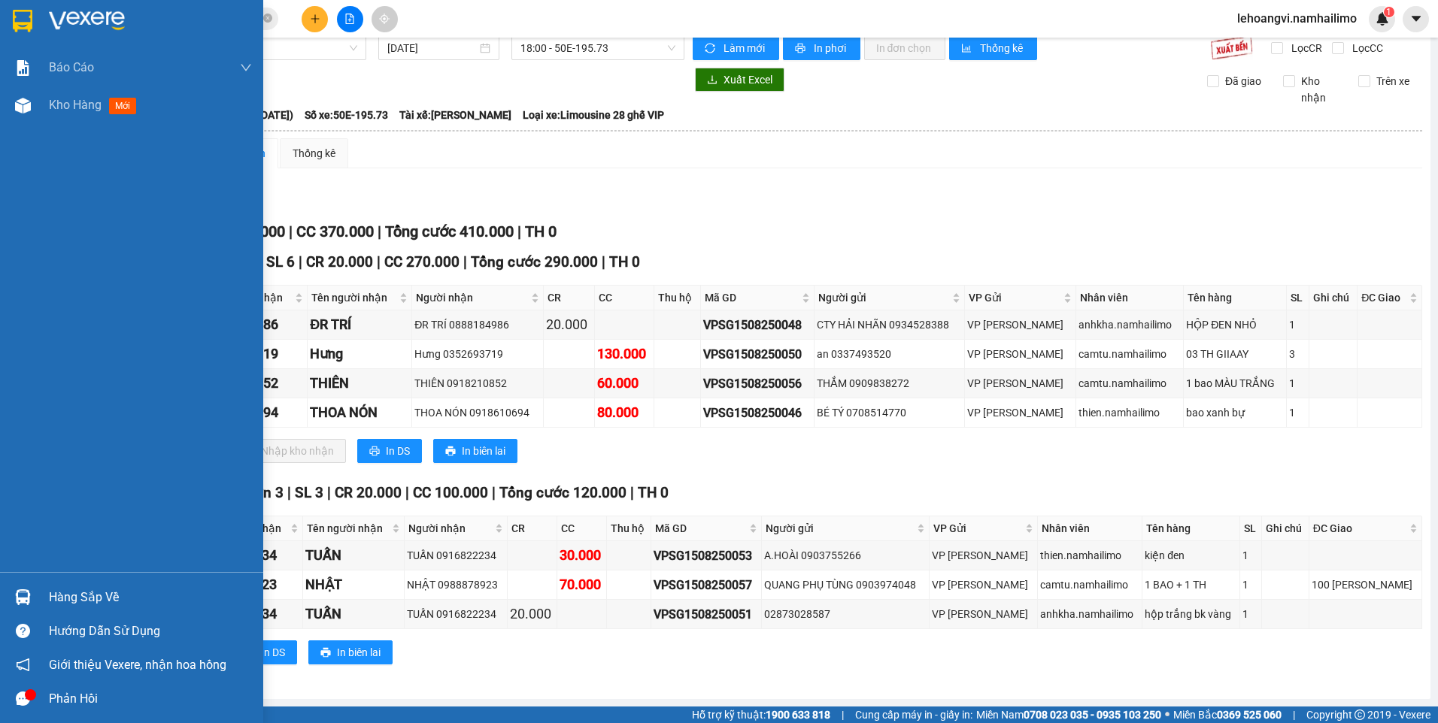
drag, startPoint x: 5, startPoint y: 594, endPoint x: 65, endPoint y: 580, distance: 61.7
click at [5, 594] on div "Hàng sắp về" at bounding box center [131, 597] width 263 height 34
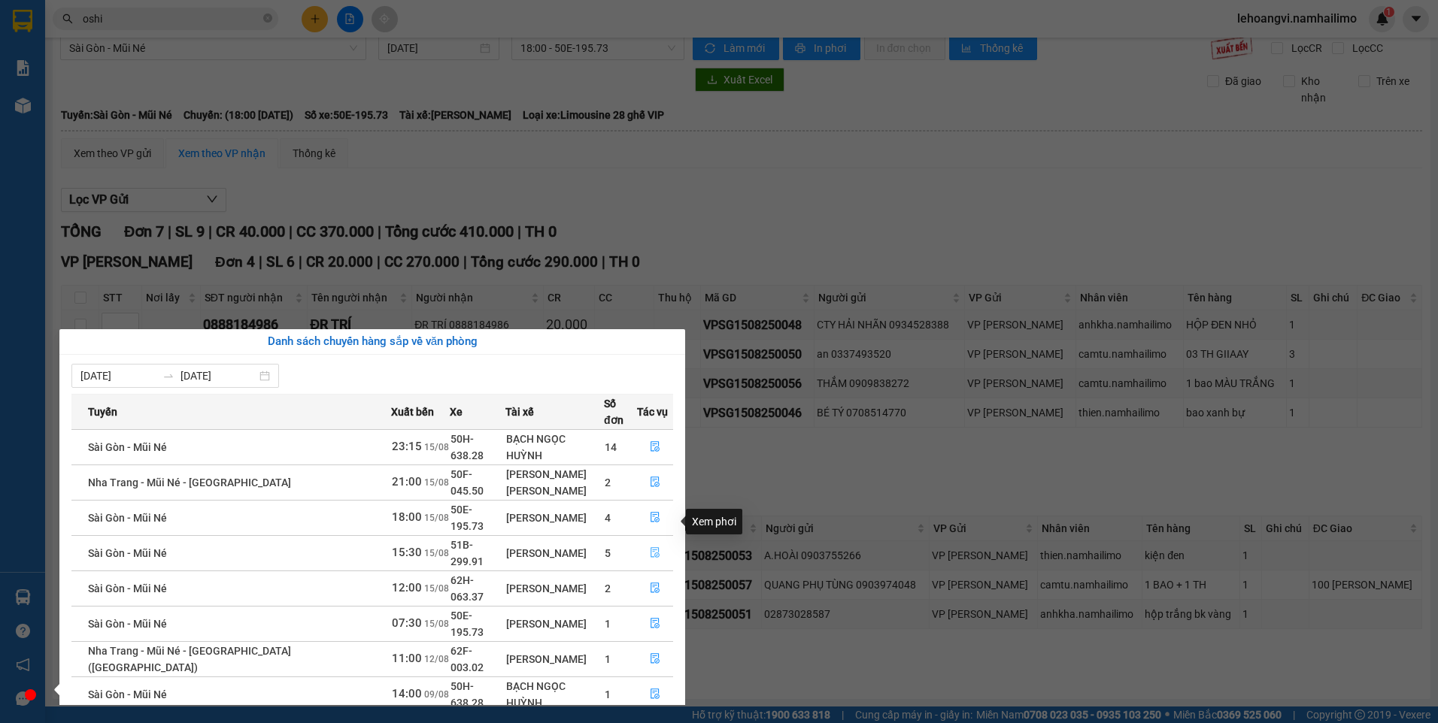
click at [650, 547] on icon "file-done" at bounding box center [655, 552] width 11 height 11
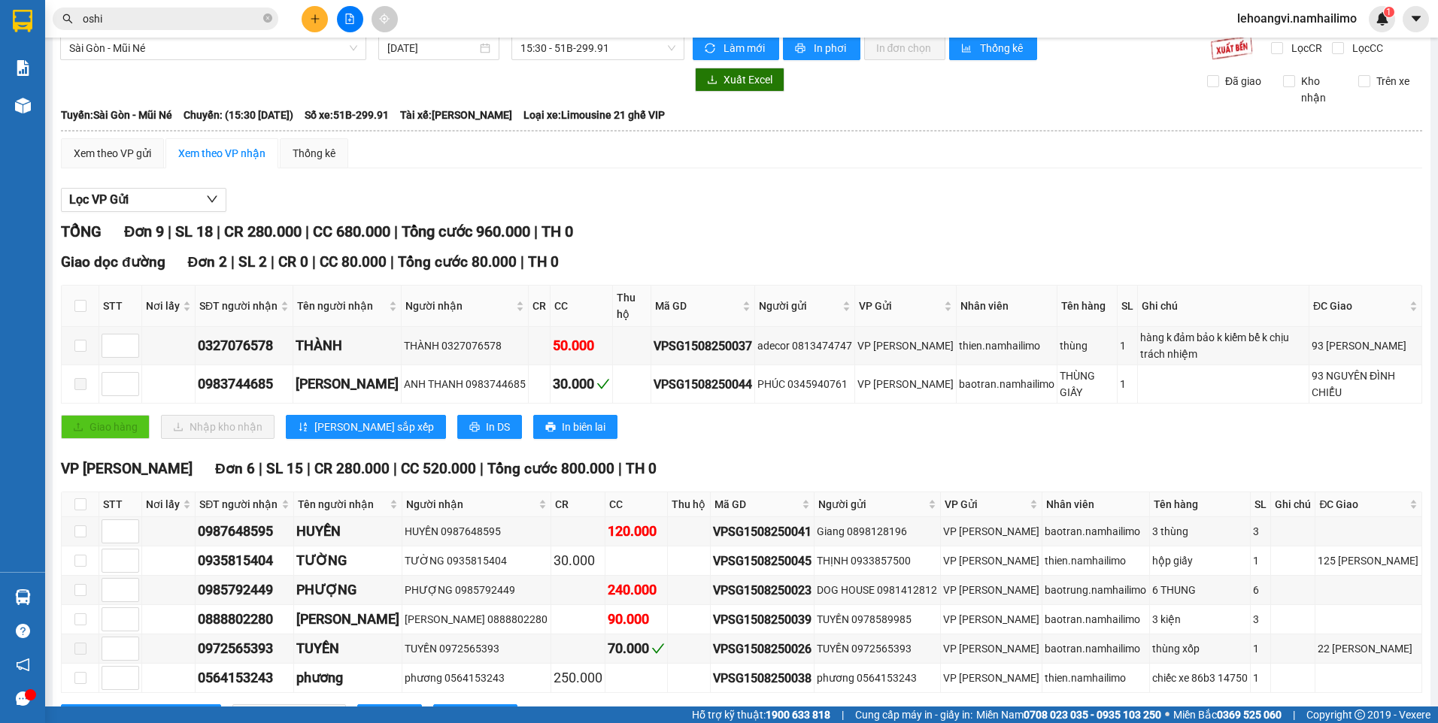
scroll to position [223, 0]
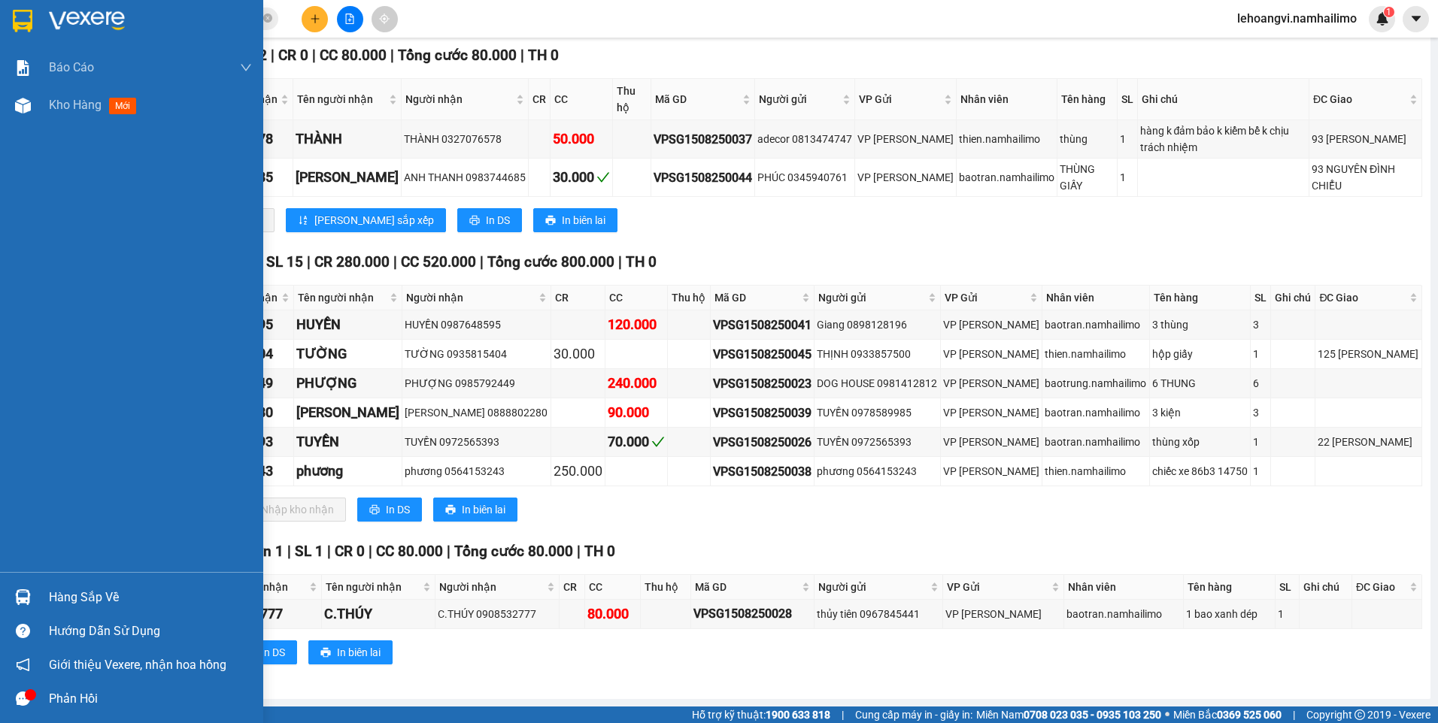
click at [33, 584] on div at bounding box center [23, 597] width 26 height 26
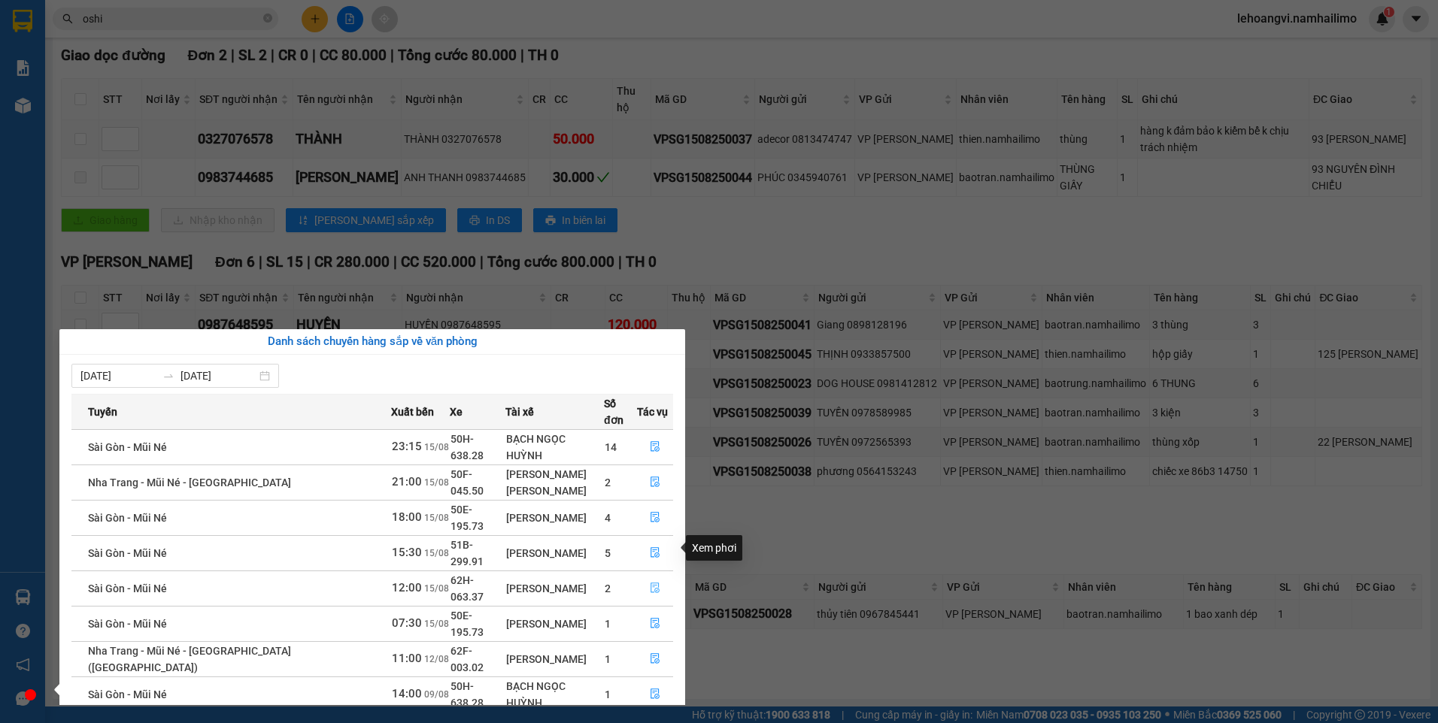
click at [650, 583] on icon "file-done" at bounding box center [655, 588] width 11 height 11
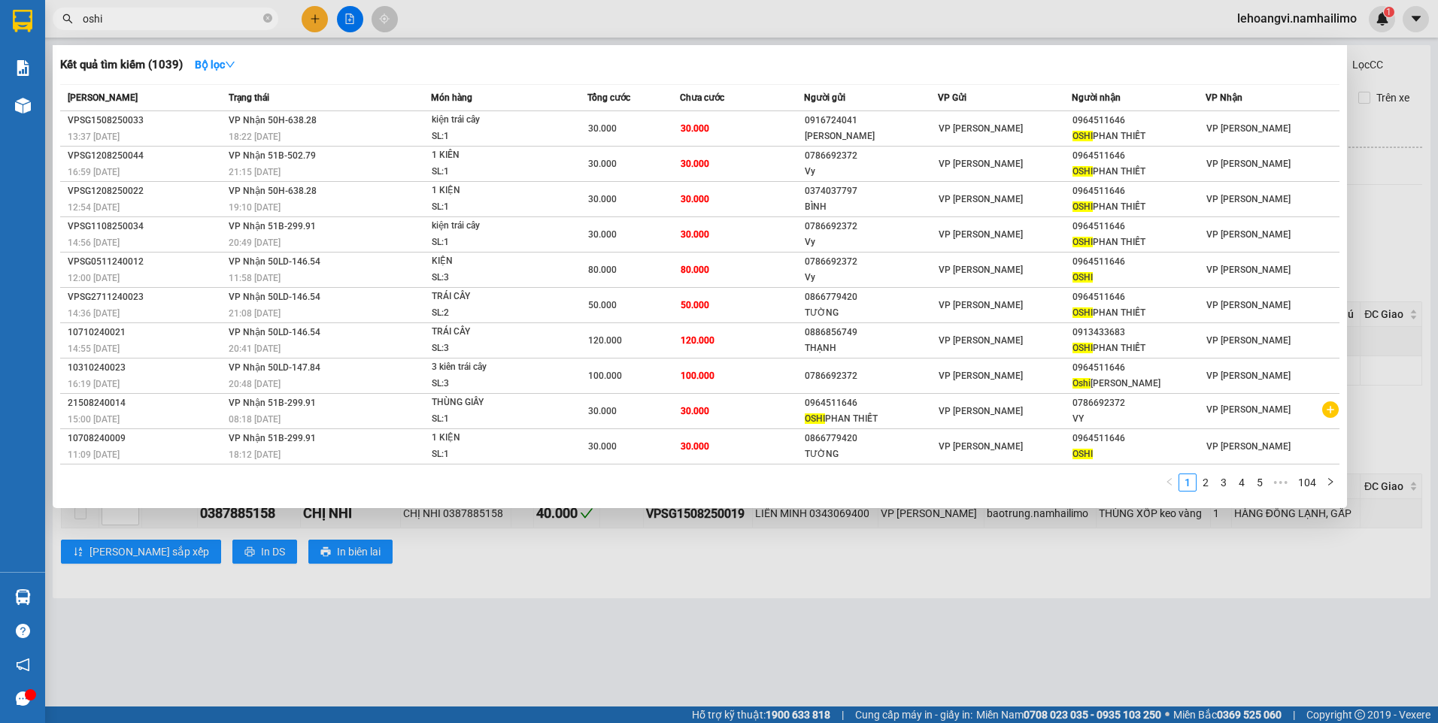
drag, startPoint x: 183, startPoint y: 10, endPoint x: 189, endPoint y: 26, distance: 17.6
click at [186, 18] on span "oshi" at bounding box center [166, 19] width 226 height 23
click at [194, 21] on input "oshi" at bounding box center [171, 19] width 177 height 17
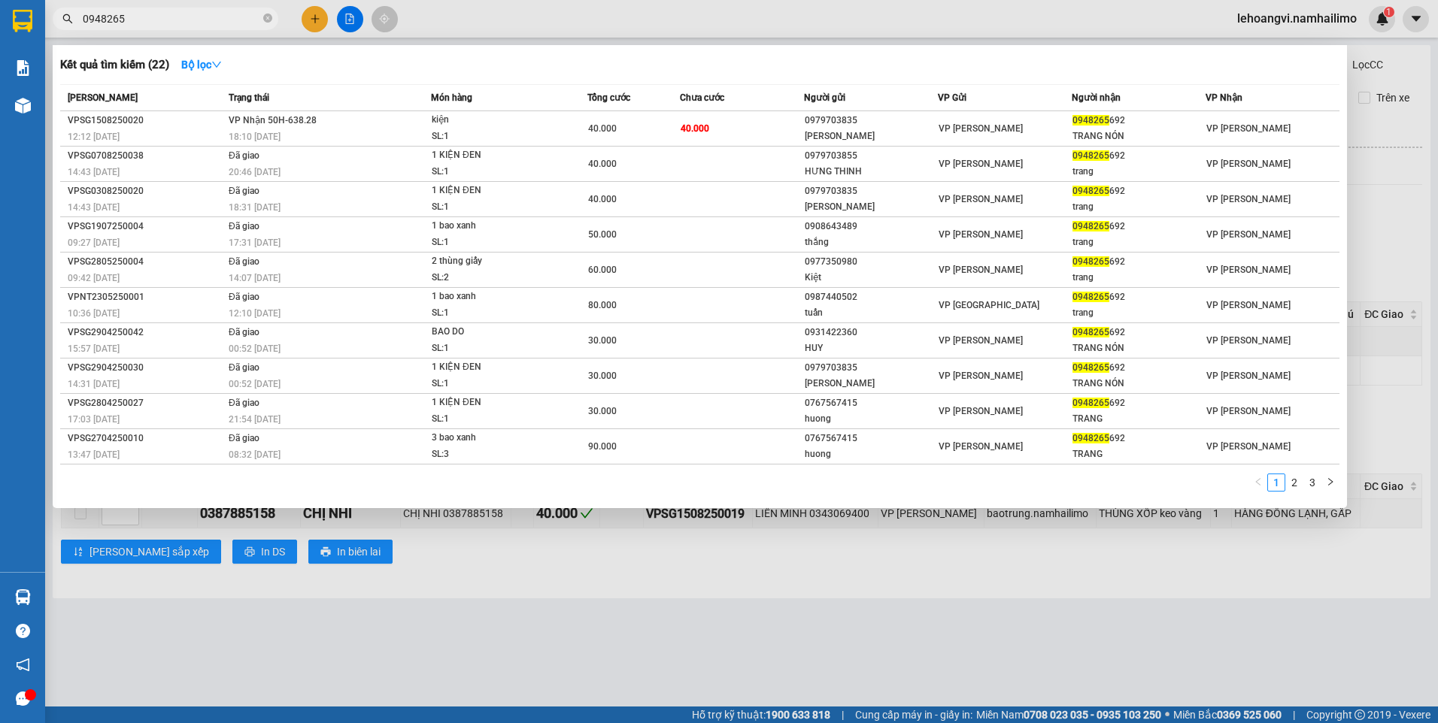
type input "0948265"
drag, startPoint x: 612, startPoint y: 622, endPoint x: 596, endPoint y: 622, distance: 15.8
click at [608, 623] on div at bounding box center [719, 361] width 1438 height 723
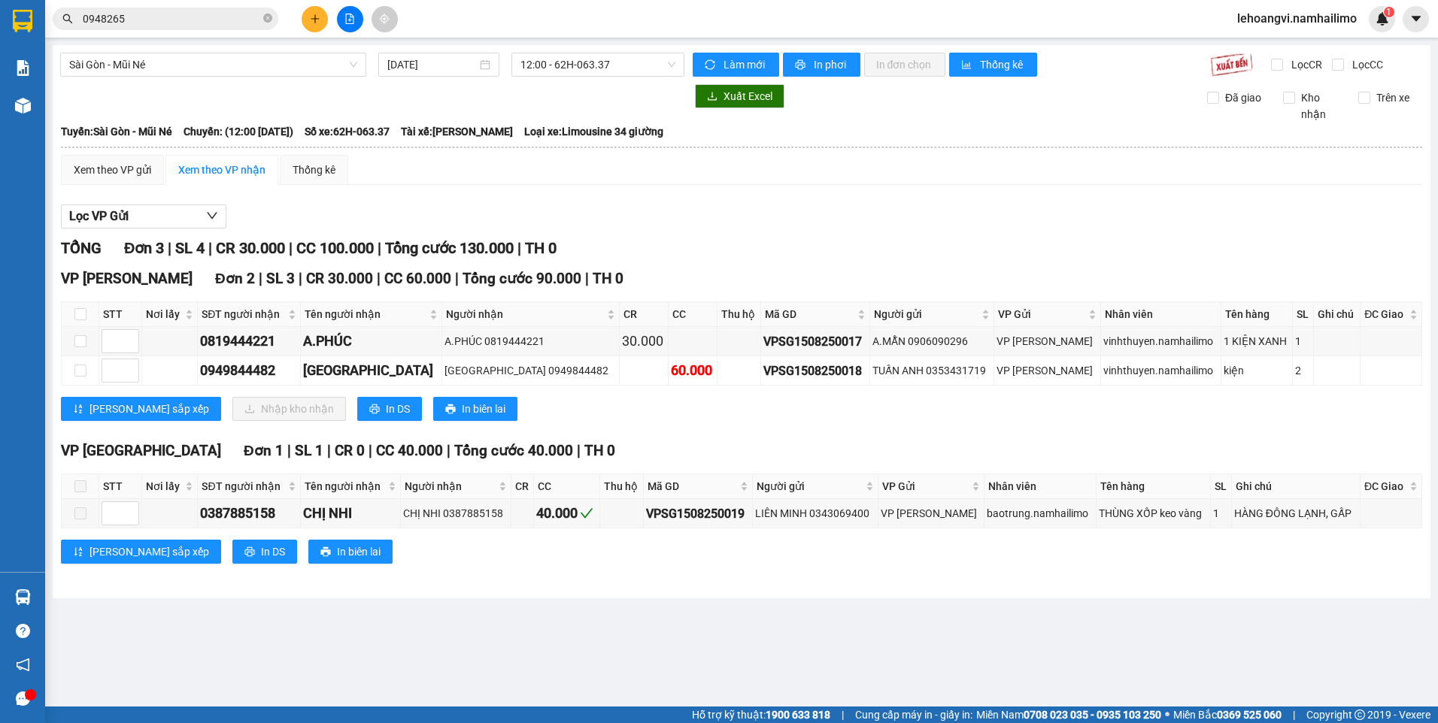
click at [38, 103] on div "Kho hàng mới" at bounding box center [22, 105] width 45 height 38
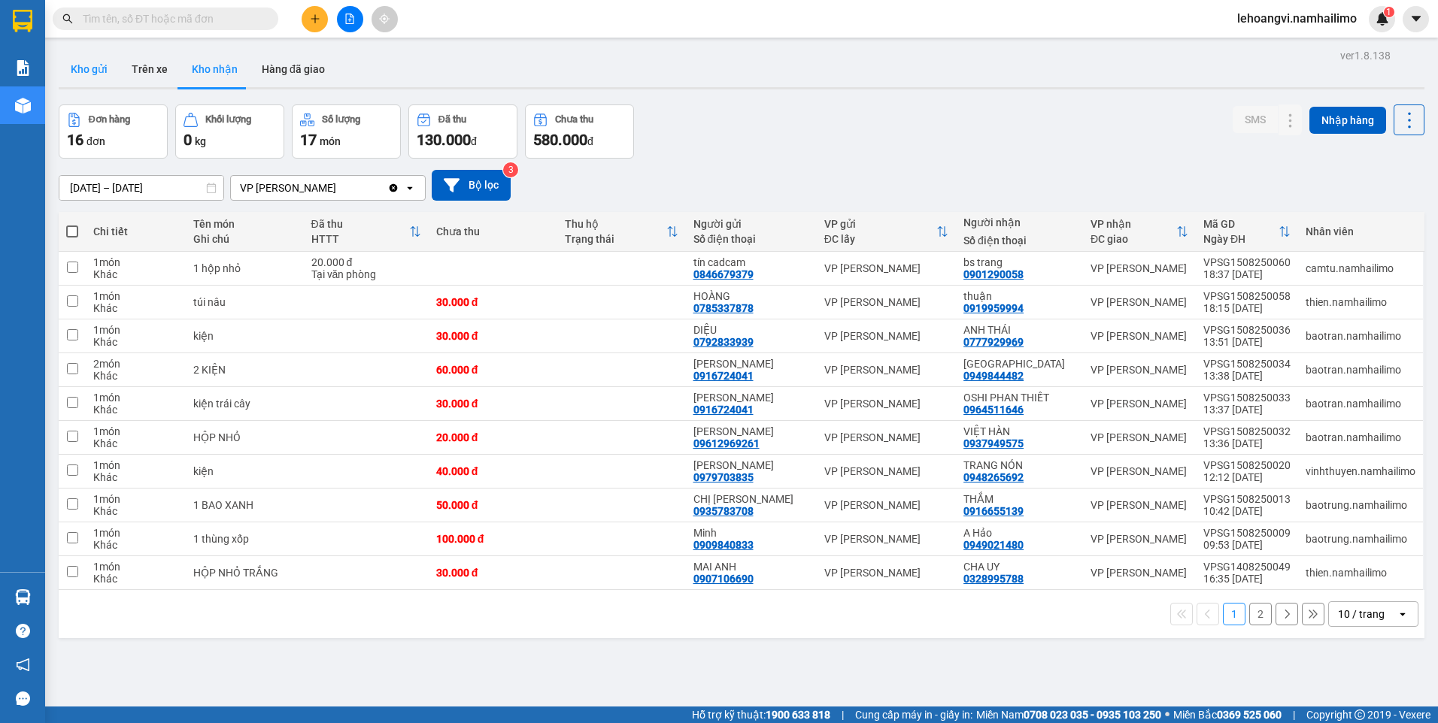
click at [114, 74] on button "Kho gửi" at bounding box center [89, 69] width 61 height 36
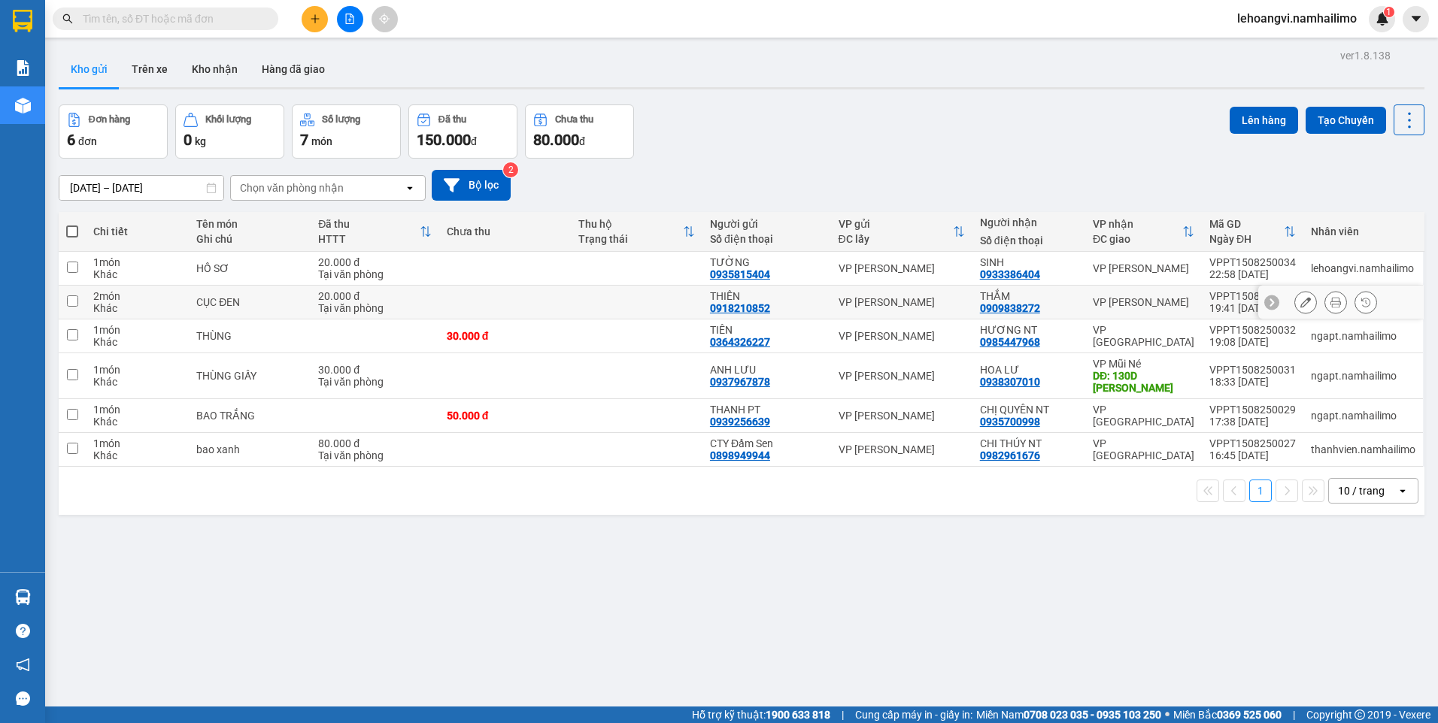
drag, startPoint x: 921, startPoint y: 302, endPoint x: 1202, endPoint y: 217, distance: 293.8
click at [923, 299] on div "VP [PERSON_NAME]" at bounding box center [901, 302] width 126 height 12
checkbox input "true"
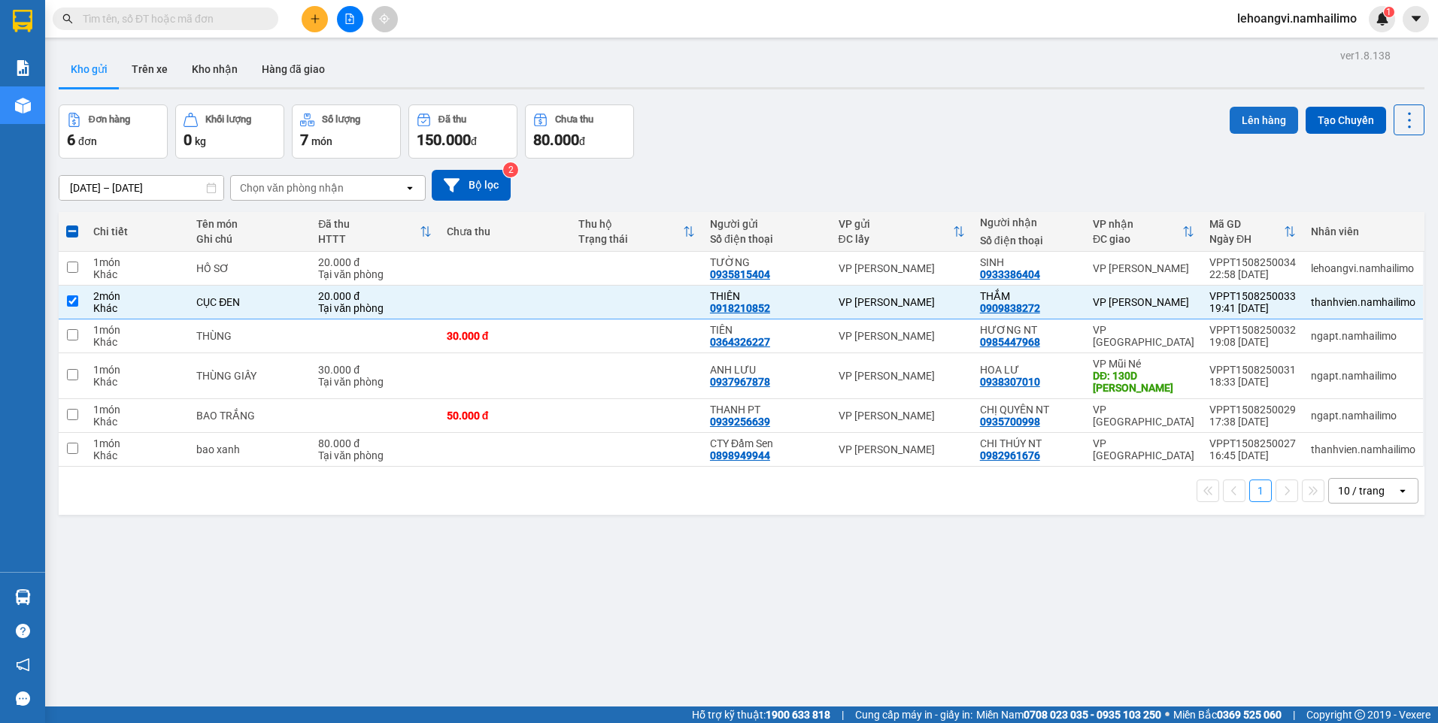
click at [1262, 117] on button "Lên hàng" at bounding box center [1263, 120] width 68 height 27
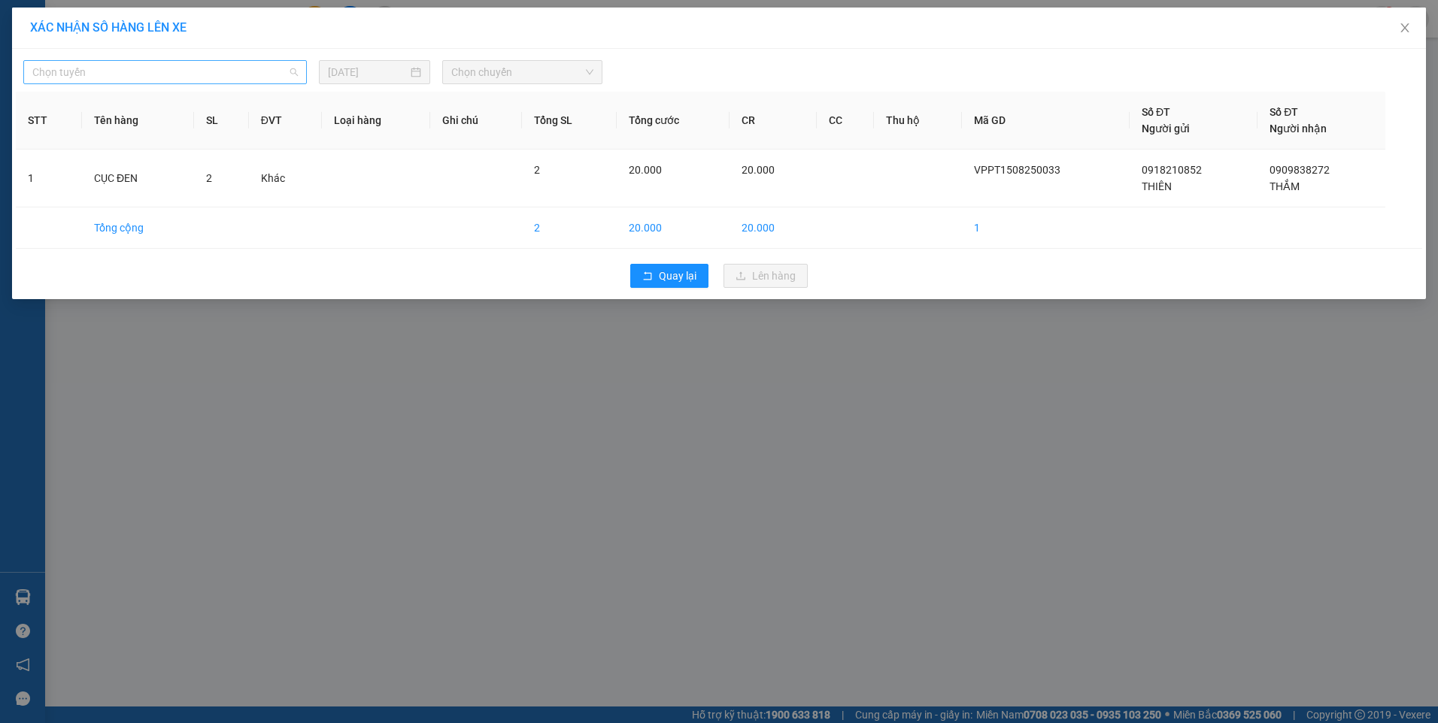
drag, startPoint x: 281, startPoint y: 66, endPoint x: 271, endPoint y: 77, distance: 14.9
click at [280, 66] on span "Chọn tuyến" at bounding box center [164, 72] width 265 height 23
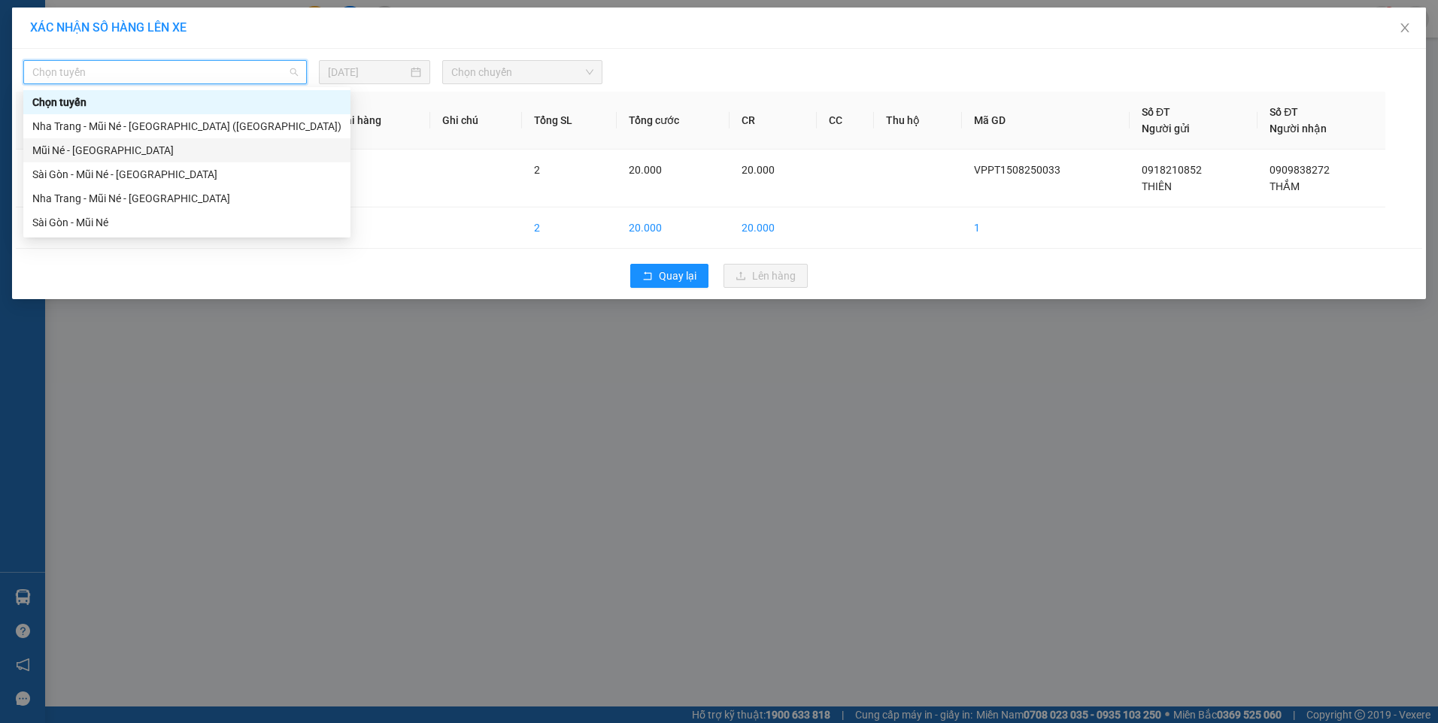
click at [156, 153] on div "Mũi Né - [GEOGRAPHIC_DATA]" at bounding box center [186, 150] width 309 height 17
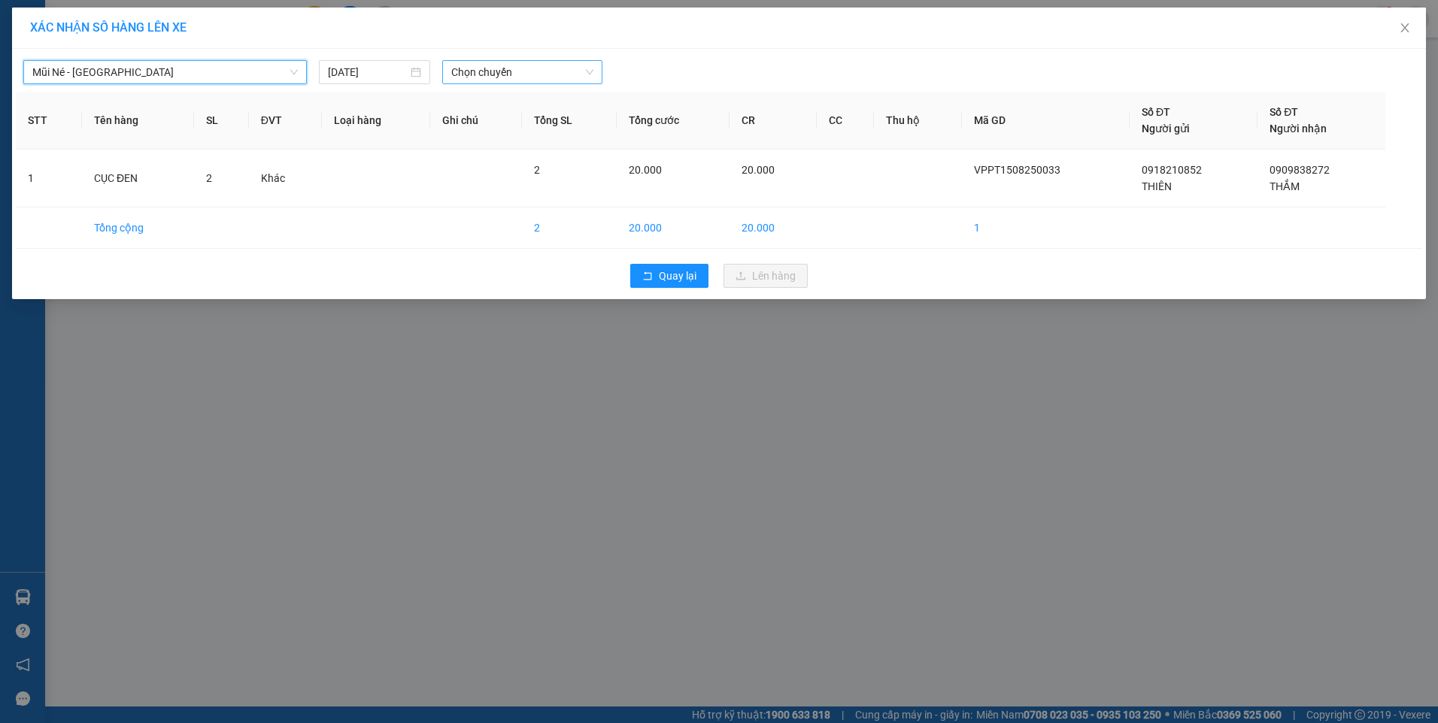
click at [475, 68] on span "Chọn chuyến" at bounding box center [522, 72] width 142 height 23
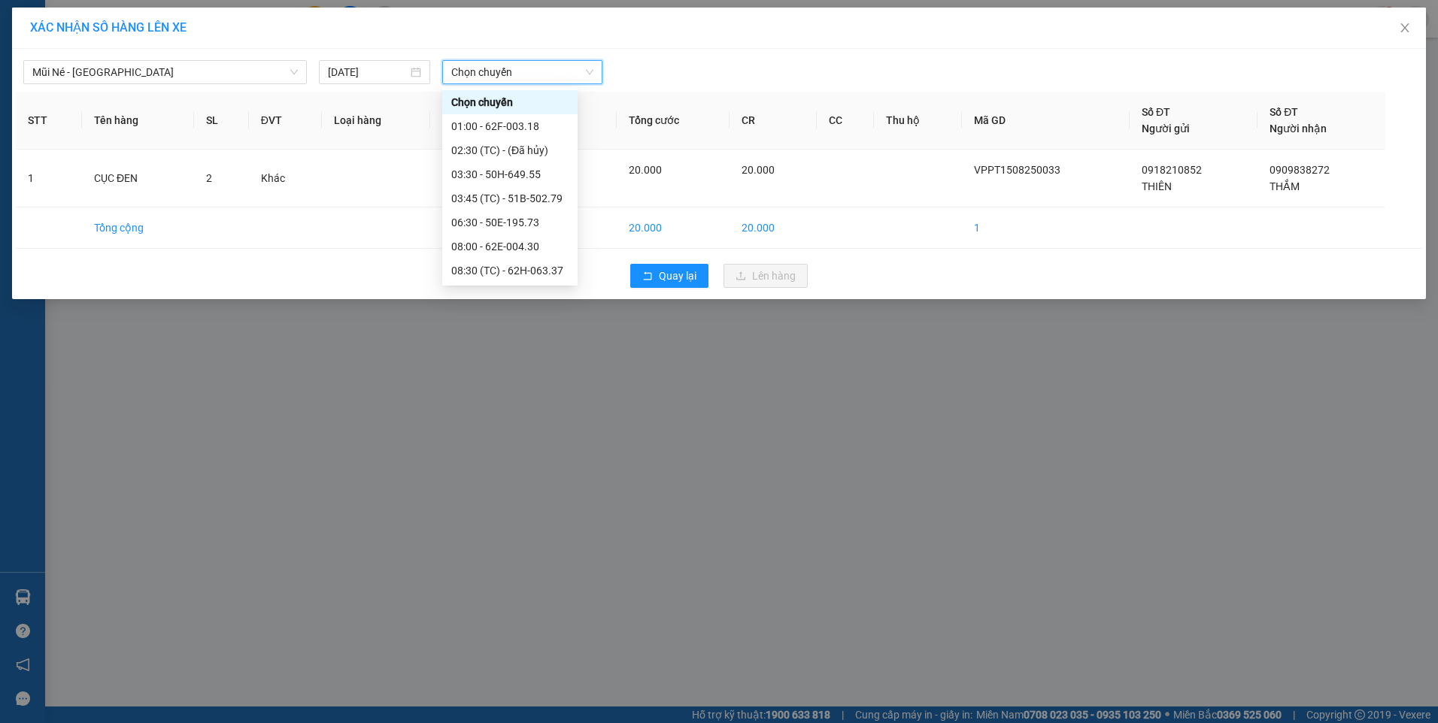
click at [565, 77] on span "Chọn chuyến" at bounding box center [522, 72] width 142 height 23
drag, startPoint x: 538, startPoint y: 72, endPoint x: 525, endPoint y: 106, distance: 36.4
click at [539, 72] on span "Chọn chuyến" at bounding box center [522, 72] width 142 height 23
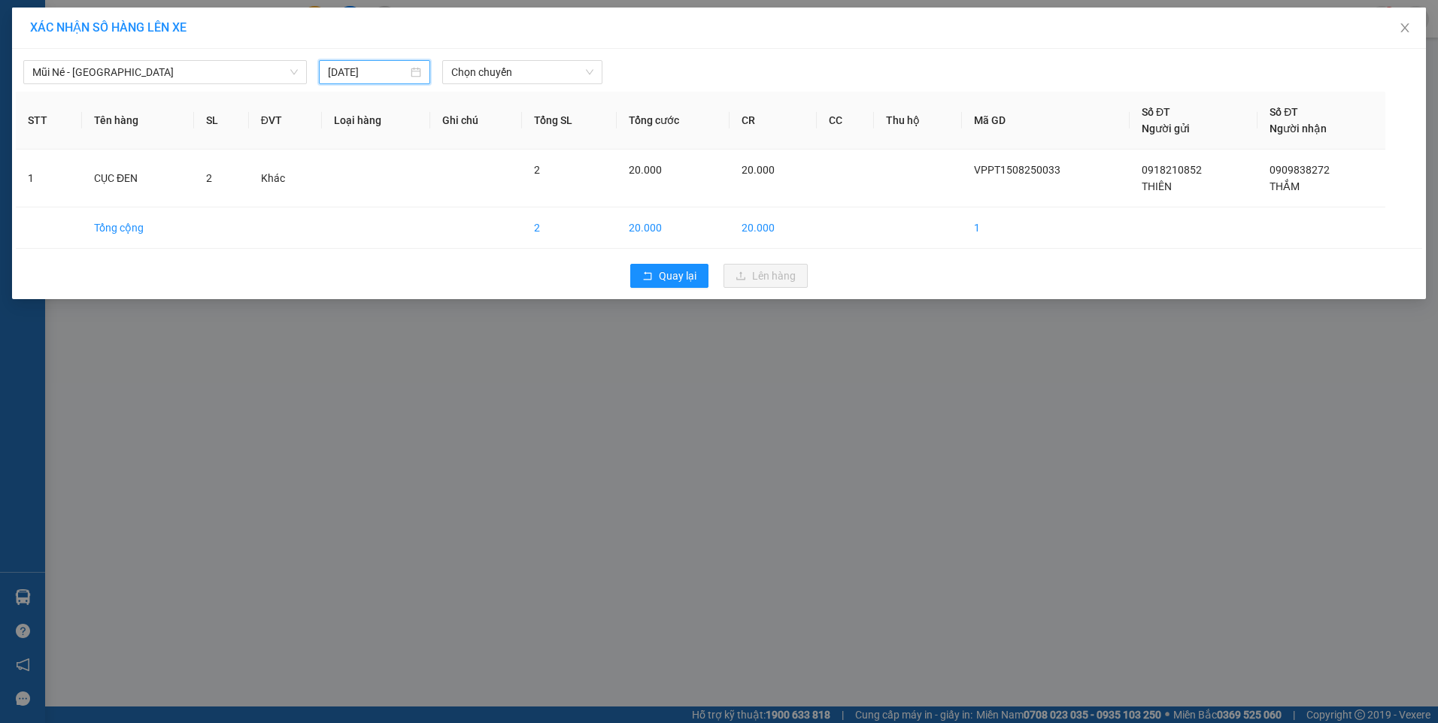
click at [353, 67] on input "[DATE]" at bounding box center [368, 72] width 80 height 17
click at [476, 207] on div "15" at bounding box center [477, 204] width 18 height 18
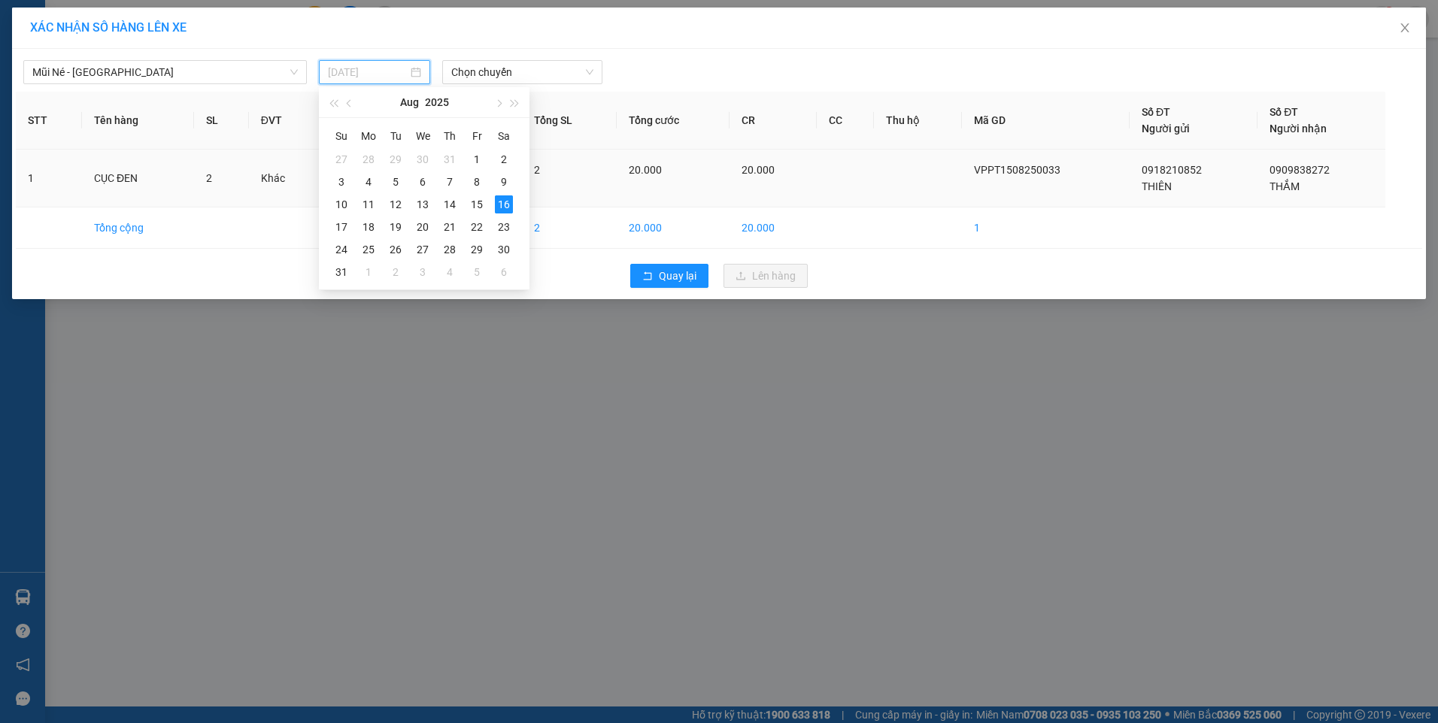
type input "[DATE]"
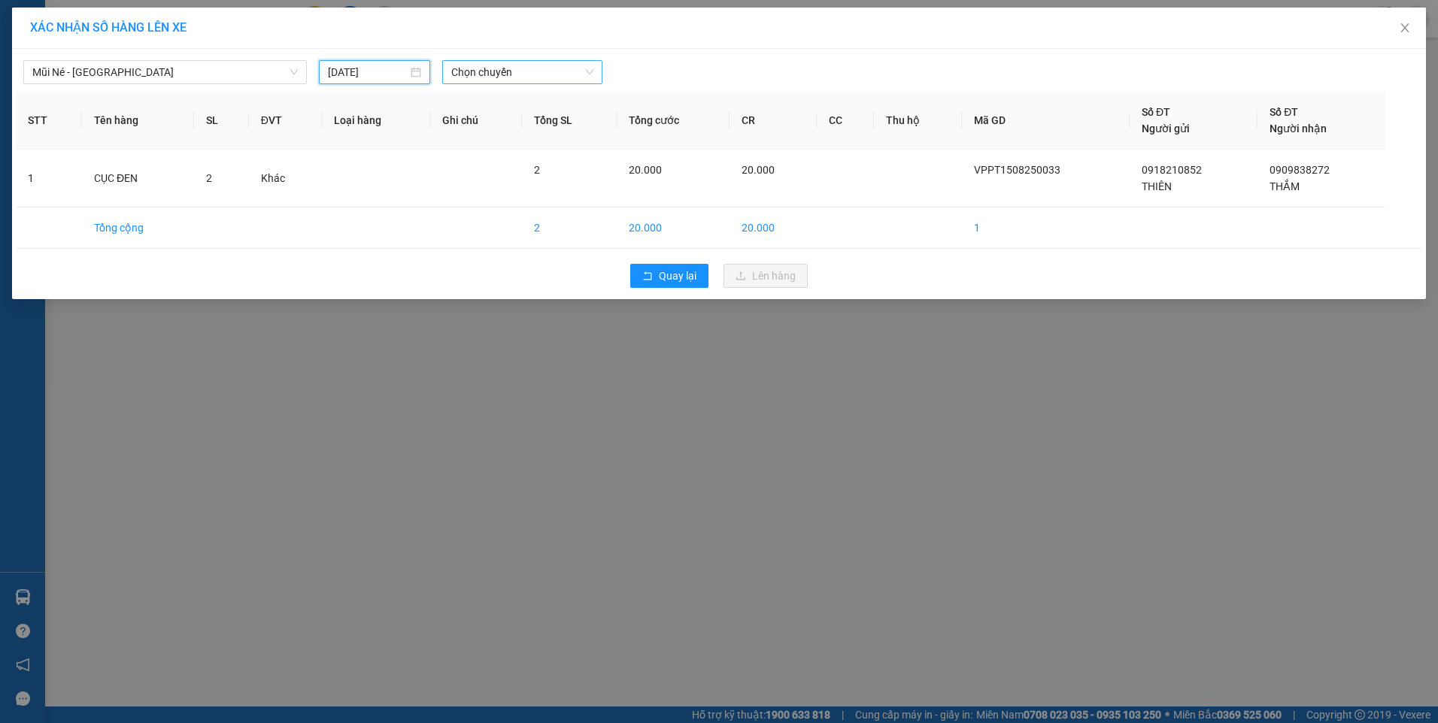
click at [511, 73] on span "Chọn chuyến" at bounding box center [522, 72] width 142 height 23
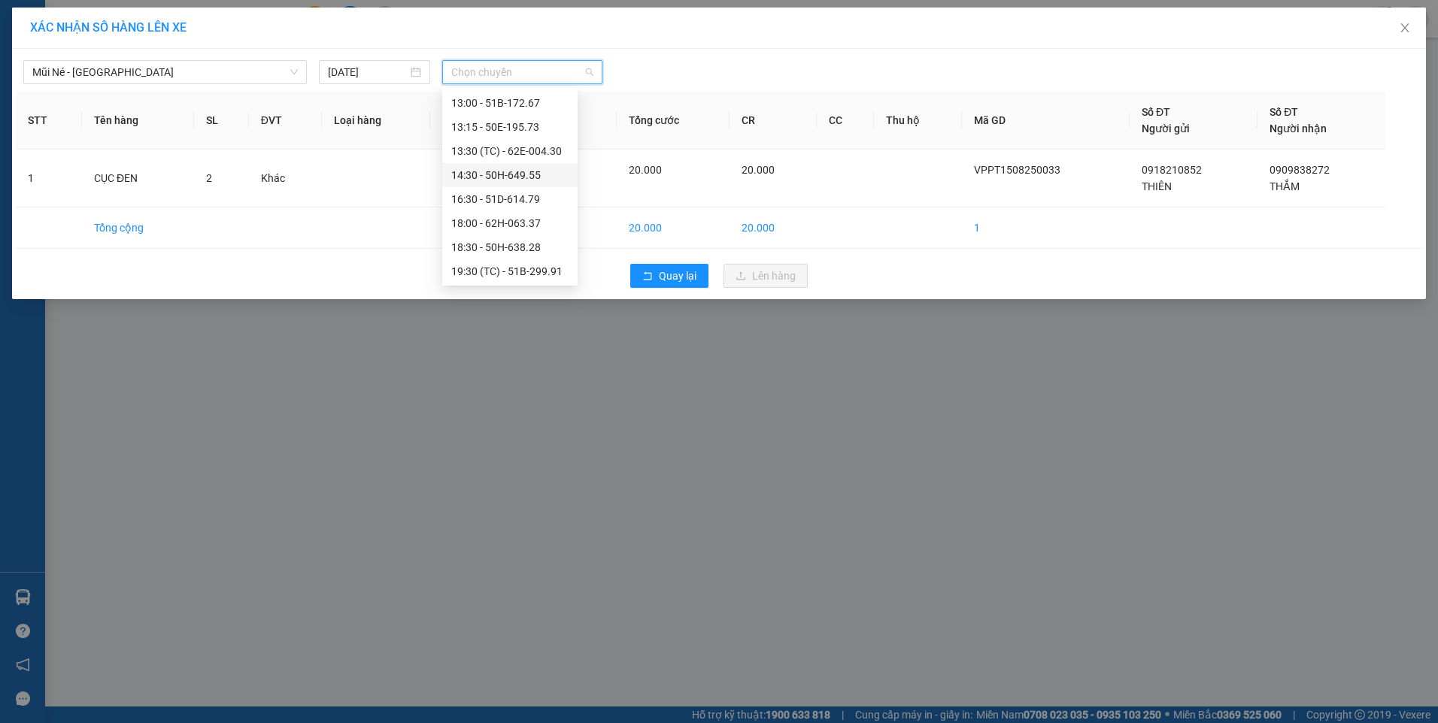
scroll to position [192, 0]
click at [541, 276] on div "19:30 (TC) - 51B-299.91" at bounding box center [509, 270] width 117 height 17
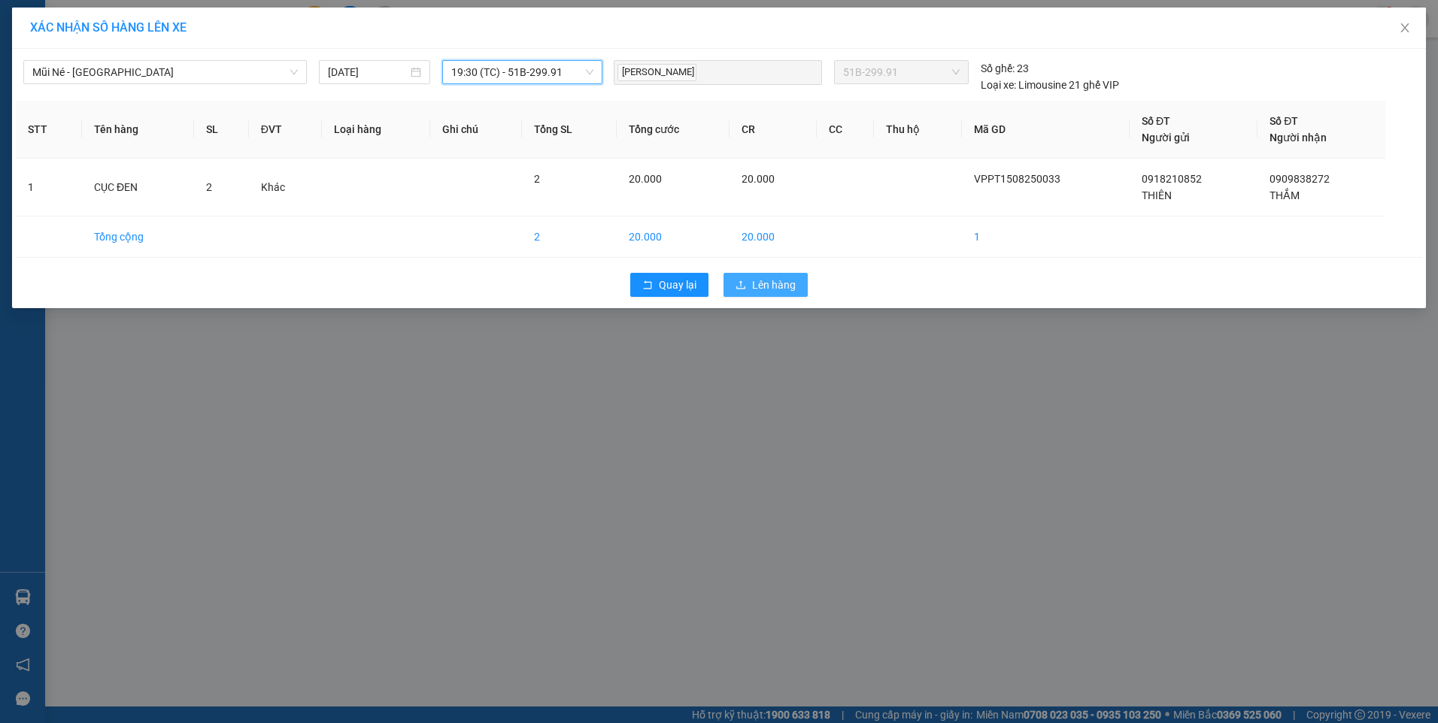
click at [789, 288] on span "Lên hàng" at bounding box center [774, 285] width 44 height 17
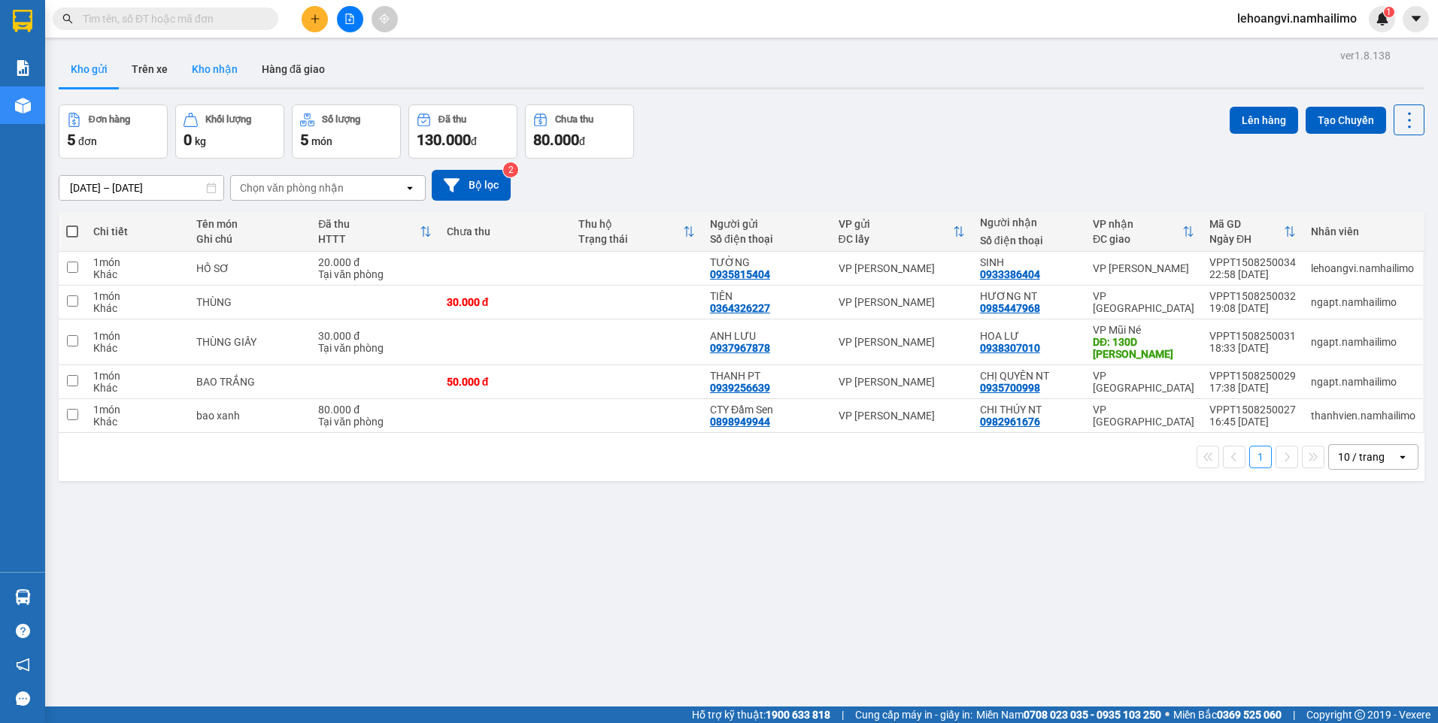
click at [211, 68] on button "Kho nhận" at bounding box center [215, 69] width 70 height 36
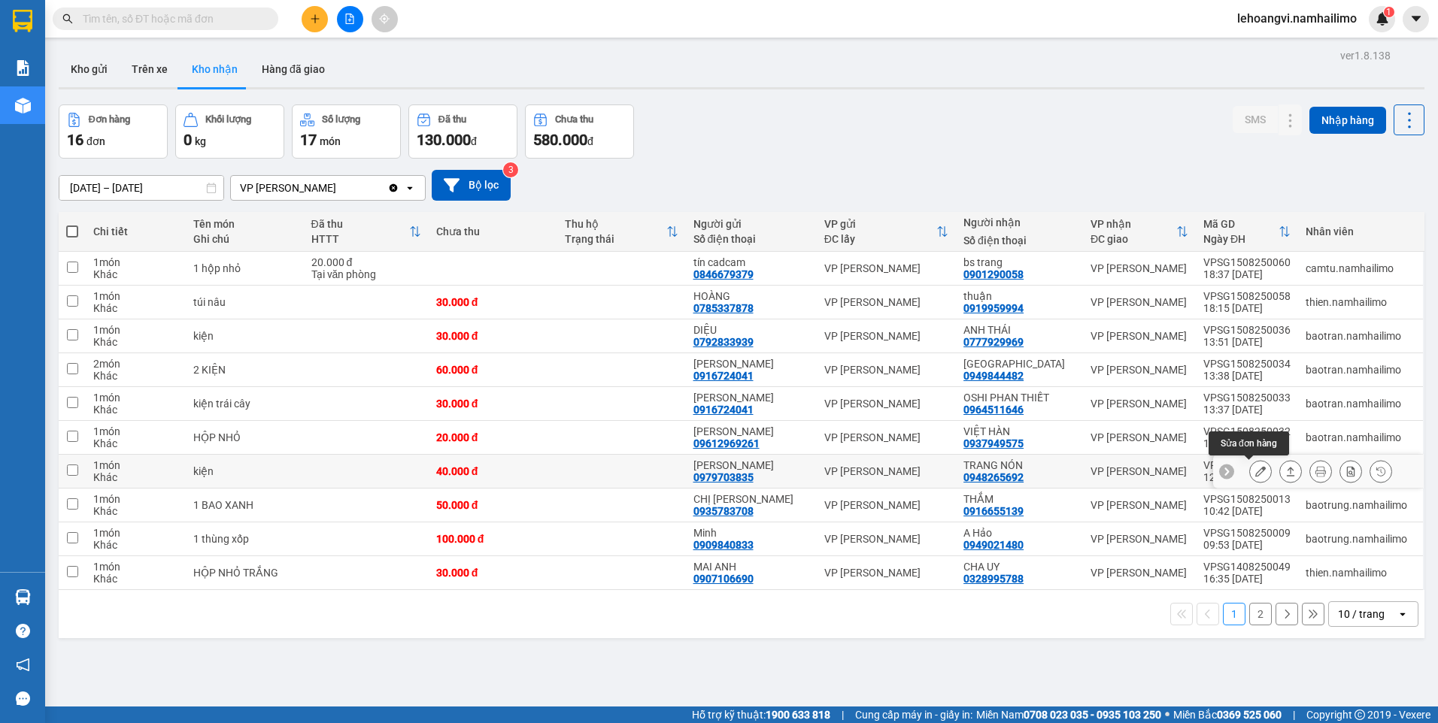
click at [1255, 472] on button at bounding box center [1260, 472] width 21 height 26
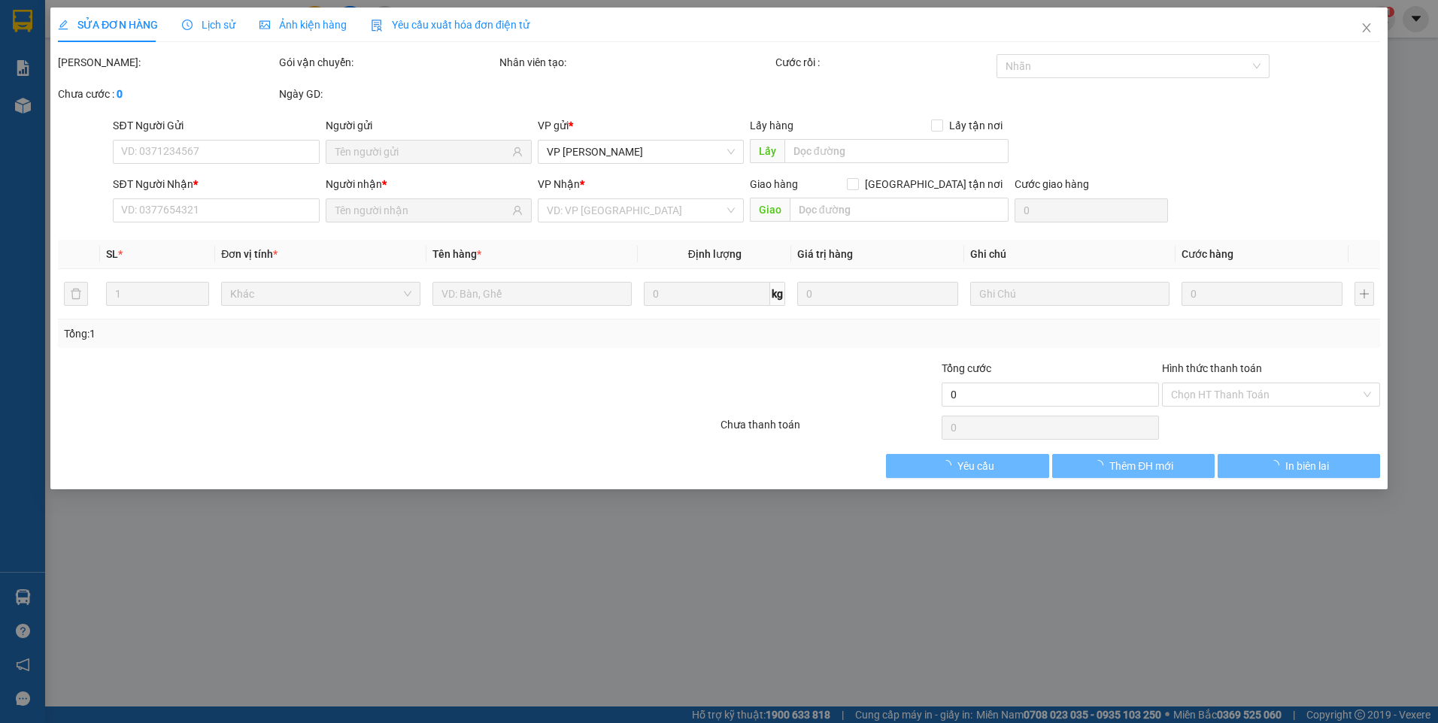
type input "0979703835"
type input "[PERSON_NAME]"
type input "0948265692"
type input "TRANG NÓN"
type input "40.000"
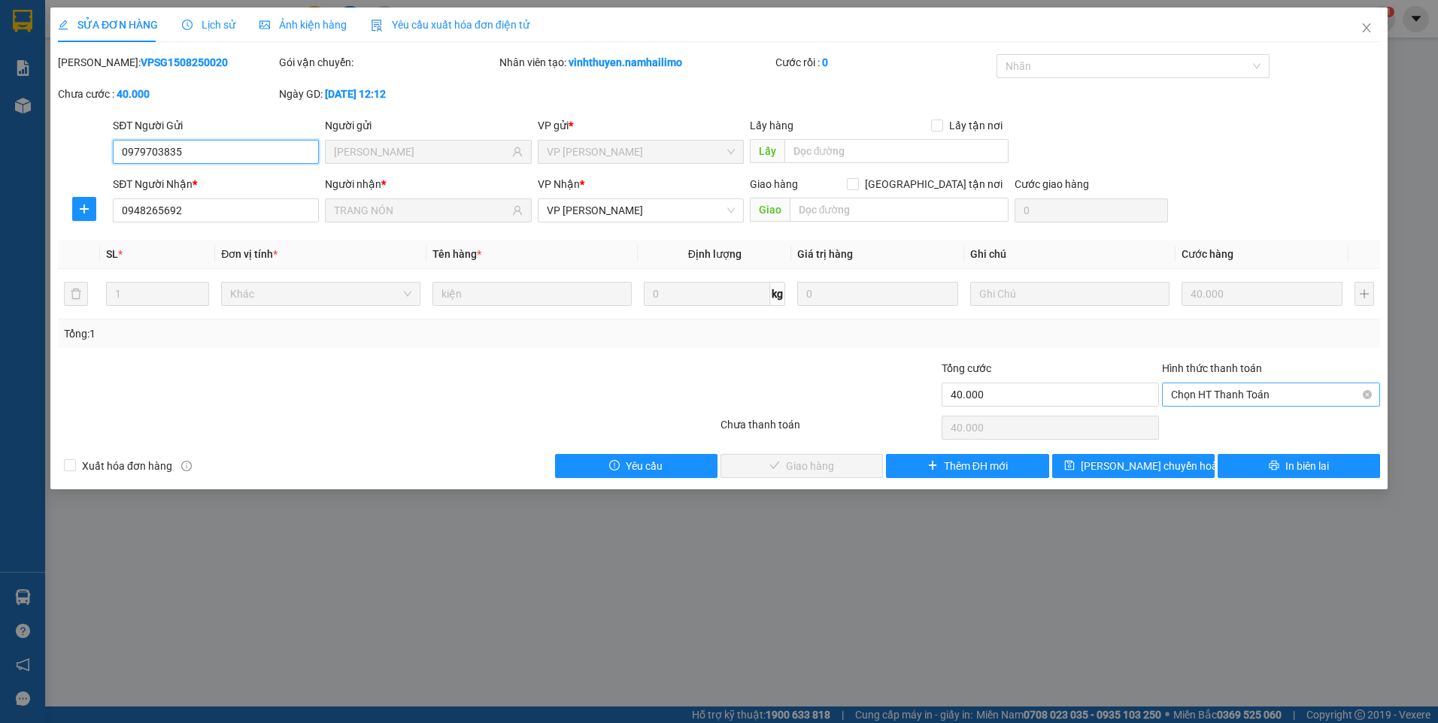
click at [1217, 393] on span "Chọn HT Thanh Toán" at bounding box center [1271, 394] width 200 height 23
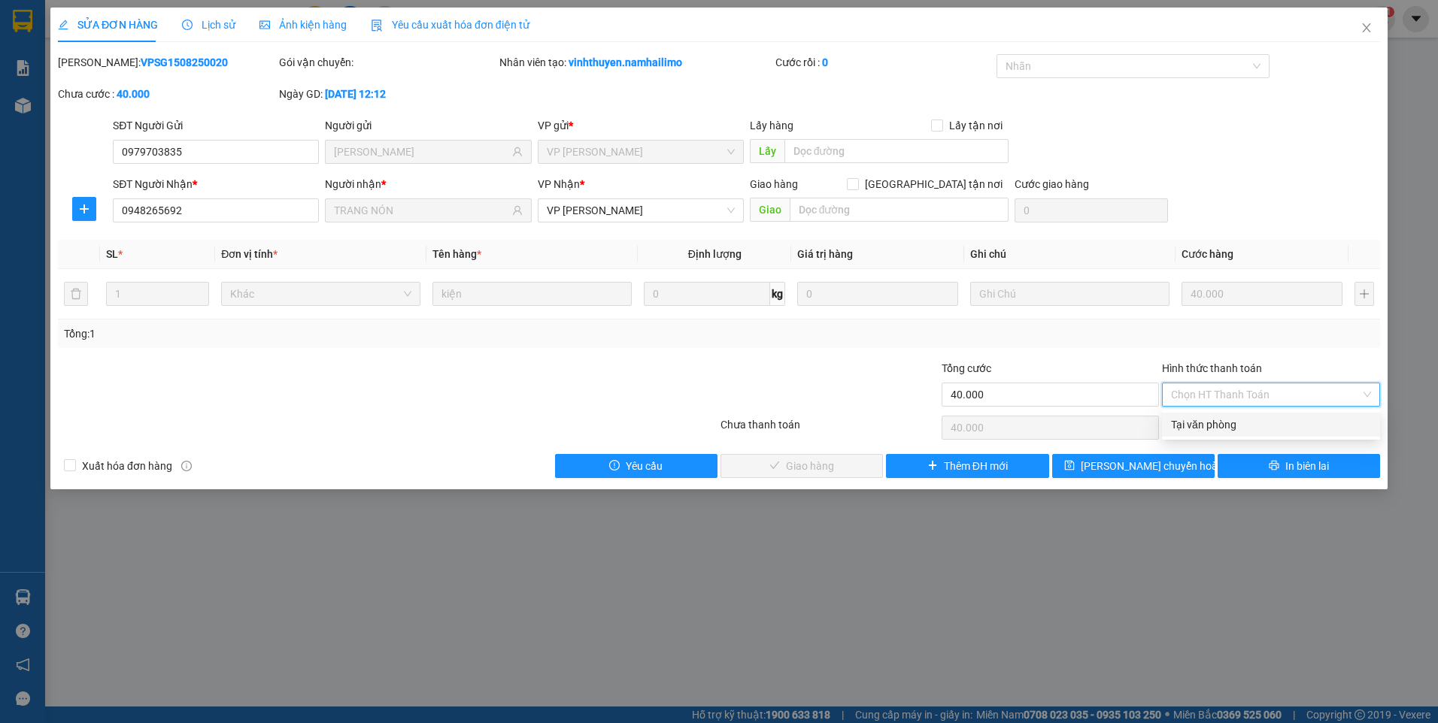
drag, startPoint x: 1215, startPoint y: 409, endPoint x: 1177, endPoint y: 435, distance: 46.1
click at [1208, 429] on div "Tại văn phòng" at bounding box center [1271, 425] width 200 height 17
type input "0"
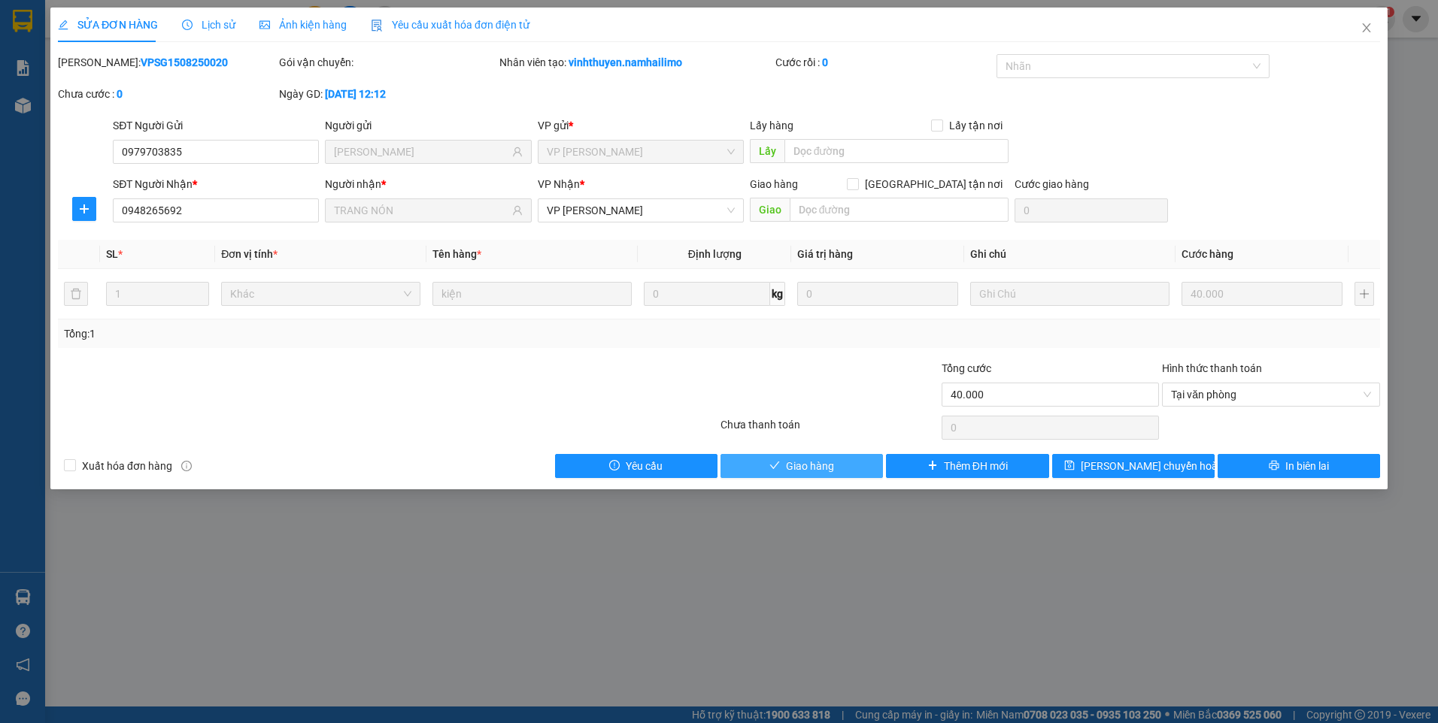
drag, startPoint x: 798, startPoint y: 463, endPoint x: 1265, endPoint y: 123, distance: 578.1
click at [799, 463] on span "Giao hàng" at bounding box center [810, 466] width 48 height 17
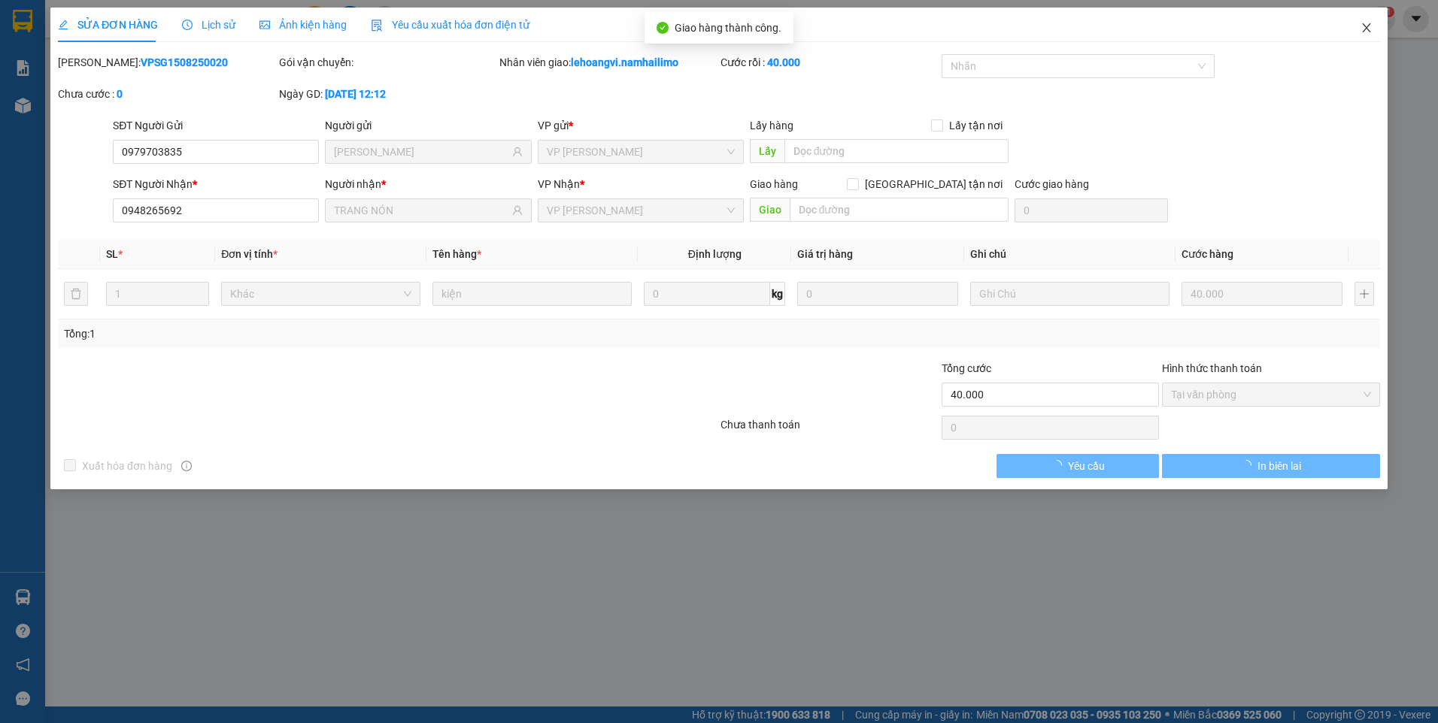
click at [1369, 16] on span "Close" at bounding box center [1366, 29] width 42 height 42
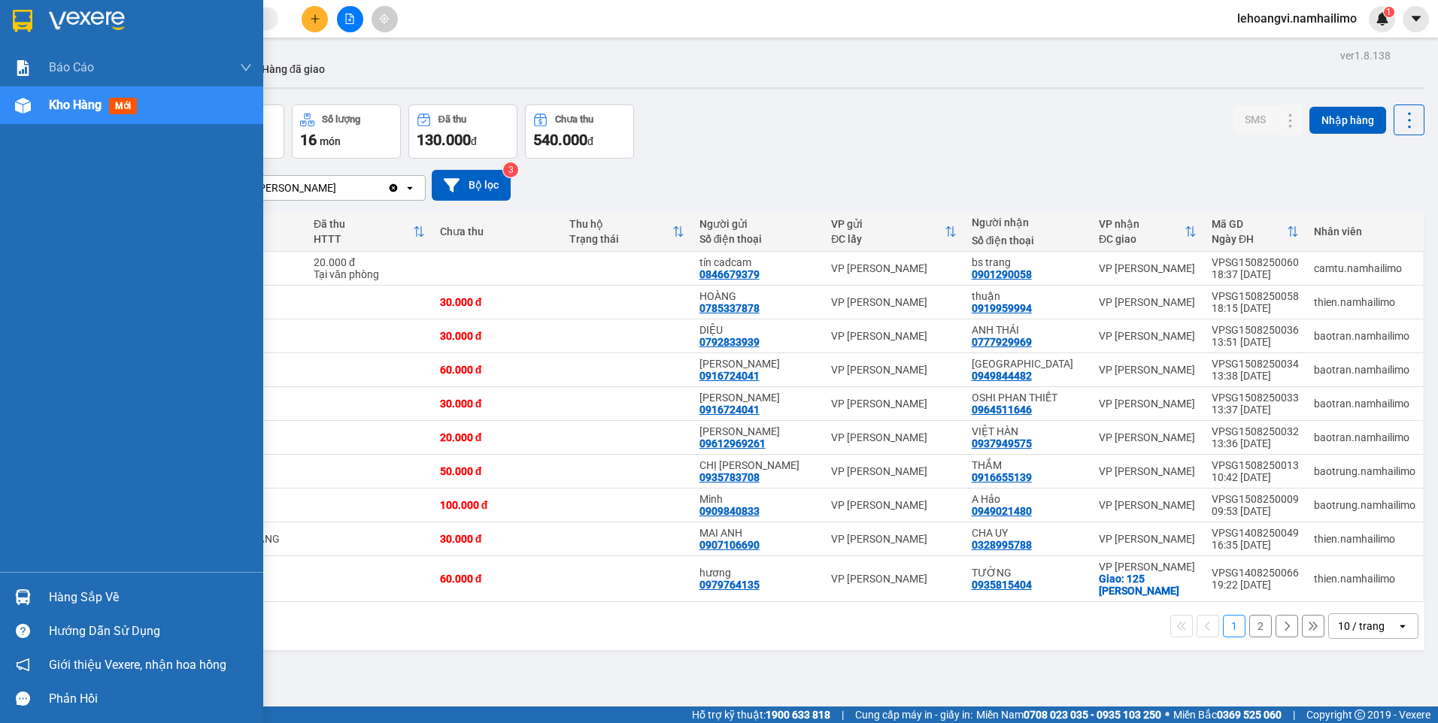
click at [29, 602] on img at bounding box center [23, 597] width 16 height 16
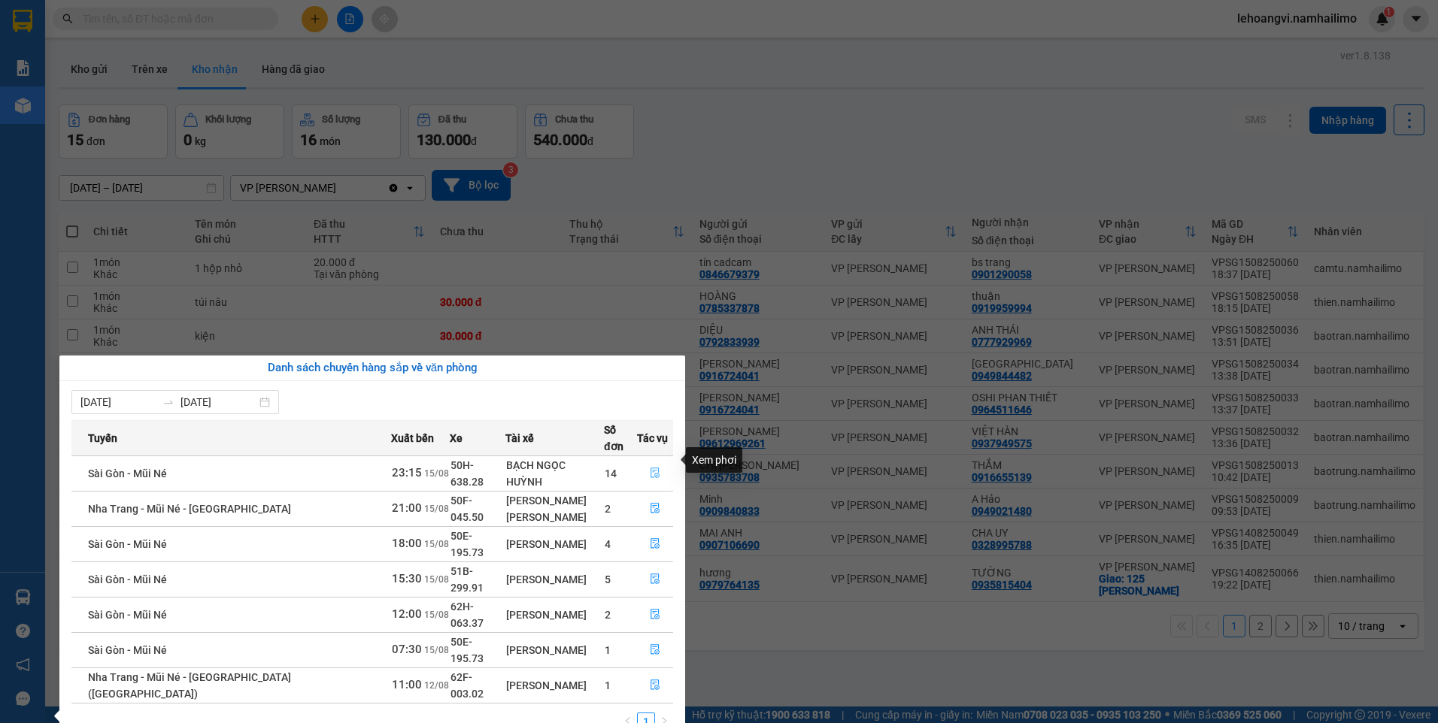
click at [650, 468] on icon "file-done" at bounding box center [655, 473] width 11 height 11
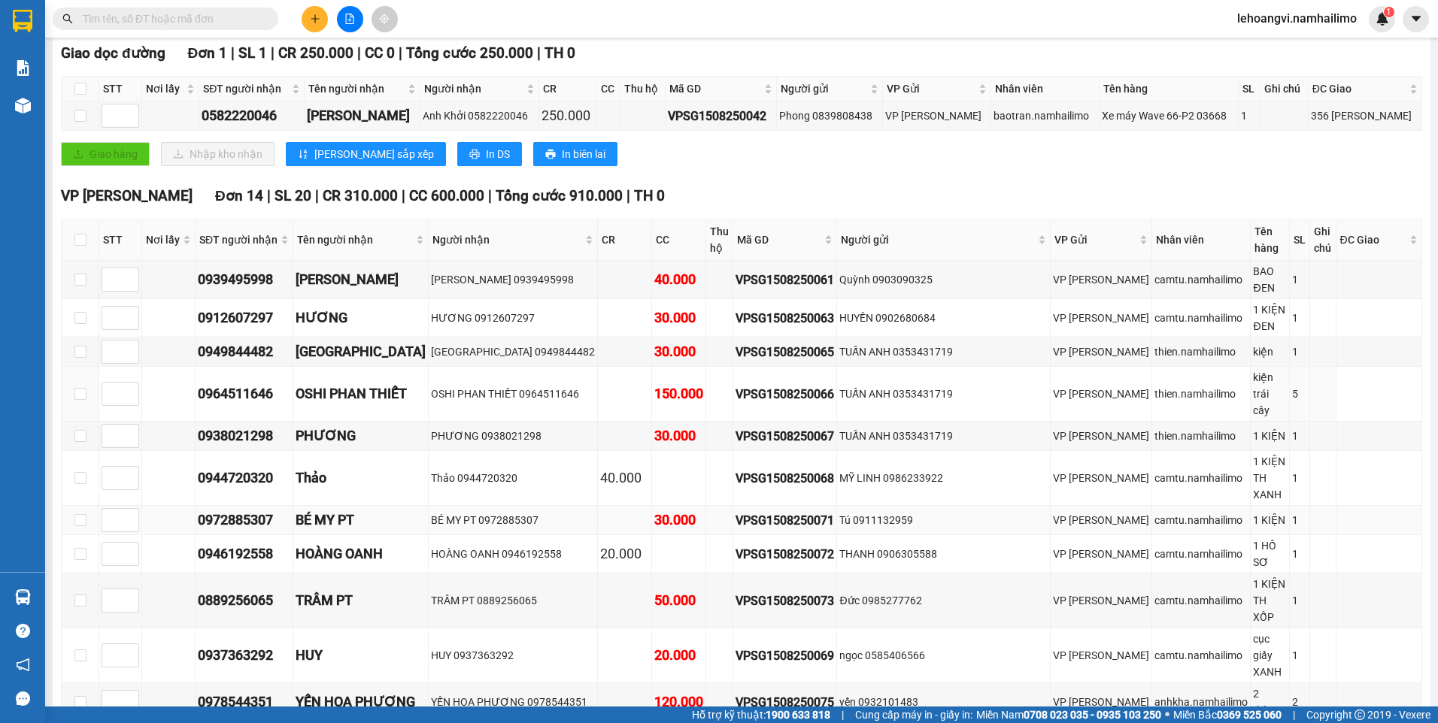
scroll to position [301, 0]
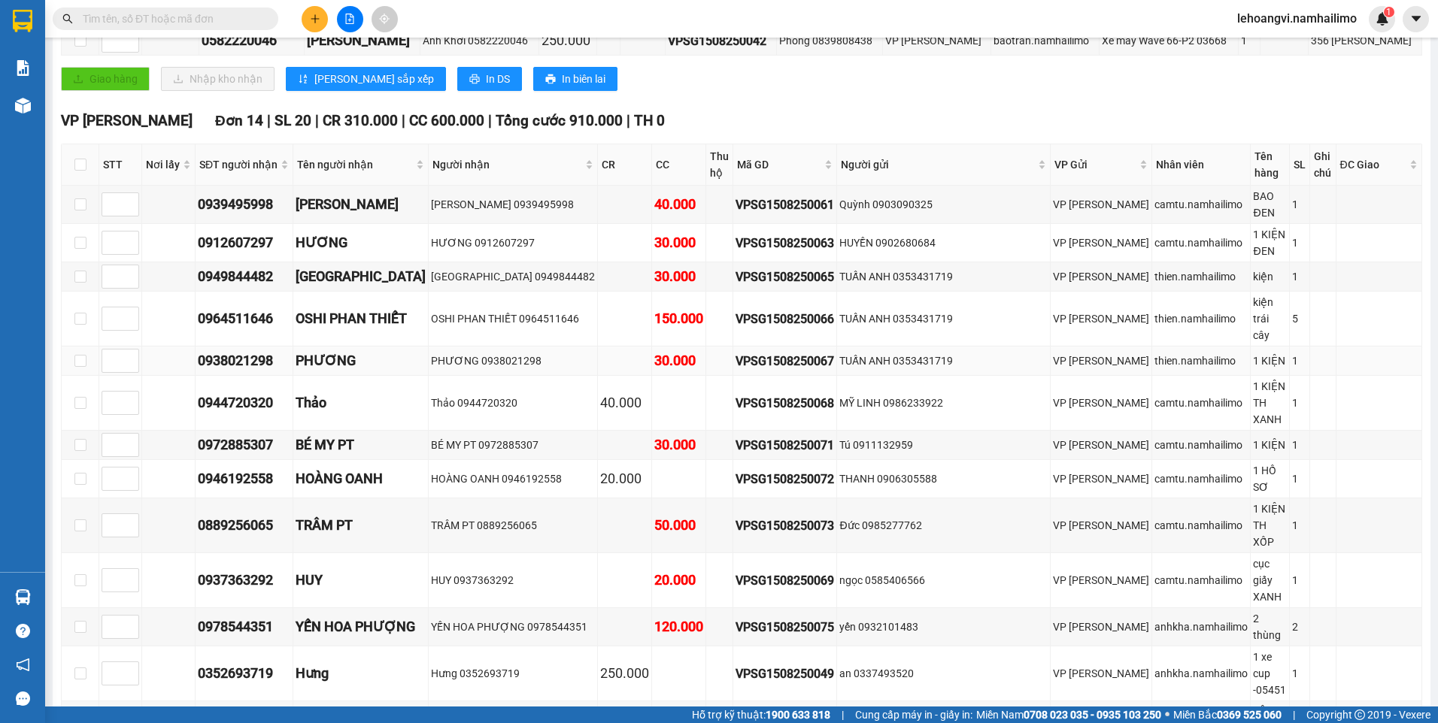
click at [71, 347] on td at bounding box center [81, 361] width 38 height 29
click at [82, 355] on input "checkbox" at bounding box center [80, 361] width 12 height 12
checkbox input "true"
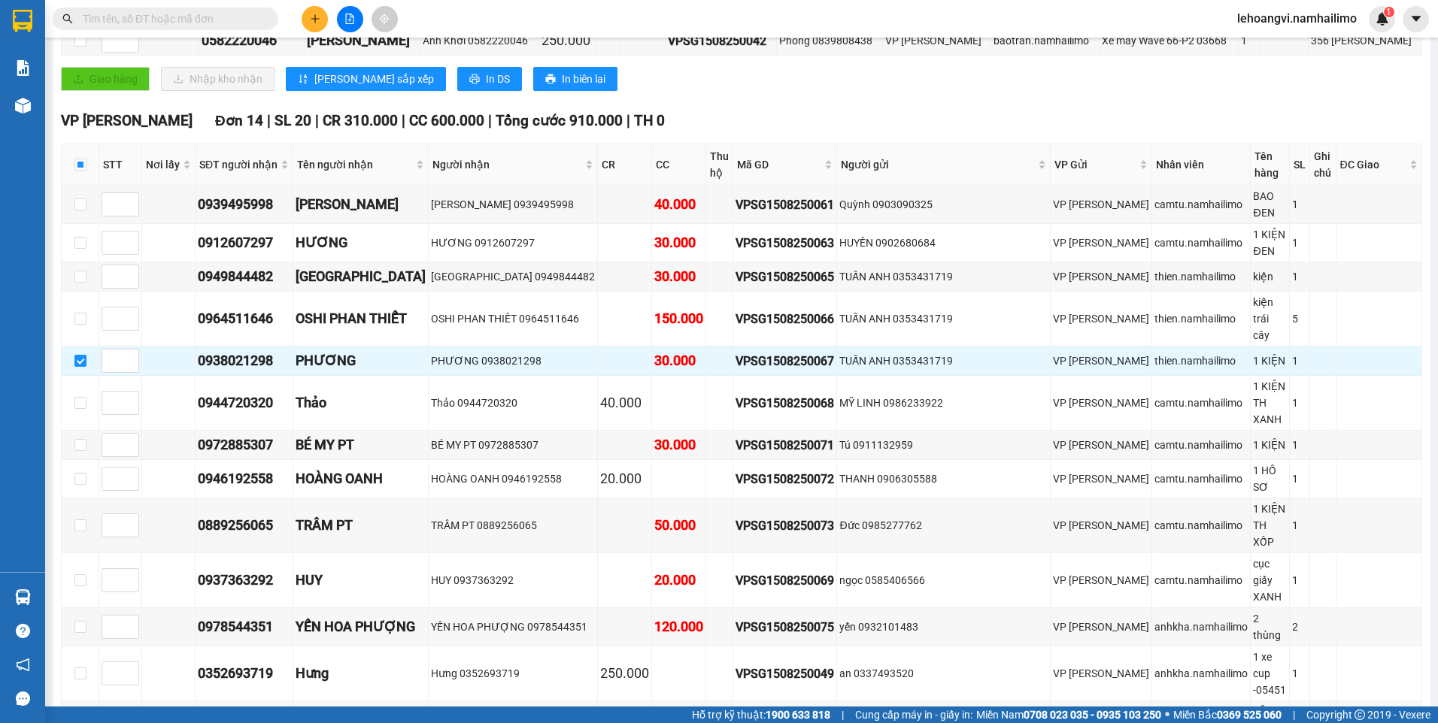
click at [216, 629] on div "VP [PERSON_NAME] Đơn 14 | SL 20 | CR 310.000 | CC 600.000 | Tổng cước 910.000 |…" at bounding box center [741, 463] width 1361 height 706
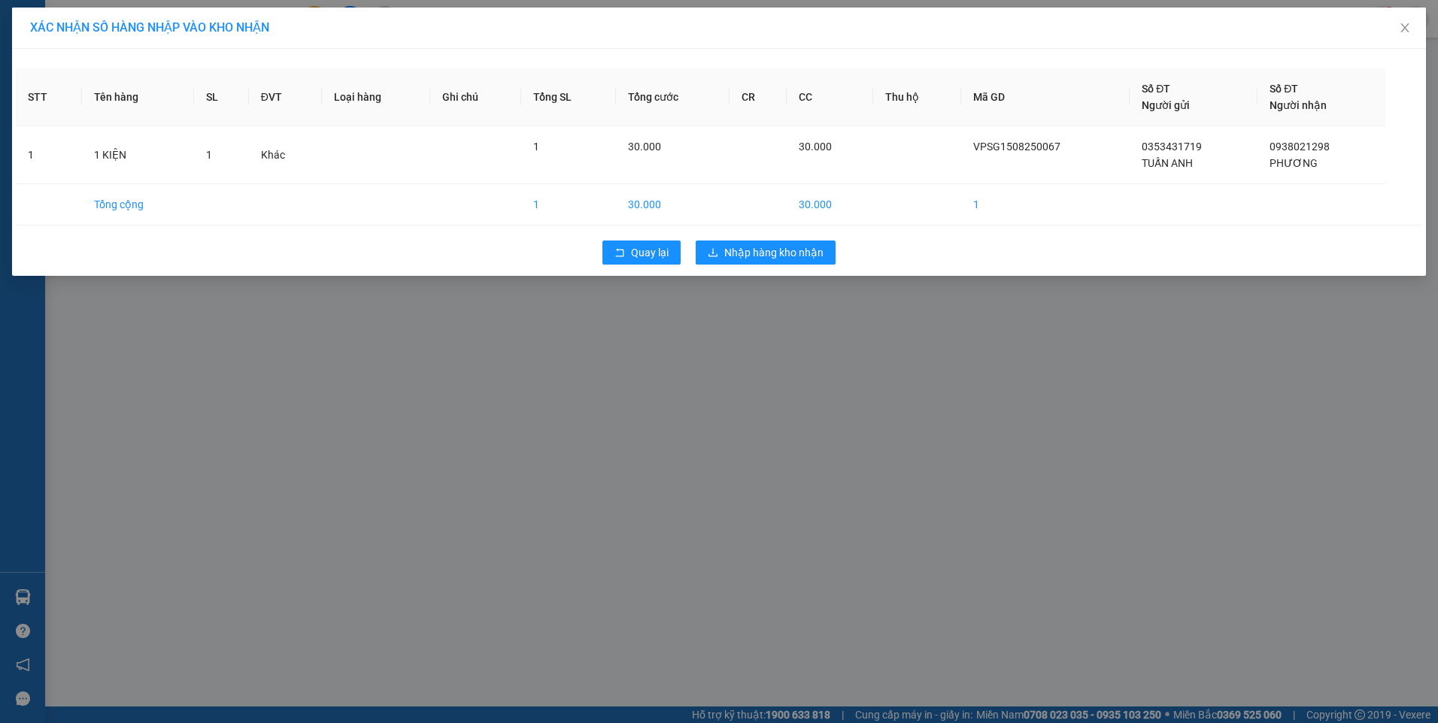
click at [734, 268] on div "Quay lại Nhập hàng kho nhận" at bounding box center [719, 252] width 1406 height 39
click at [740, 255] on span "Nhập hàng kho nhận" at bounding box center [773, 252] width 99 height 17
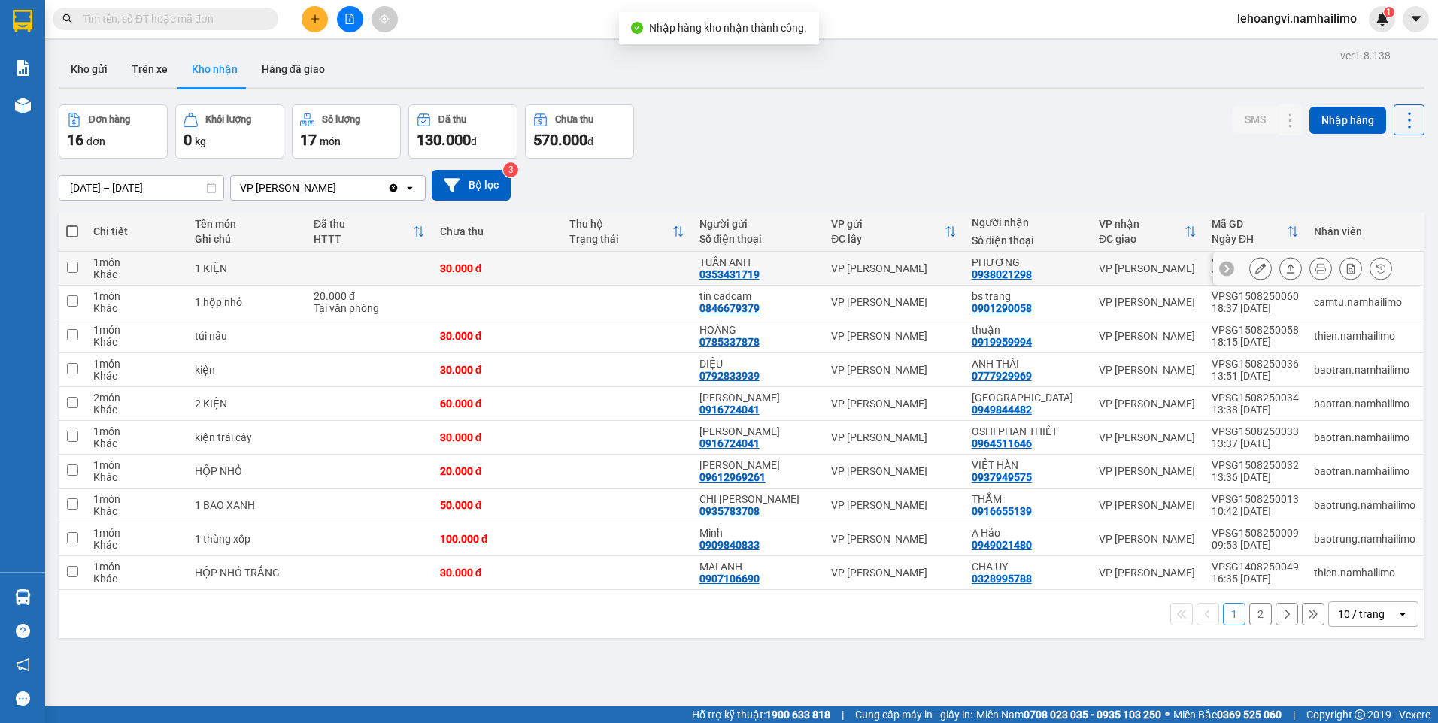
click at [1250, 268] on button at bounding box center [1260, 269] width 21 height 26
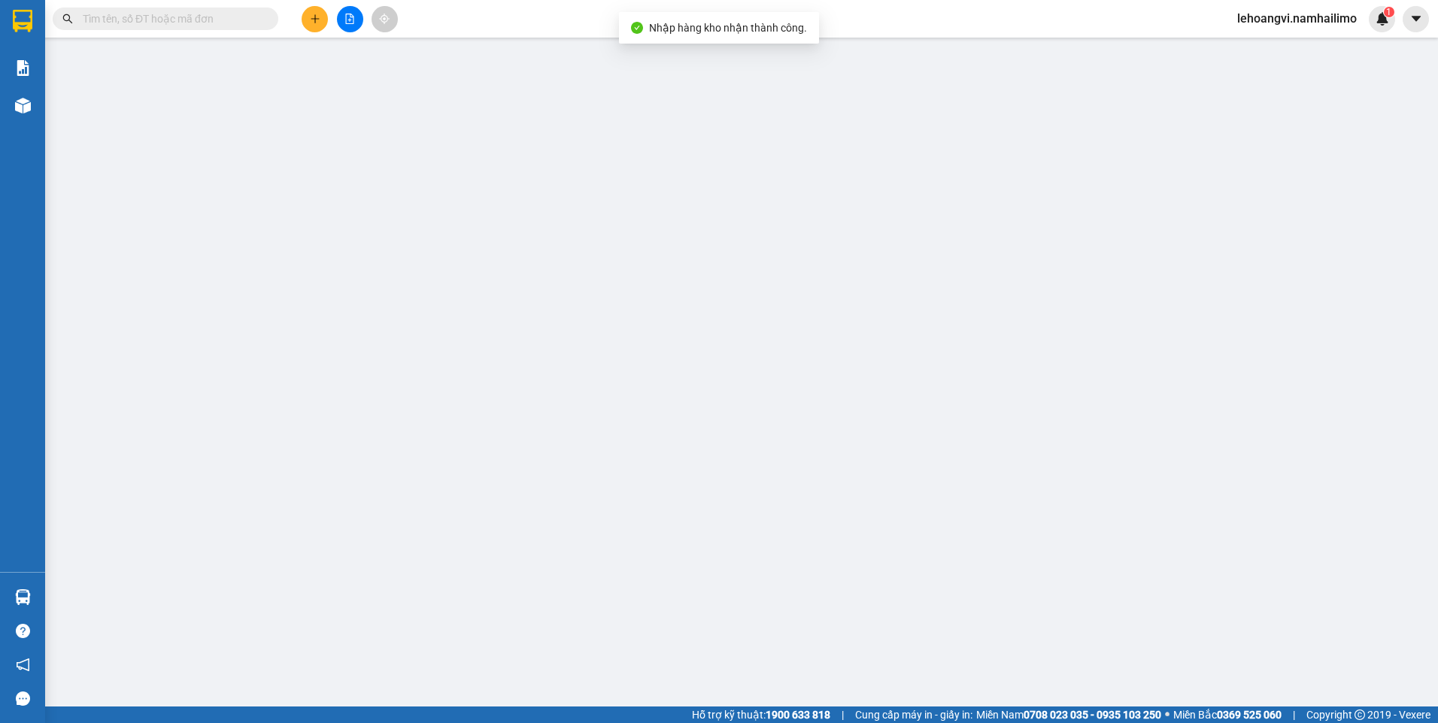
type input "0353431719"
type input "TUẤN ANH"
type input "0938021298"
type input "PHƯƠNG"
type input "30.000"
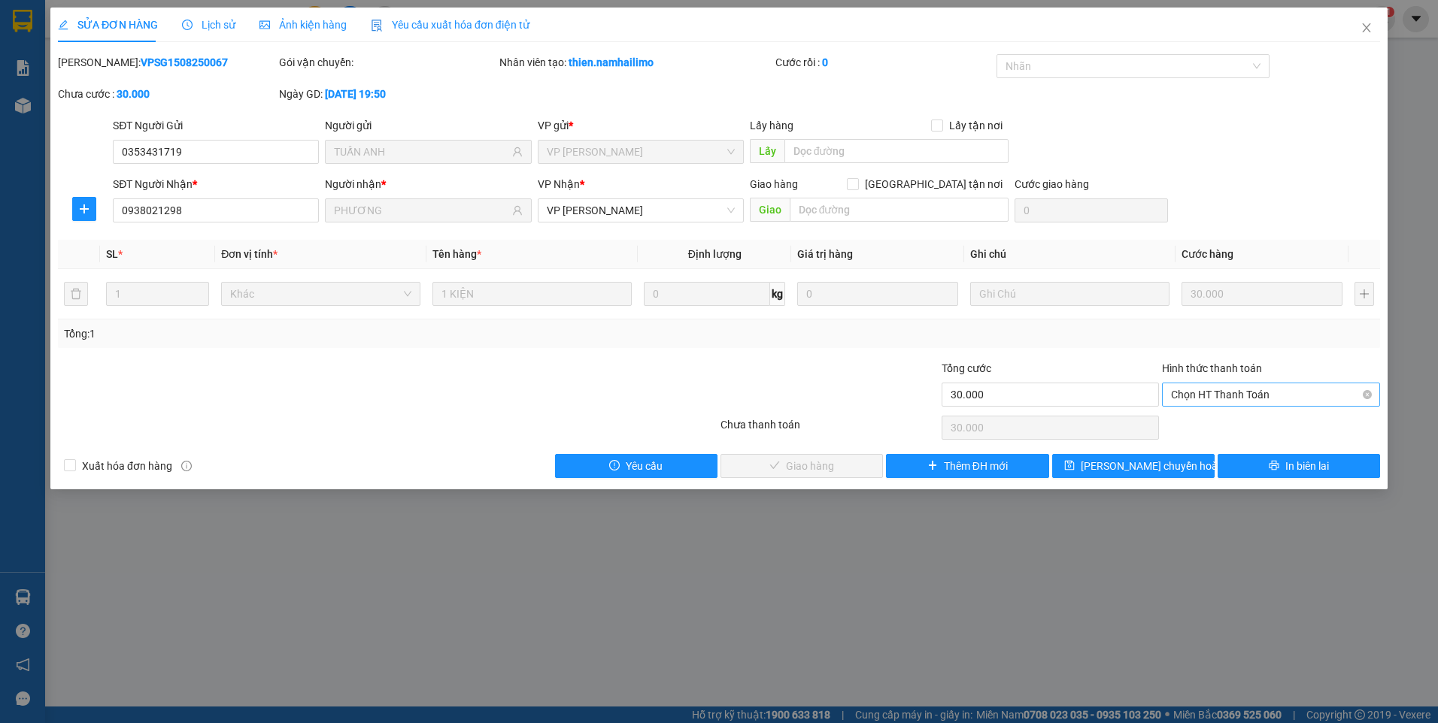
drag, startPoint x: 1220, startPoint y: 380, endPoint x: 1220, endPoint y: 391, distance: 10.6
click at [1220, 381] on div "Hình thức thanh toán" at bounding box center [1271, 371] width 218 height 23
drag, startPoint x: 1220, startPoint y: 391, endPoint x: 1217, endPoint y: 408, distance: 17.6
click at [1220, 392] on span "Chọn HT Thanh Toán" at bounding box center [1271, 394] width 200 height 23
click at [1216, 423] on div "Tại văn phòng" at bounding box center [1271, 425] width 200 height 17
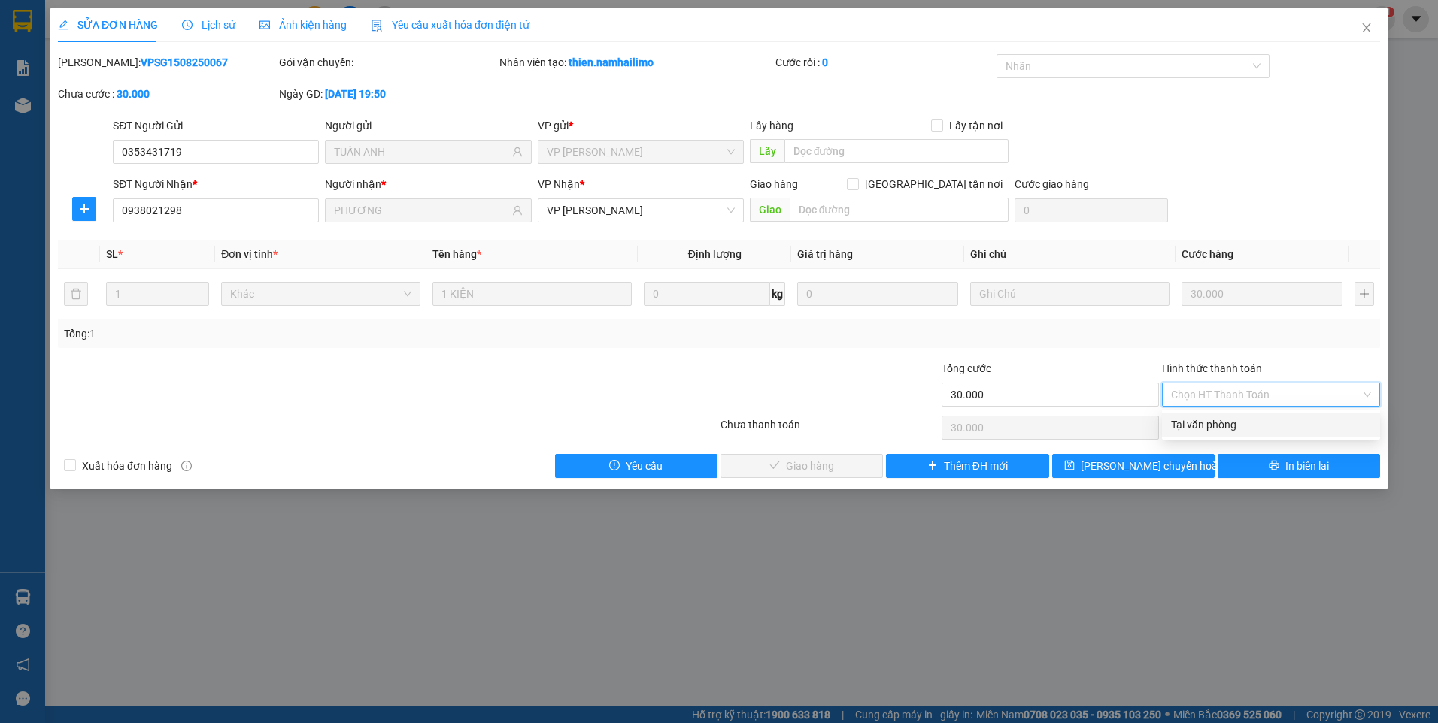
type input "0"
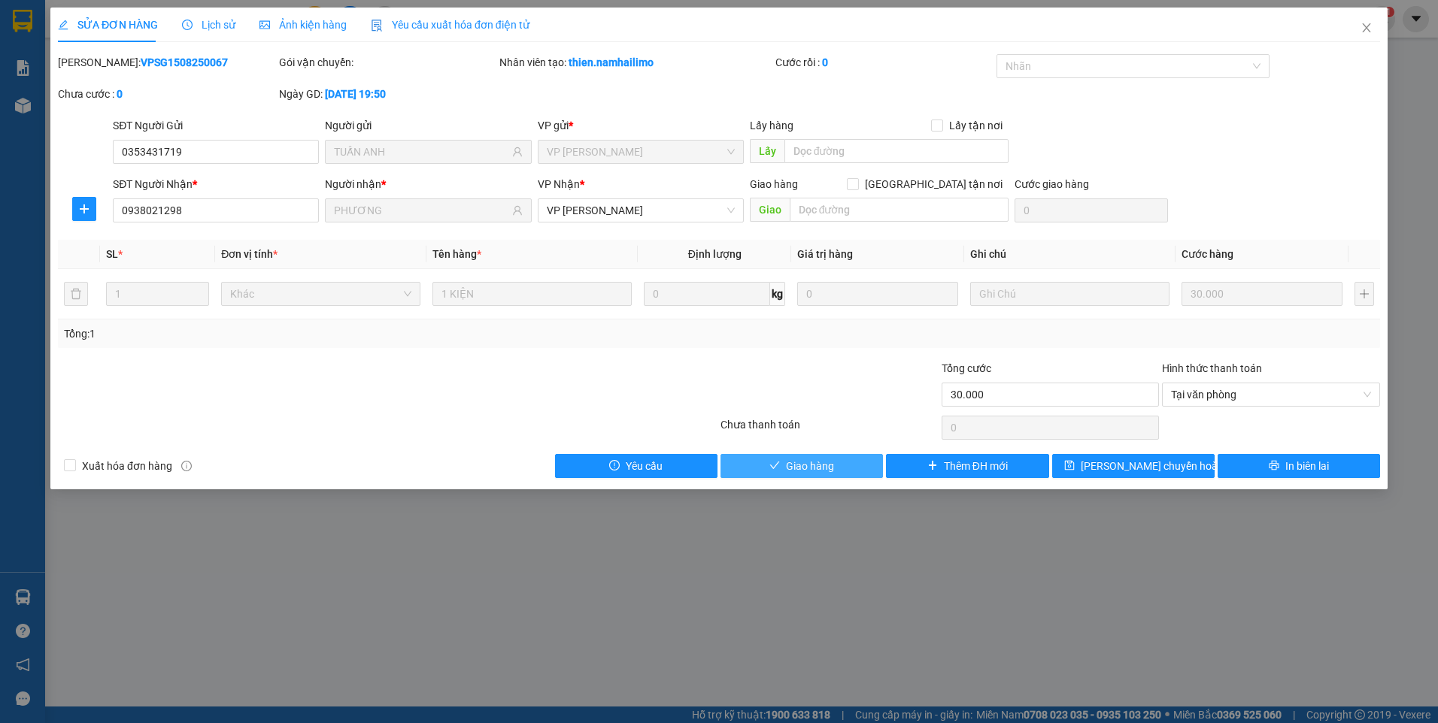
drag, startPoint x: 820, startPoint y: 468, endPoint x: 1266, endPoint y: 136, distance: 555.7
click at [820, 467] on span "Giao hàng" at bounding box center [810, 466] width 48 height 17
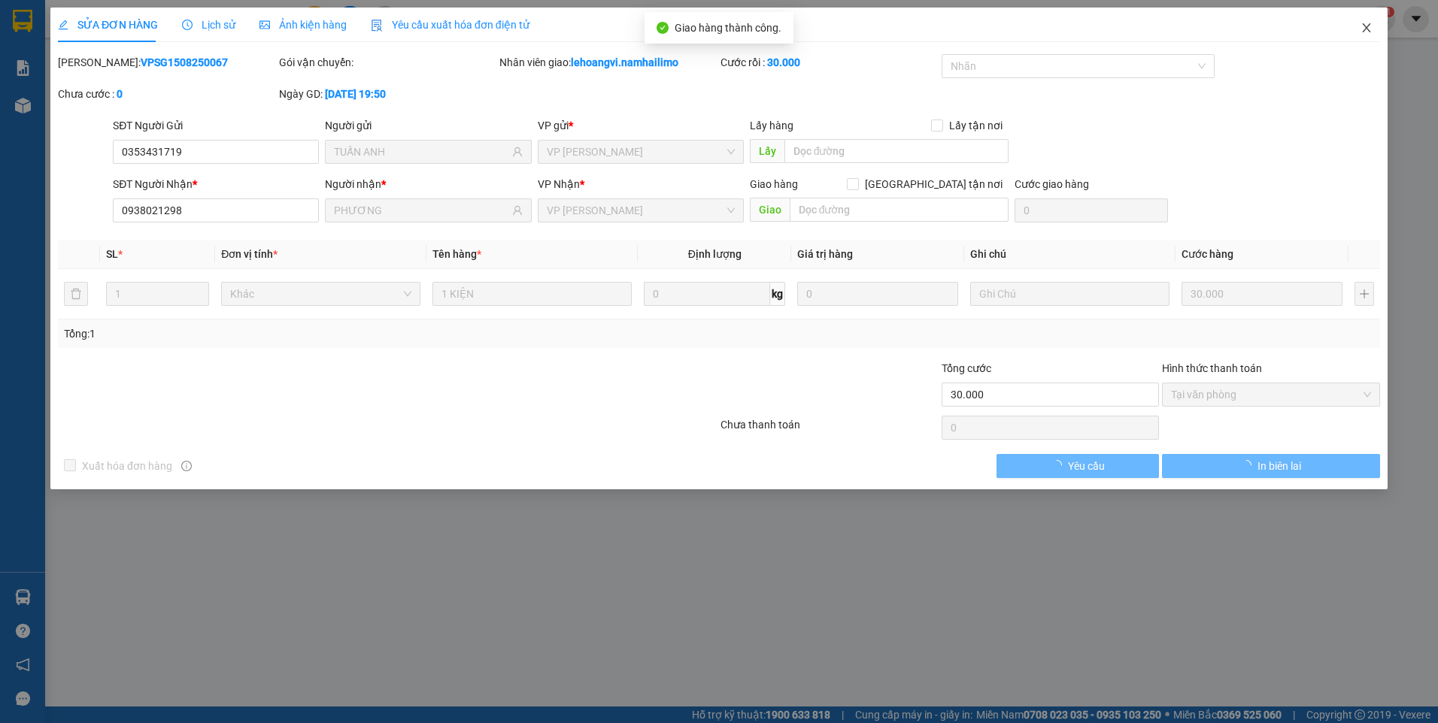
click at [1371, 32] on icon "close" at bounding box center [1366, 28] width 12 height 12
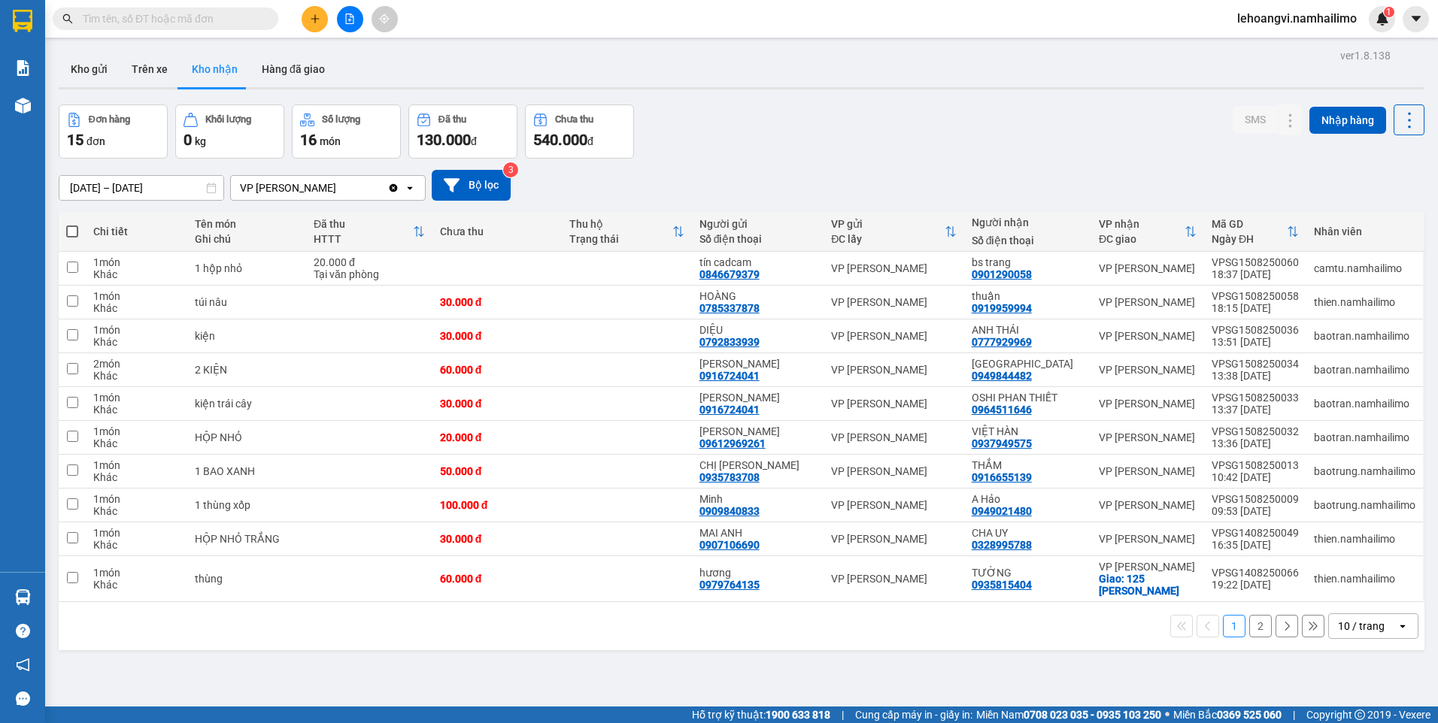
click at [171, 13] on input "text" at bounding box center [171, 19] width 177 height 17
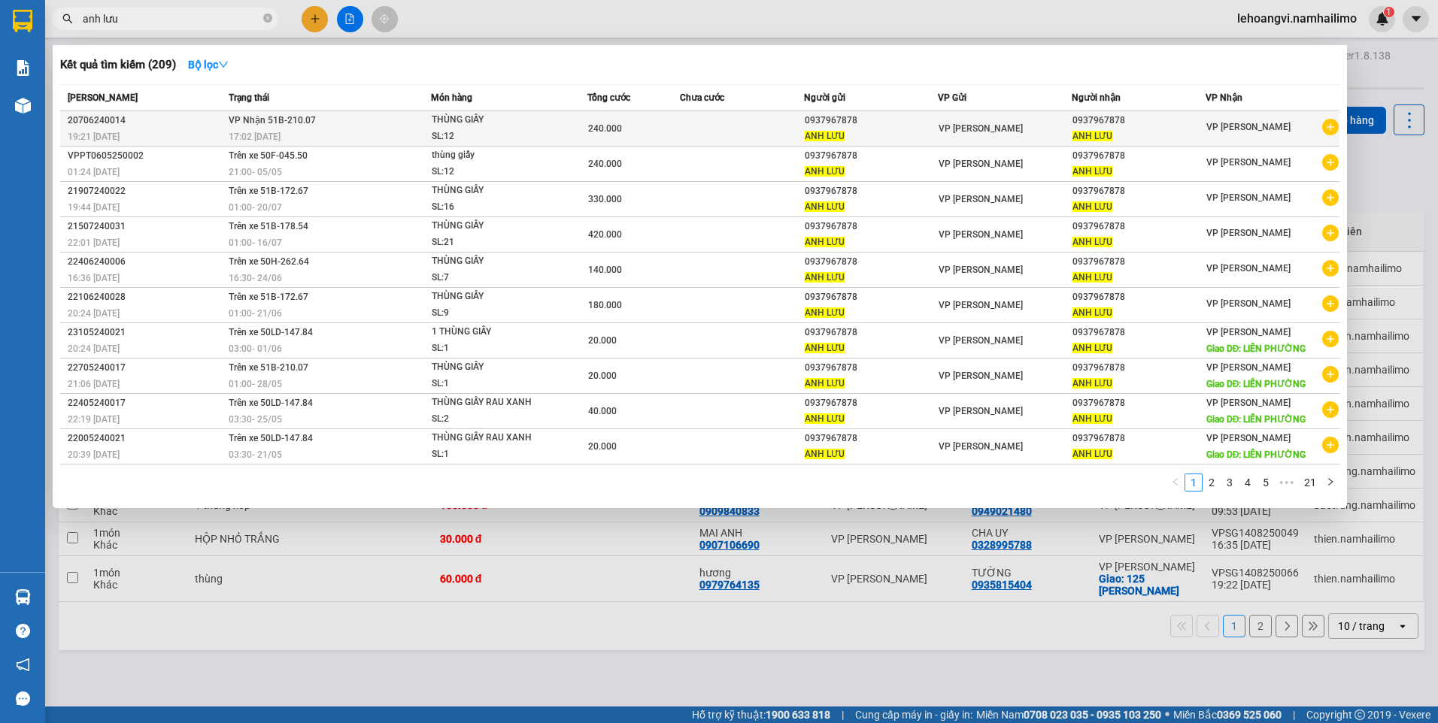
type input "anh lưu"
click at [1330, 131] on icon "plus-circle" at bounding box center [1330, 127] width 17 height 17
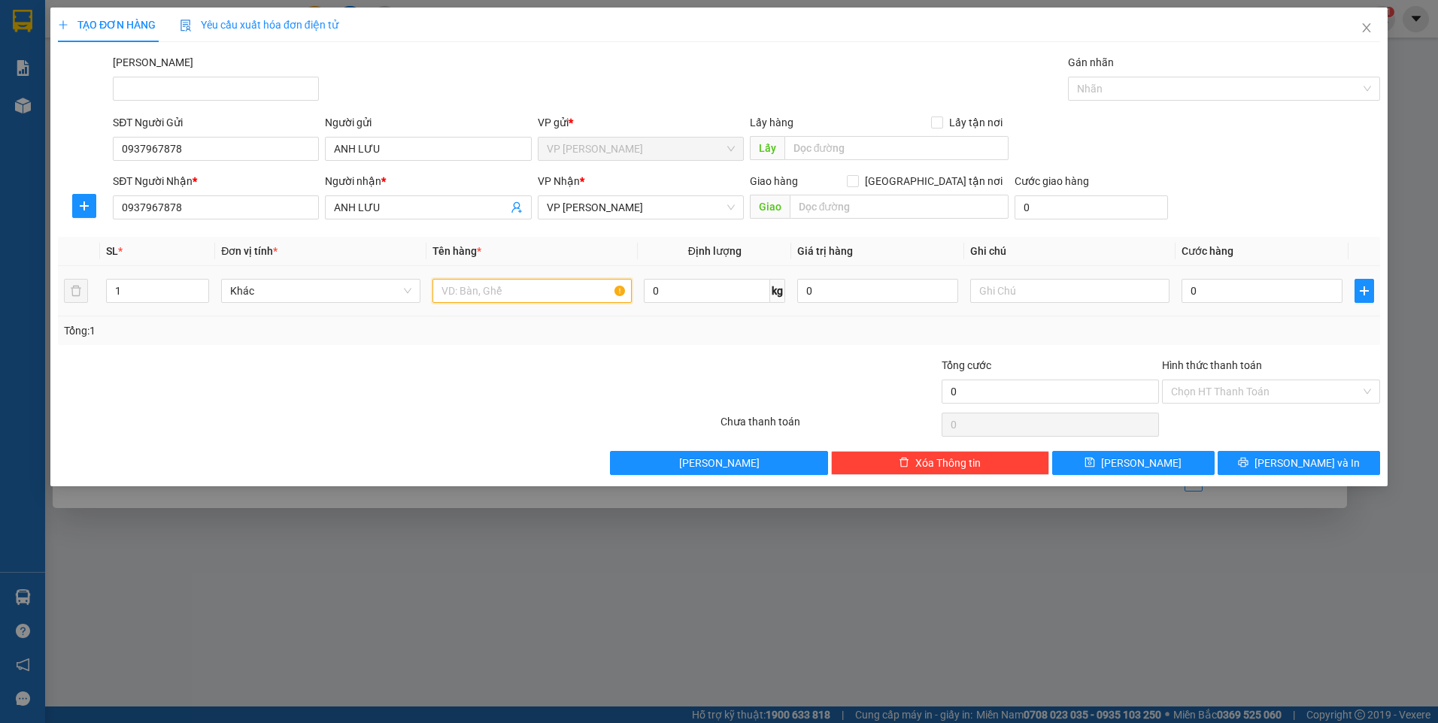
click at [568, 299] on input "text" at bounding box center [531, 291] width 199 height 24
click at [480, 287] on input "28" at bounding box center [531, 291] width 199 height 24
type input "28 THÙNG GIẤY + THÙNG XỐP"
click at [166, 296] on input "1" at bounding box center [158, 291] width 102 height 23
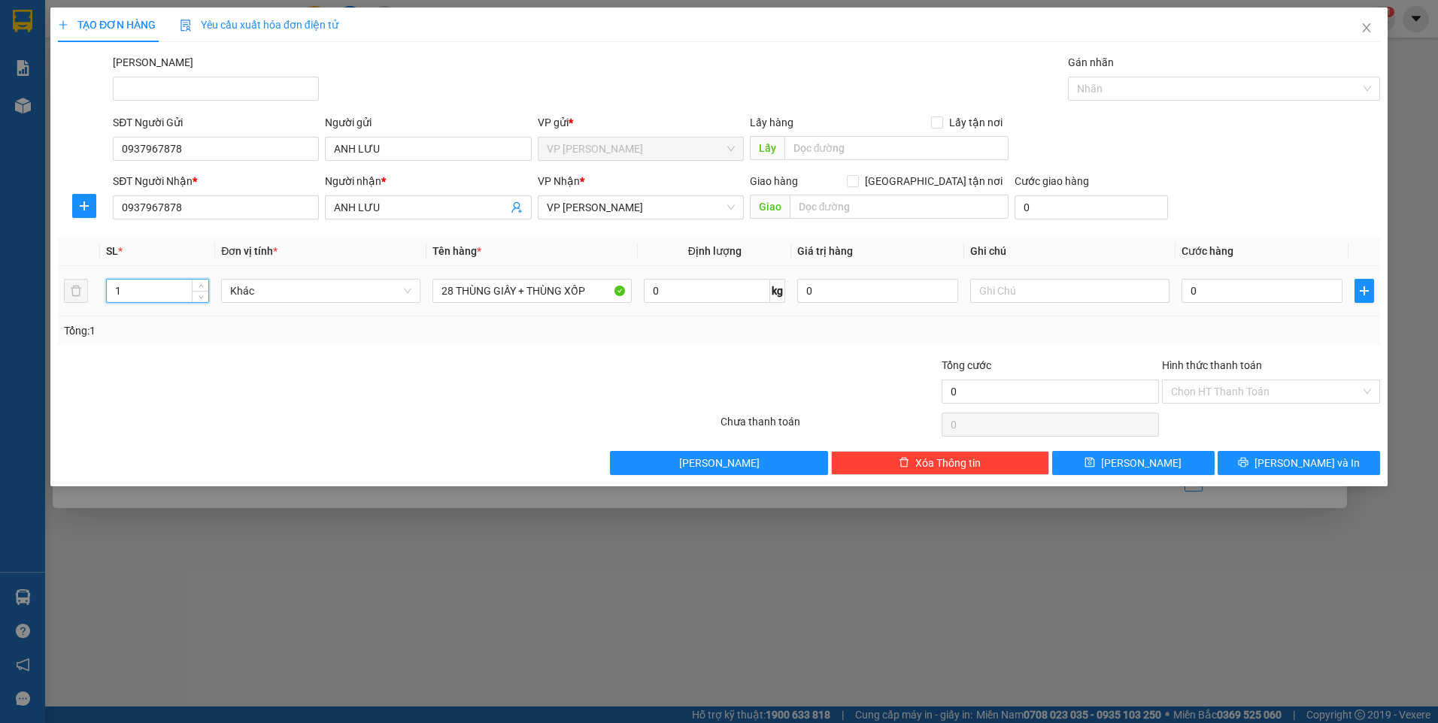
click at [166, 296] on input "1" at bounding box center [158, 291] width 102 height 23
type input "28"
click at [1227, 293] on input "0" at bounding box center [1261, 291] width 161 height 24
drag, startPoint x: 624, startPoint y: 397, endPoint x: 911, endPoint y: 309, distance: 300.4
click at [638, 391] on div at bounding box center [608, 383] width 221 height 53
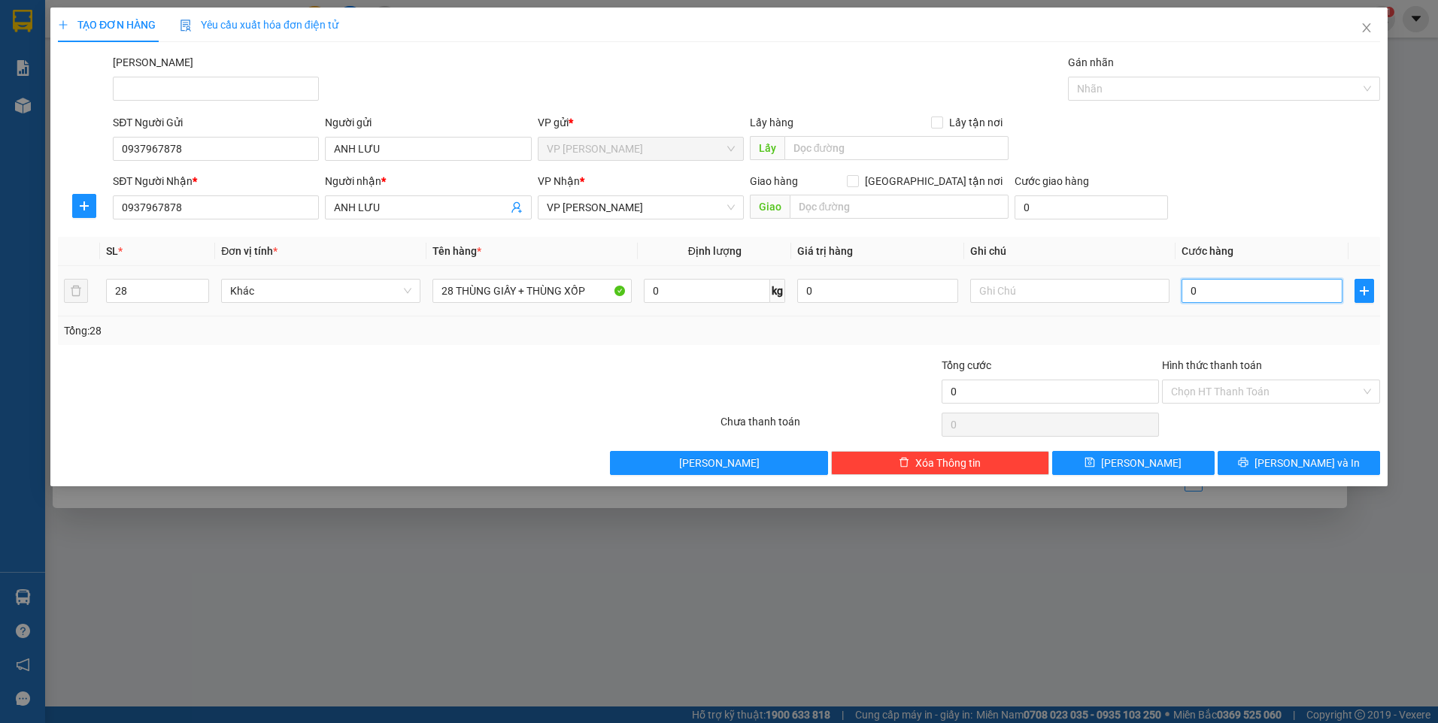
click at [1239, 283] on input "0" at bounding box center [1261, 291] width 161 height 24
type input "5"
type input "58"
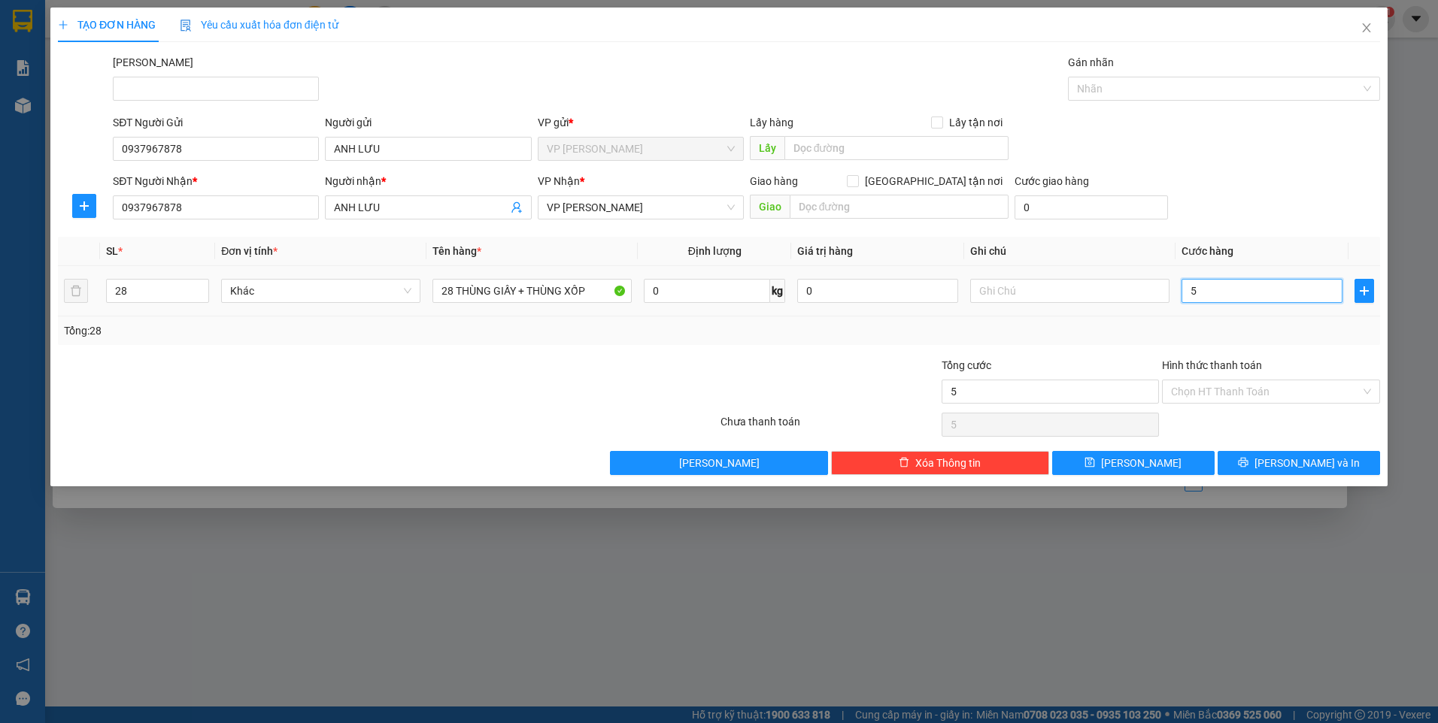
type input "58"
type input "580"
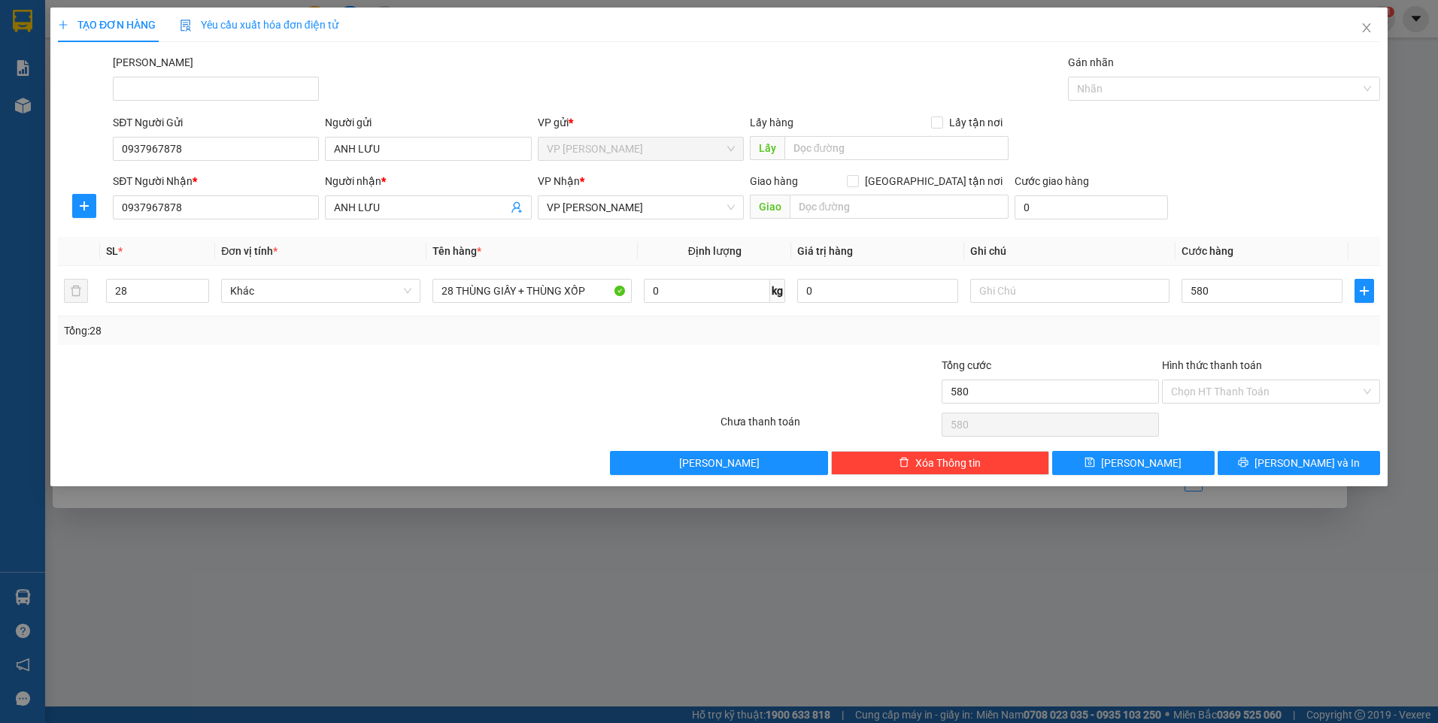
type input "580.000"
click at [699, 377] on div at bounding box center [608, 383] width 221 height 53
click at [1217, 386] on input "Hình thức thanh toán" at bounding box center [1265, 391] width 189 height 23
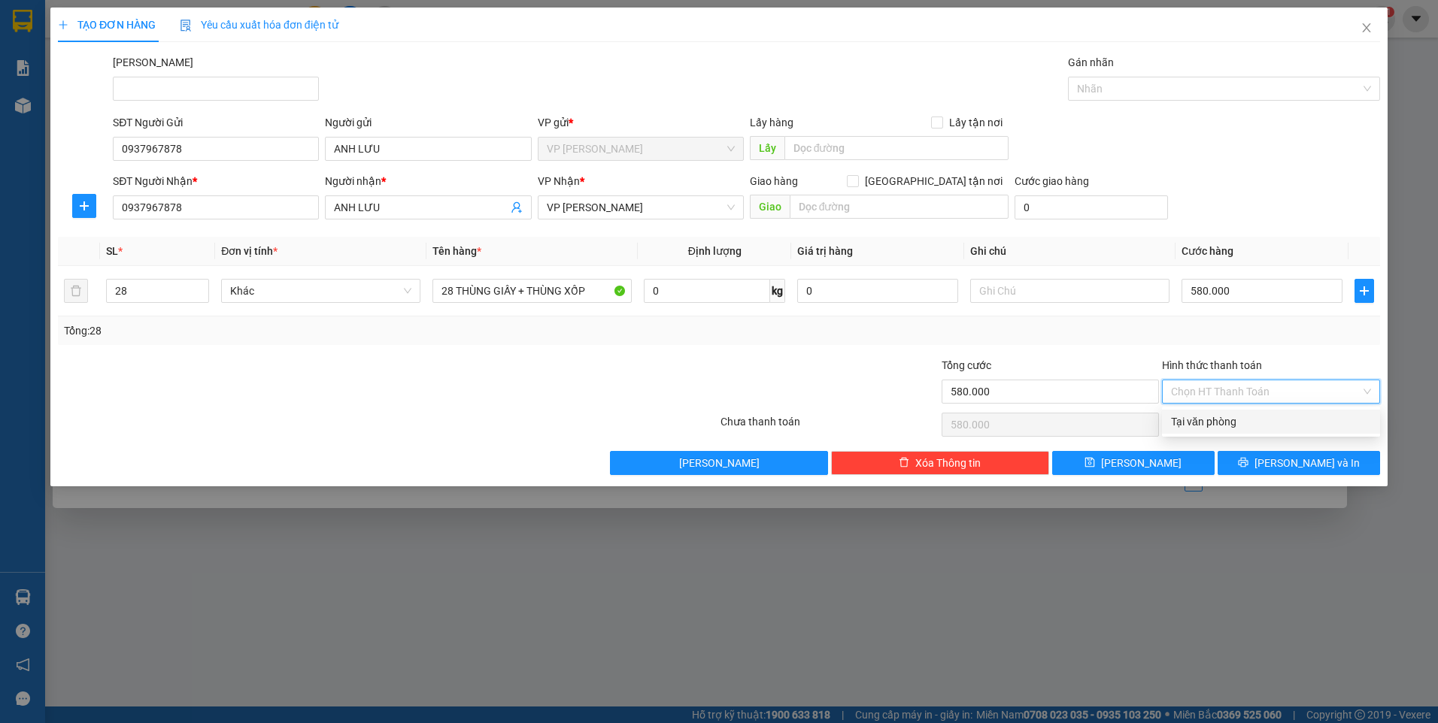
click at [1208, 417] on div "Tại văn phòng" at bounding box center [1271, 422] width 200 height 17
type input "0"
click at [1261, 466] on button "[PERSON_NAME] và In" at bounding box center [1298, 463] width 162 height 24
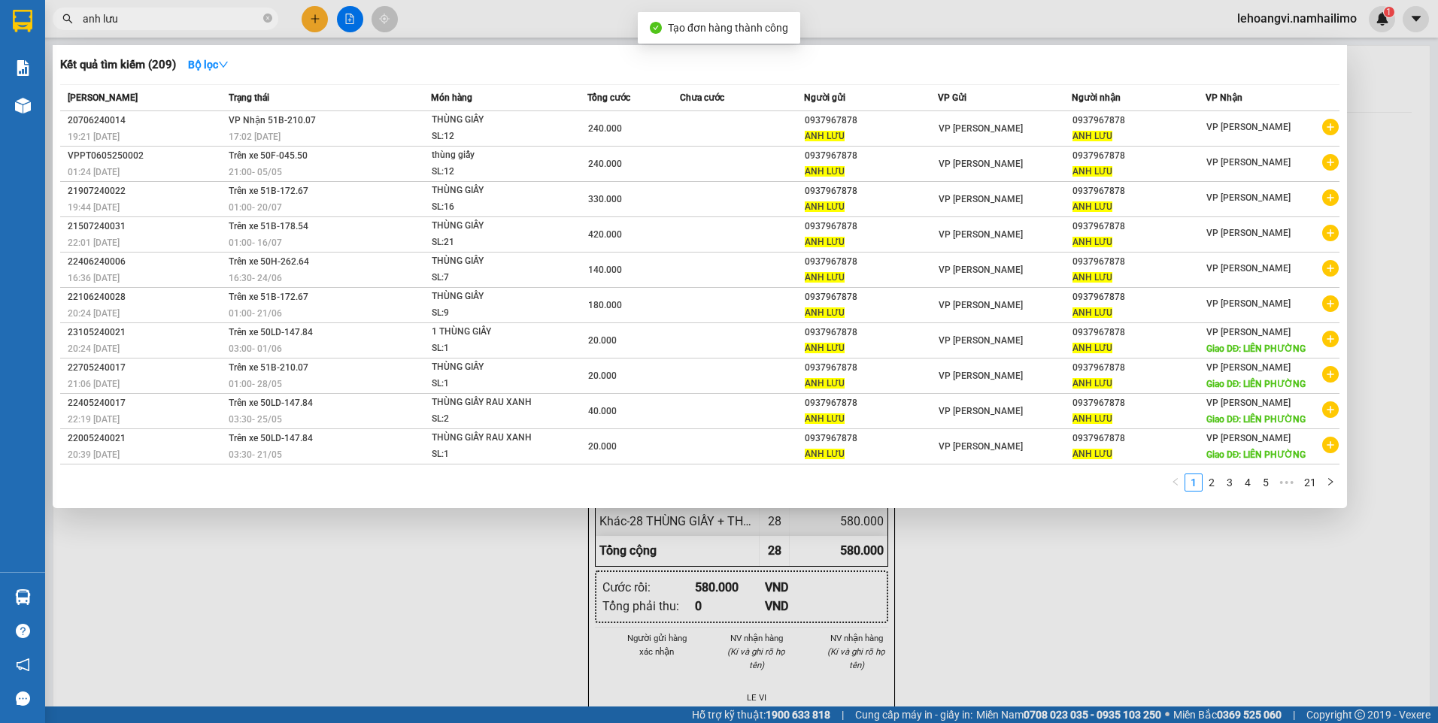
drag, startPoint x: 1085, startPoint y: 556, endPoint x: 959, endPoint y: 344, distance: 246.2
click at [1081, 550] on div at bounding box center [719, 361] width 1438 height 723
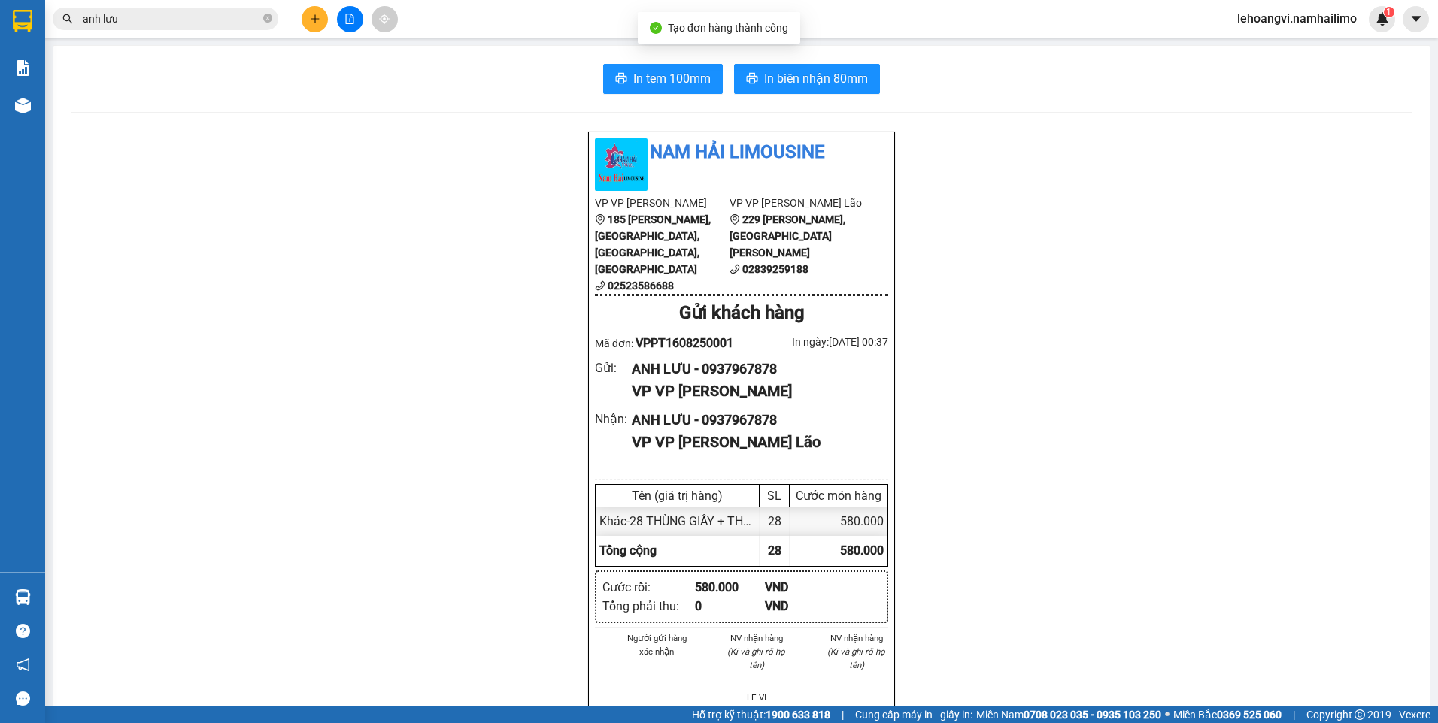
click at [650, 63] on div "In tem 100mm In biên nhận 80mm Nam Hải Limousine VP VP [PERSON_NAME] 185 [PERSO…" at bounding box center [741, 707] width 1376 height 1323
click at [650, 70] on span "In tem 100mm" at bounding box center [671, 78] width 77 height 19
click at [744, 373] on div "ANH LƯU - 0937967878" at bounding box center [754, 369] width 244 height 21
copy div "0937967878"
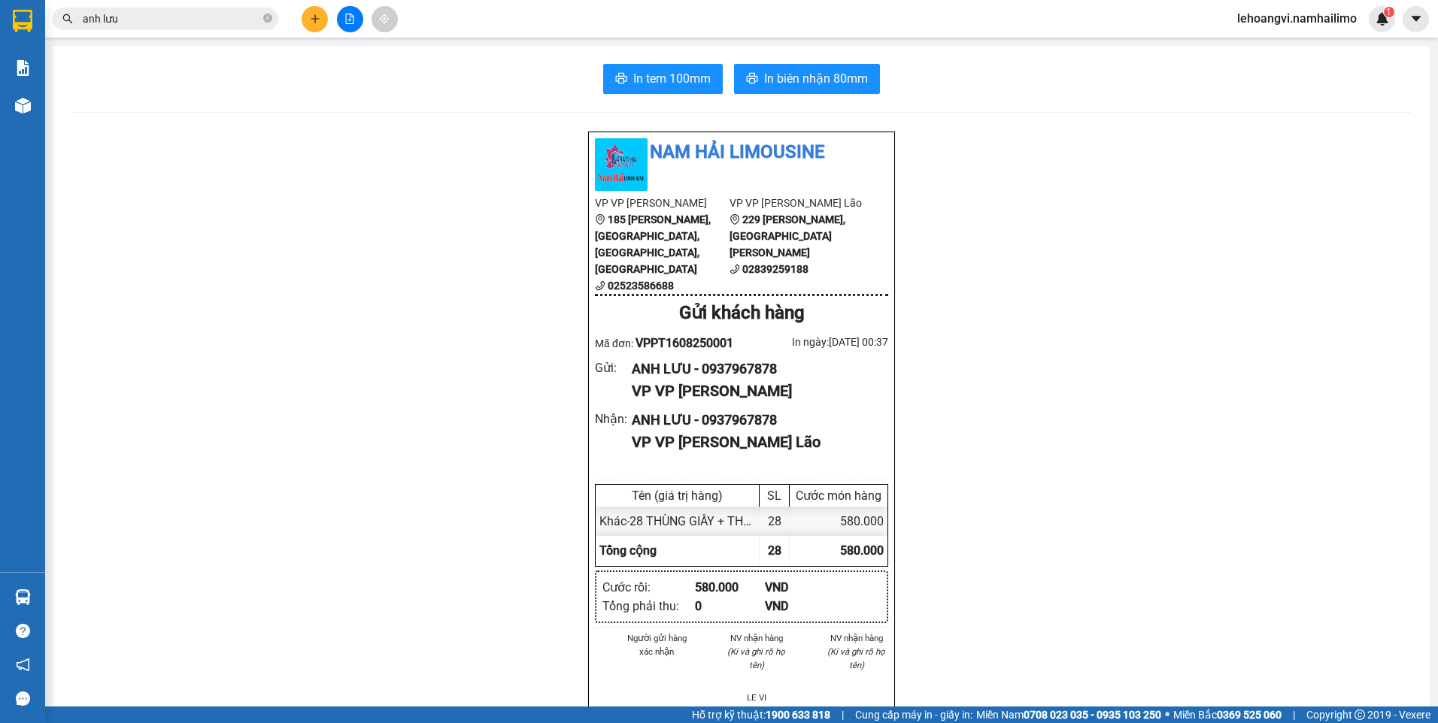
drag, startPoint x: 169, startPoint y: 455, endPoint x: 183, endPoint y: 449, distance: 15.5
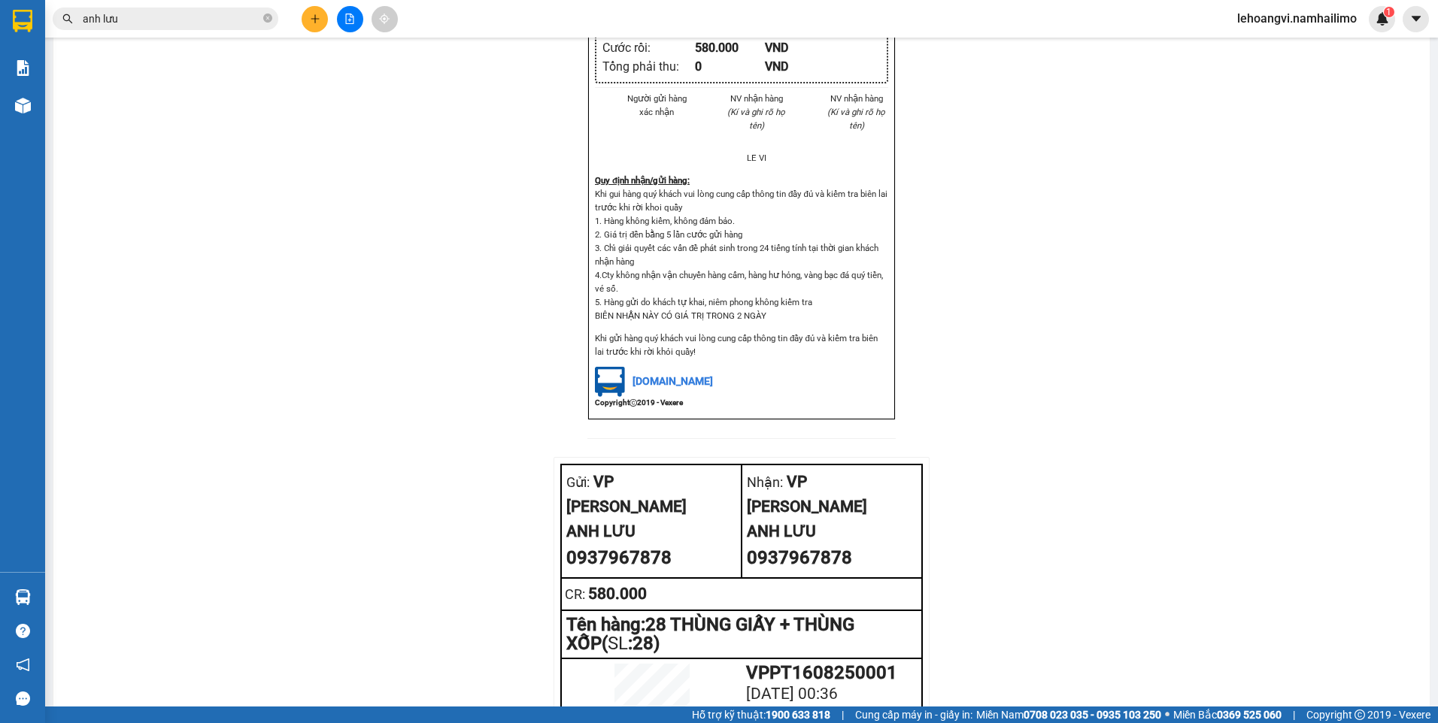
scroll to position [671, 0]
